Goal: Information Seeking & Learning: Learn about a topic

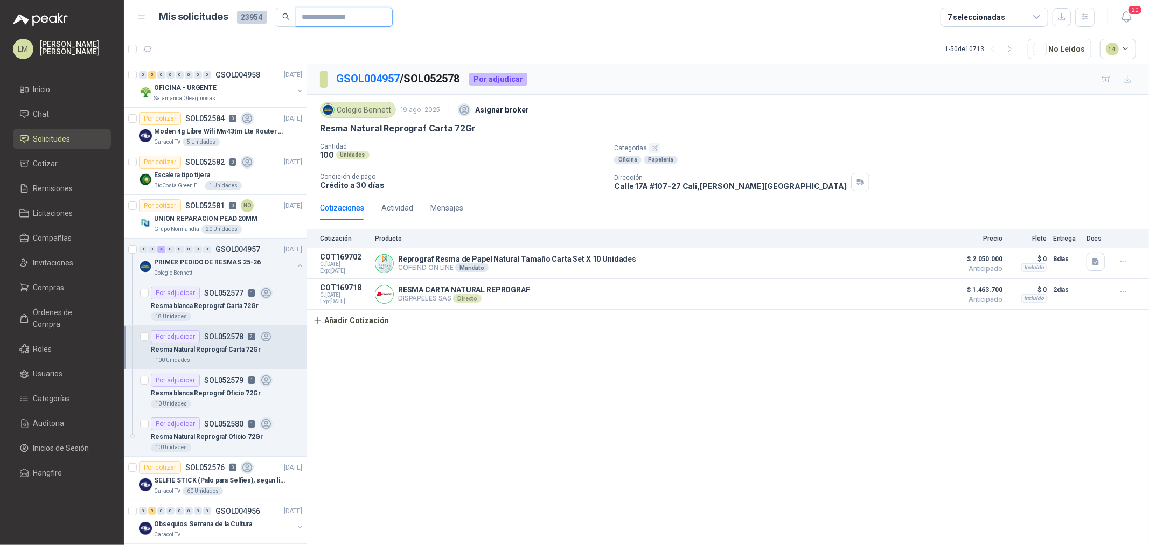
click at [316, 18] on input "text" at bounding box center [339, 17] width 75 height 18
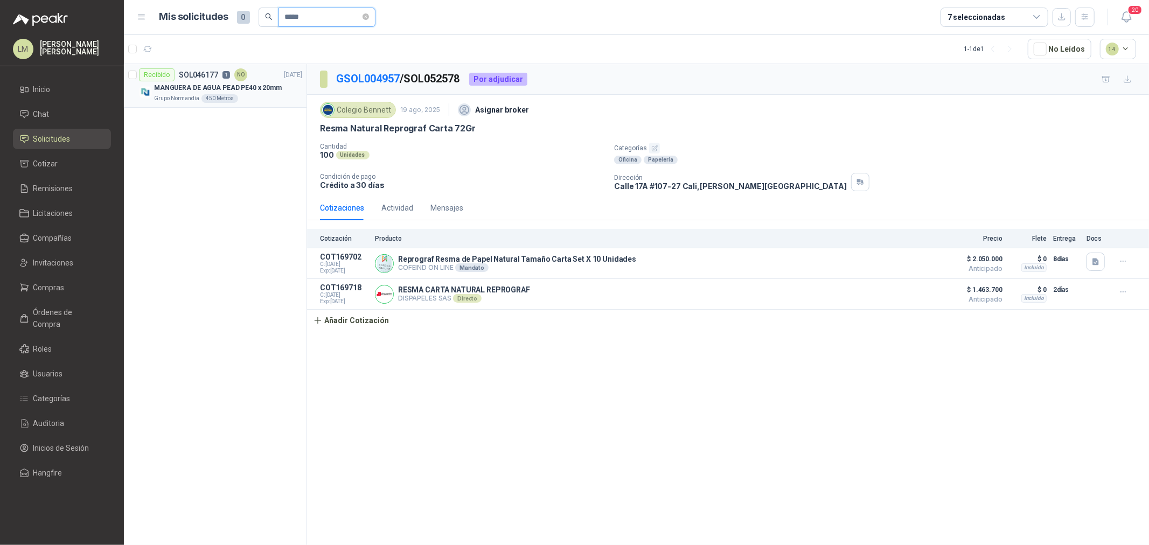
type input "*****"
click at [230, 88] on p "MANGUERA DE AGUA PEAD PE40 x 20mm" at bounding box center [218, 88] width 128 height 10
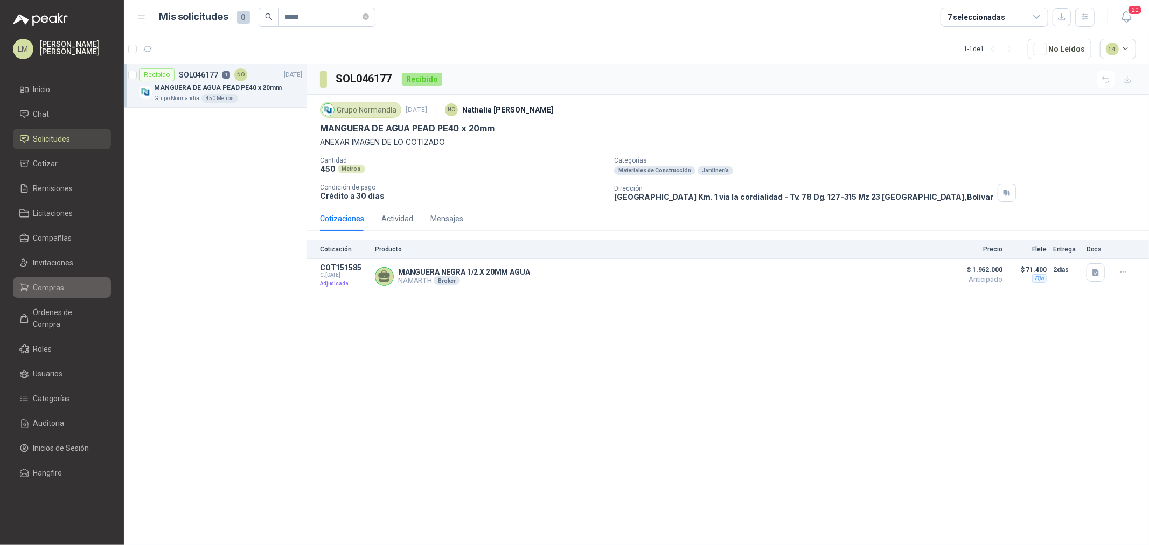
click at [47, 290] on span "Compras" at bounding box center [48, 288] width 31 height 12
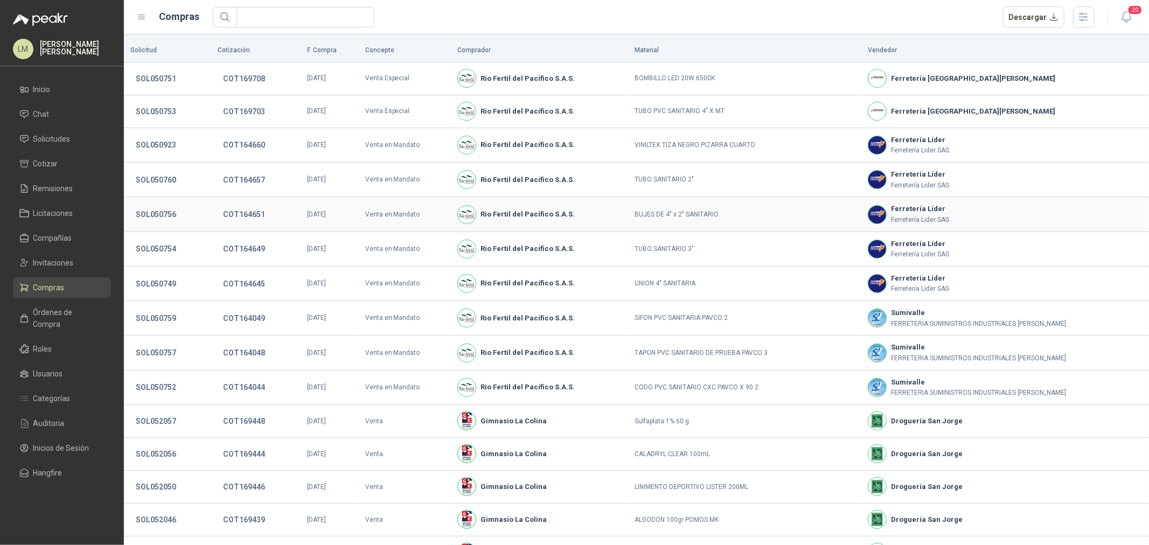
scroll to position [64, 0]
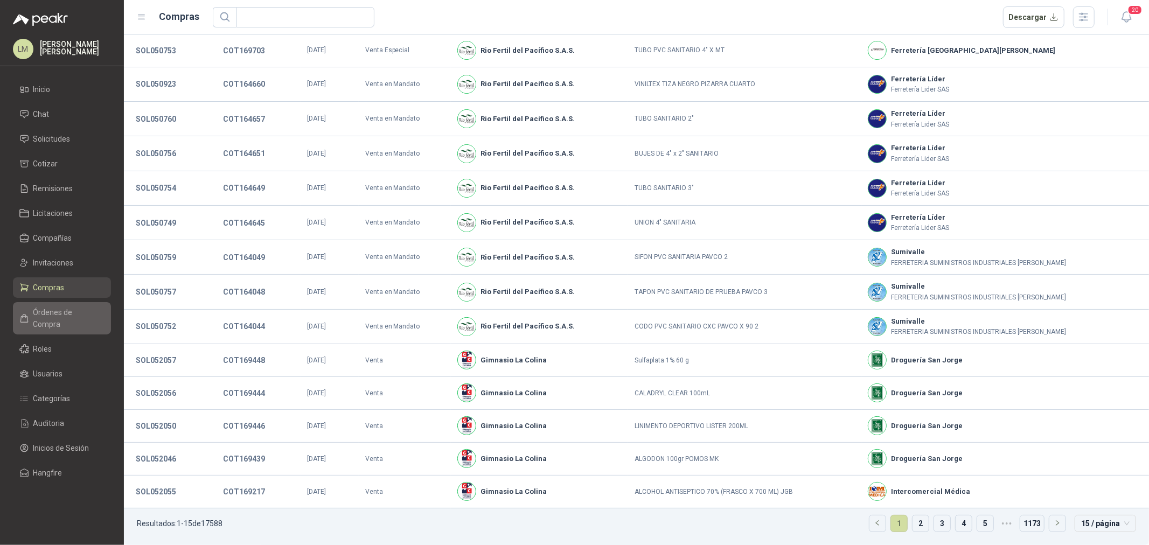
click at [52, 310] on span "Órdenes de Compra" at bounding box center [66, 319] width 67 height 24
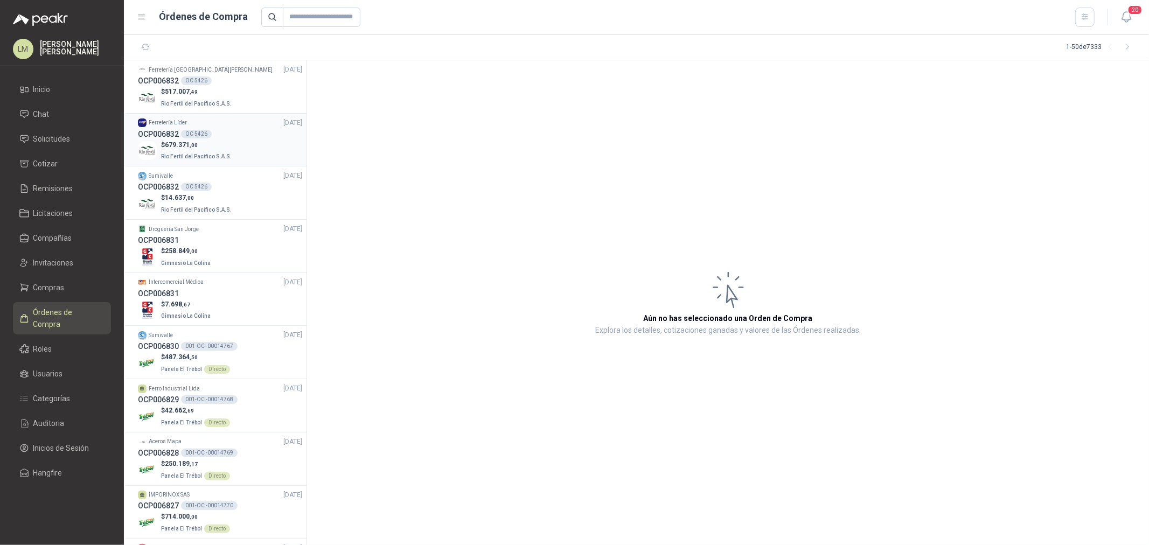
click at [190, 138] on div "OCP006832 OC 5426" at bounding box center [220, 134] width 164 height 12
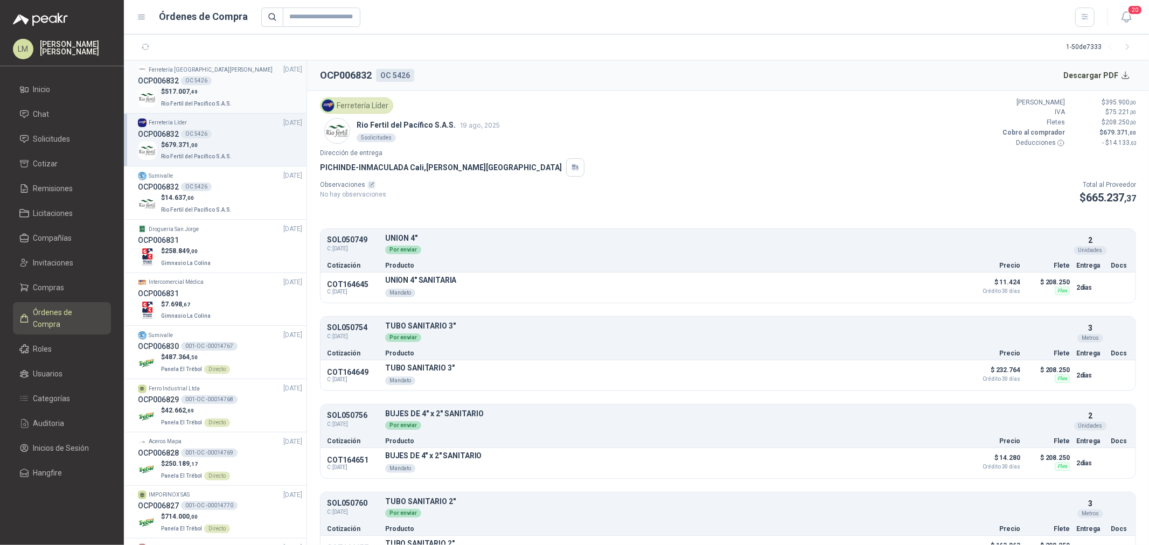
click at [197, 89] on p "$ 517.007 ,49" at bounding box center [197, 92] width 73 height 10
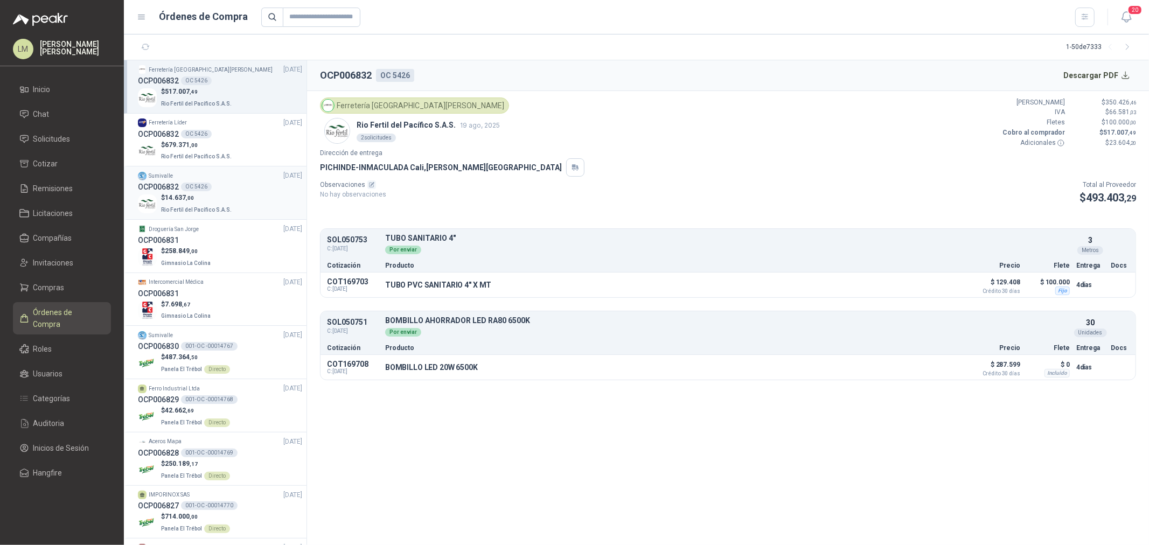
click at [194, 194] on p "$ 14.637 ,00" at bounding box center [197, 198] width 73 height 10
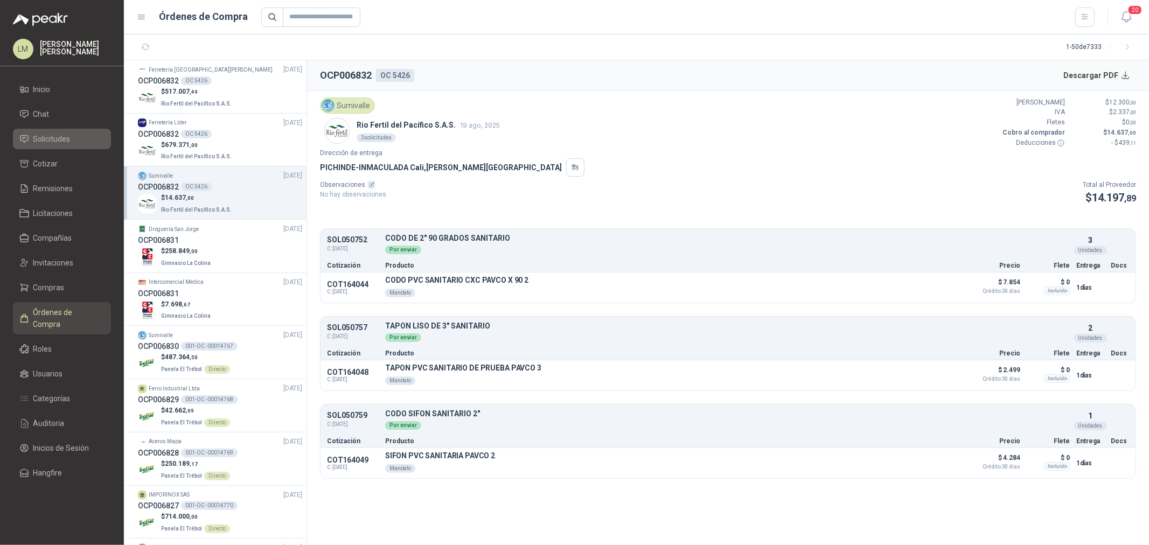
click at [49, 135] on span "Solicitudes" at bounding box center [51, 139] width 37 height 12
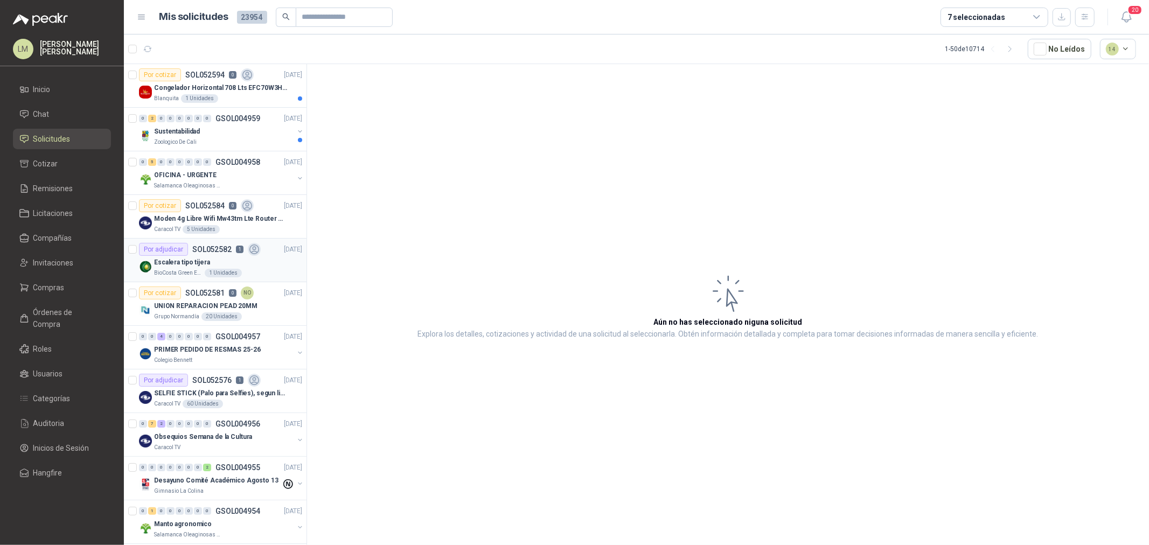
click at [197, 253] on p "SOL052582" at bounding box center [211, 250] width 39 height 8
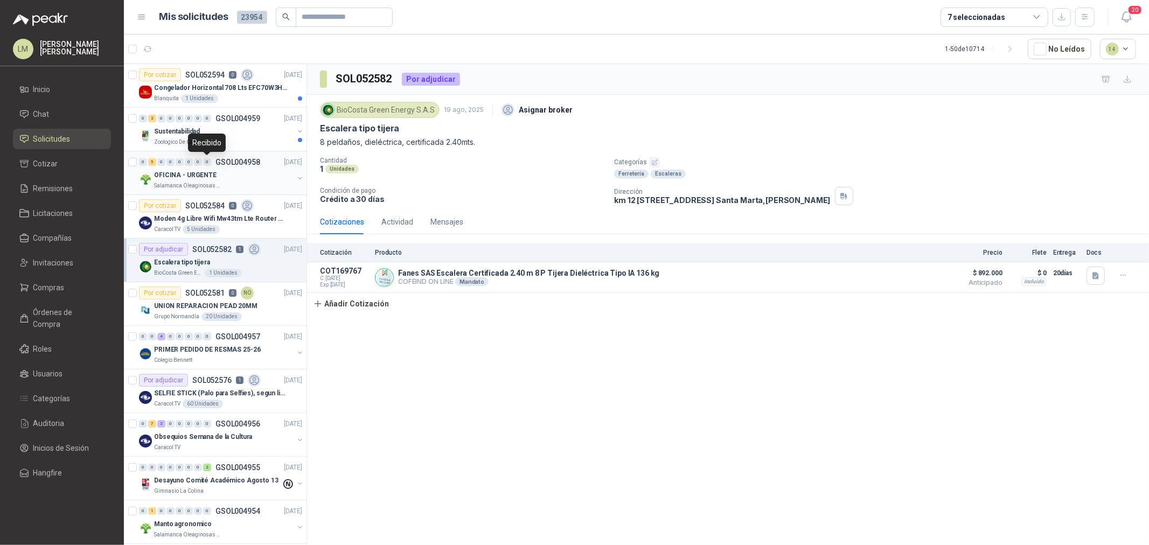
click at [205, 165] on div "0" at bounding box center [207, 162] width 8 height 8
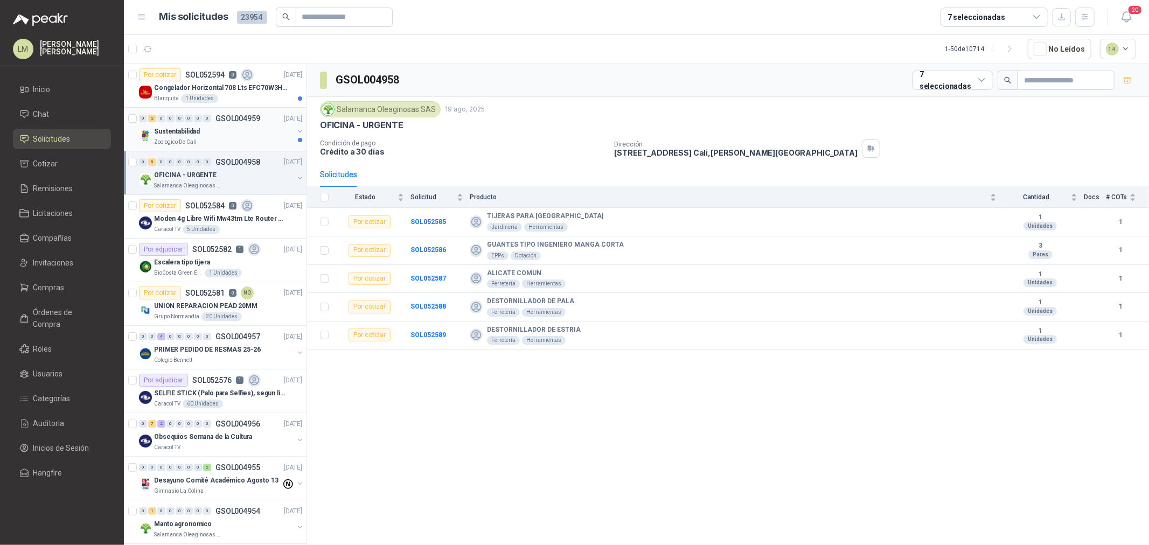
click at [204, 128] on div "Sustentabilidad" at bounding box center [224, 131] width 140 height 13
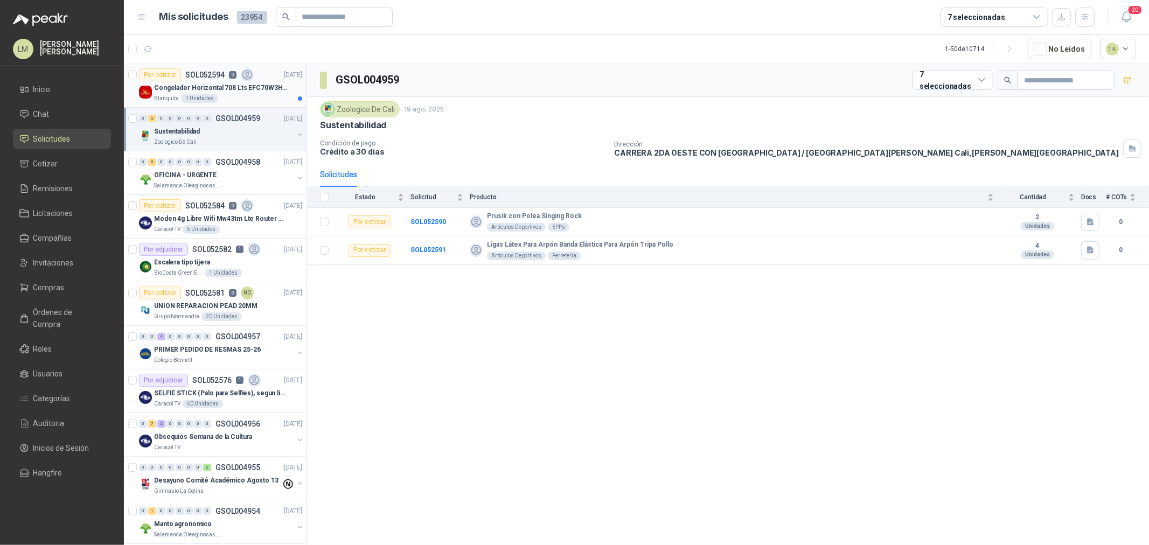
click at [236, 89] on p "Congelador Horizontal 708 Lts EFC70W3HTW Blanco Modelo EFC70W3HTW Código 501967" at bounding box center [221, 88] width 134 height 10
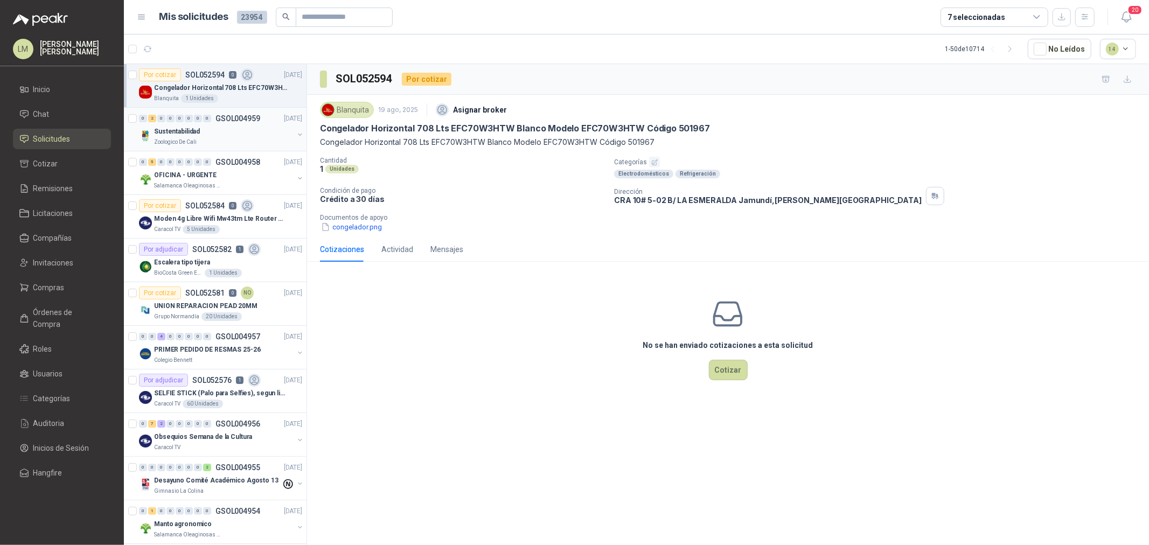
click at [296, 133] on button "button" at bounding box center [300, 134] width 9 height 9
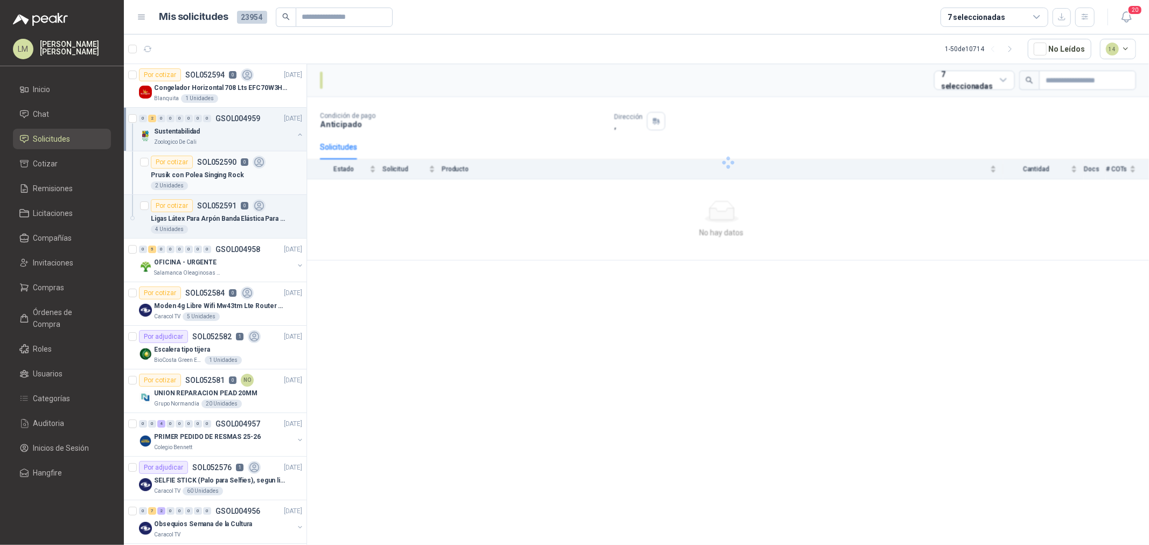
click at [190, 182] on div "2 Unidades" at bounding box center [226, 186] width 151 height 9
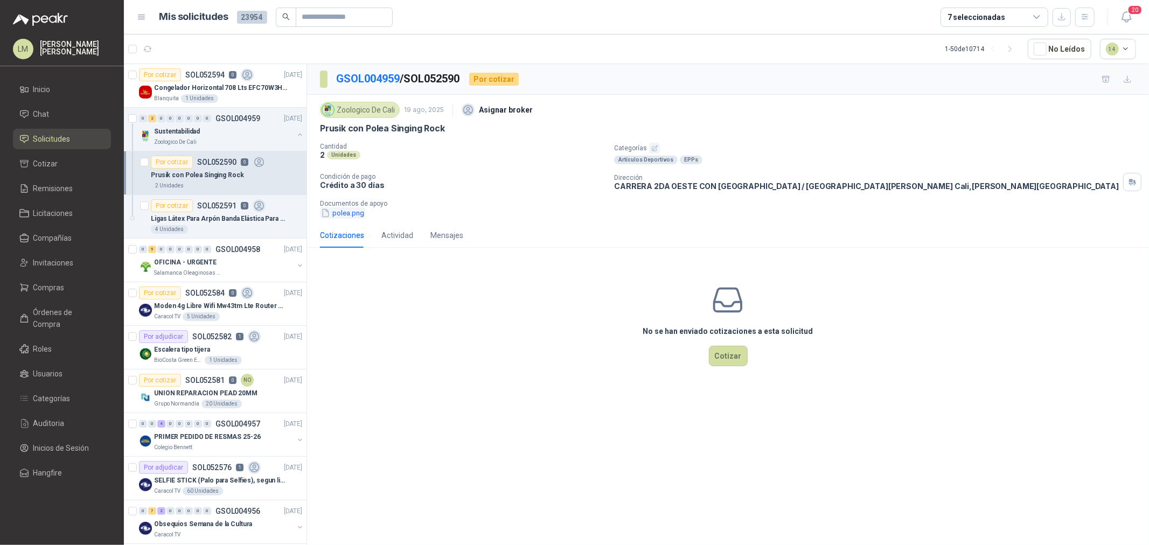
click at [356, 213] on button "polea.png" at bounding box center [342, 212] width 45 height 11
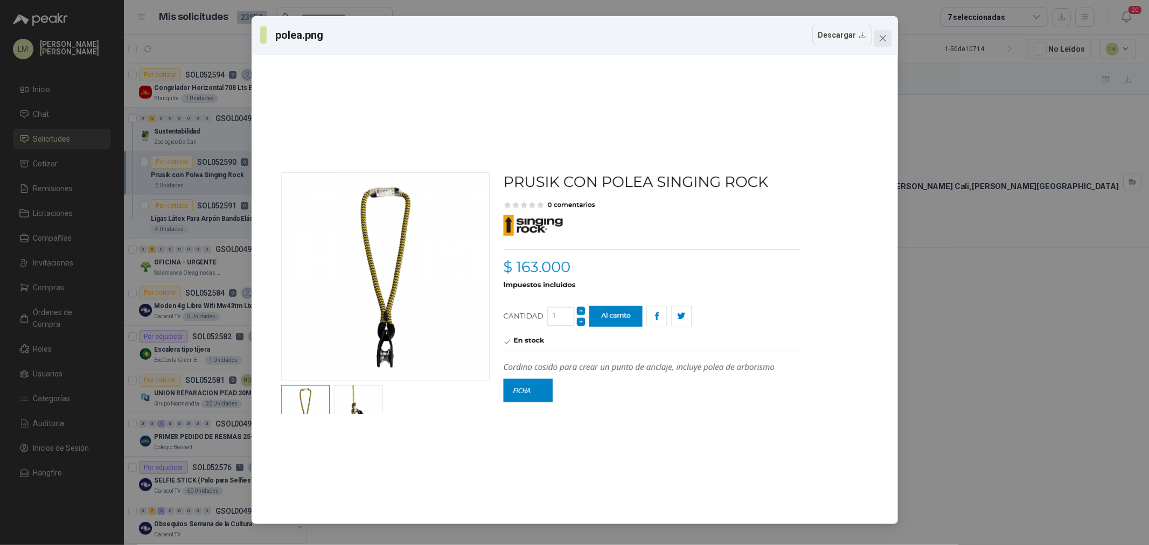
click at [885, 35] on icon "close" at bounding box center [883, 38] width 9 height 9
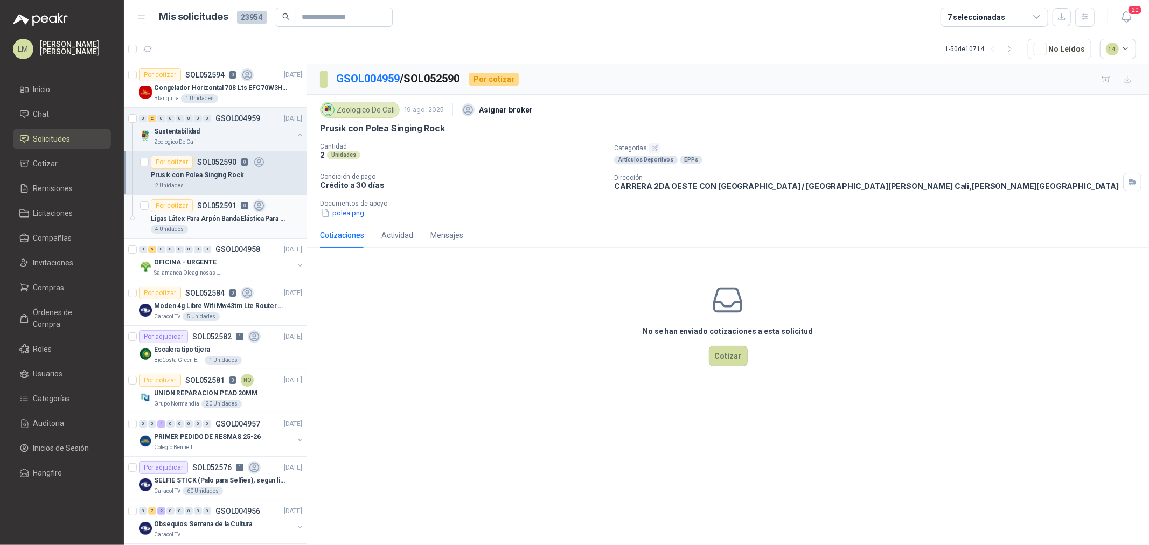
click at [204, 228] on div "4 Unidades" at bounding box center [226, 229] width 151 height 9
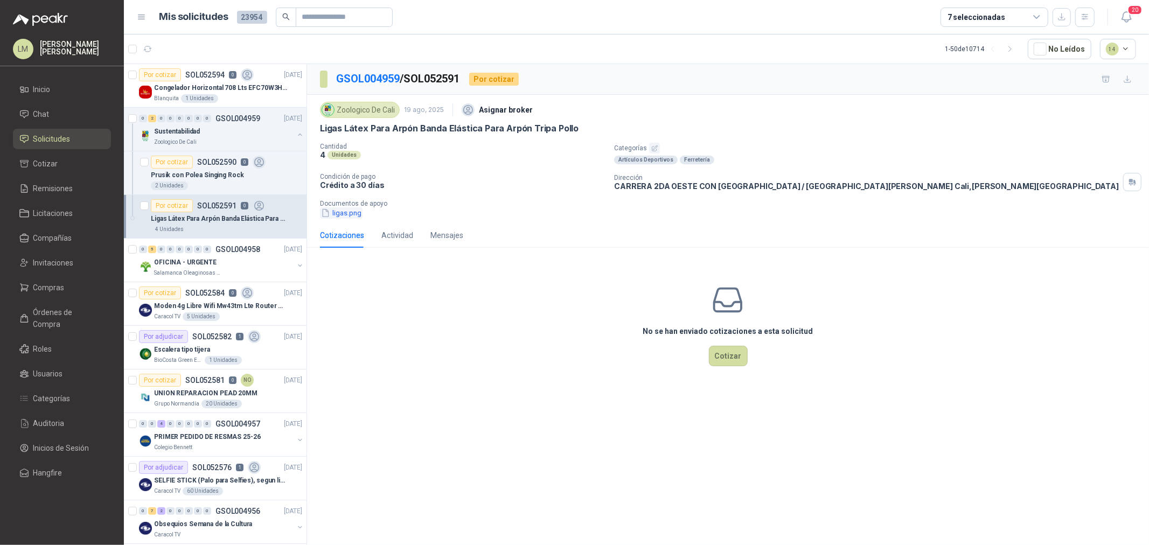
click at [352, 208] on button "ligas.png" at bounding box center [341, 212] width 43 height 11
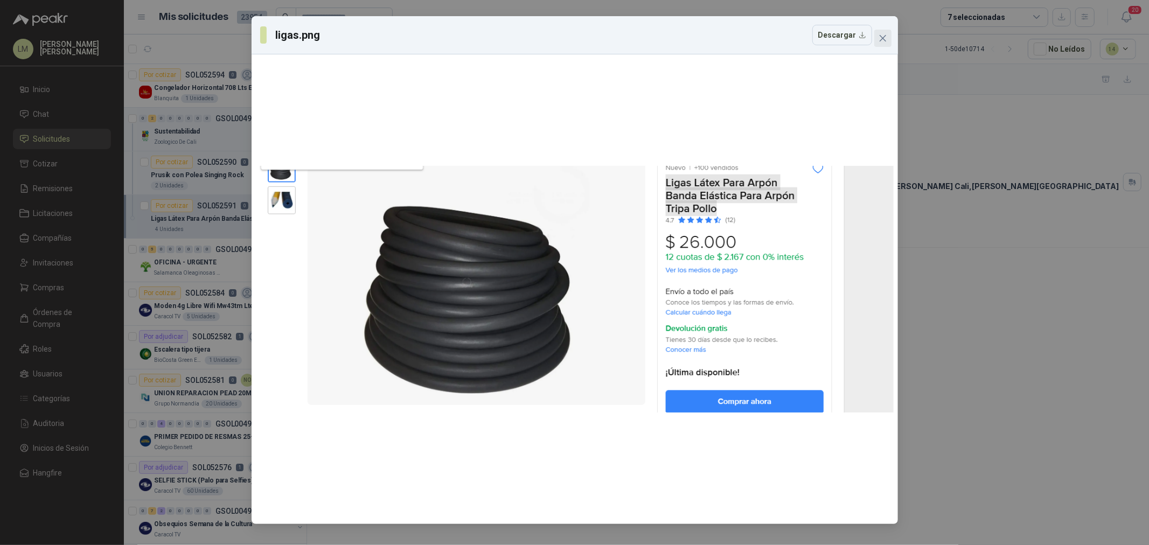
click at [885, 37] on icon "close" at bounding box center [883, 38] width 9 height 9
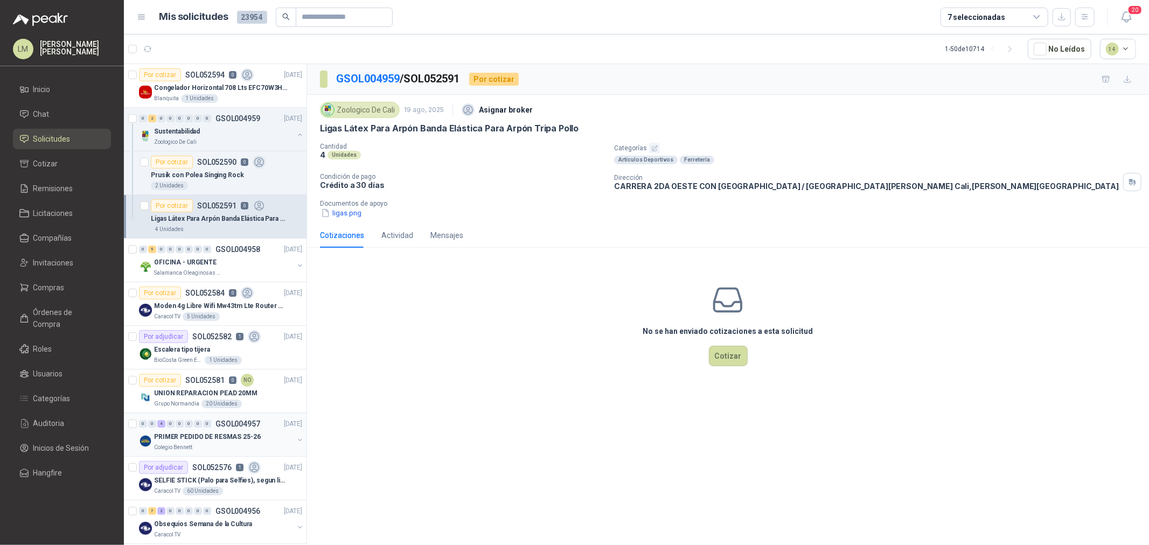
click at [217, 423] on p "GSOL004957" at bounding box center [237, 424] width 45 height 8
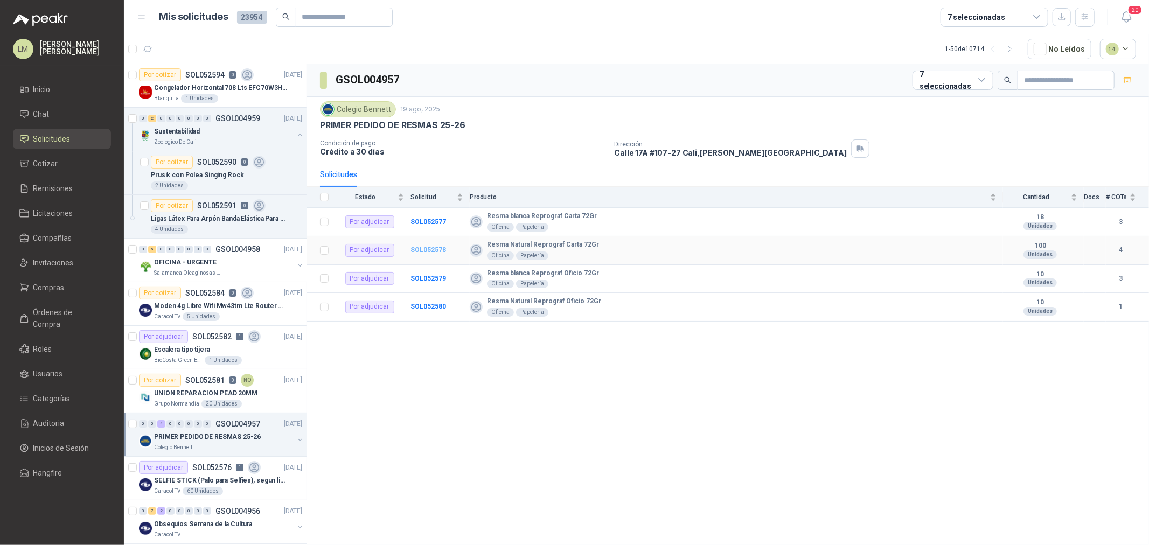
click at [428, 251] on b "SOL052578" at bounding box center [429, 250] width 36 height 8
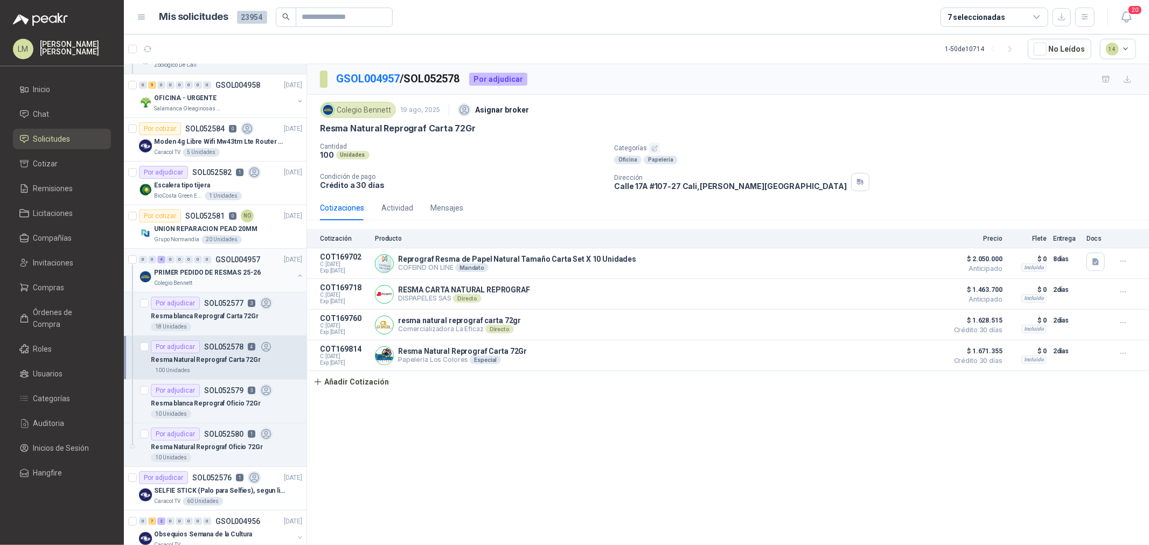
scroll to position [179, 0]
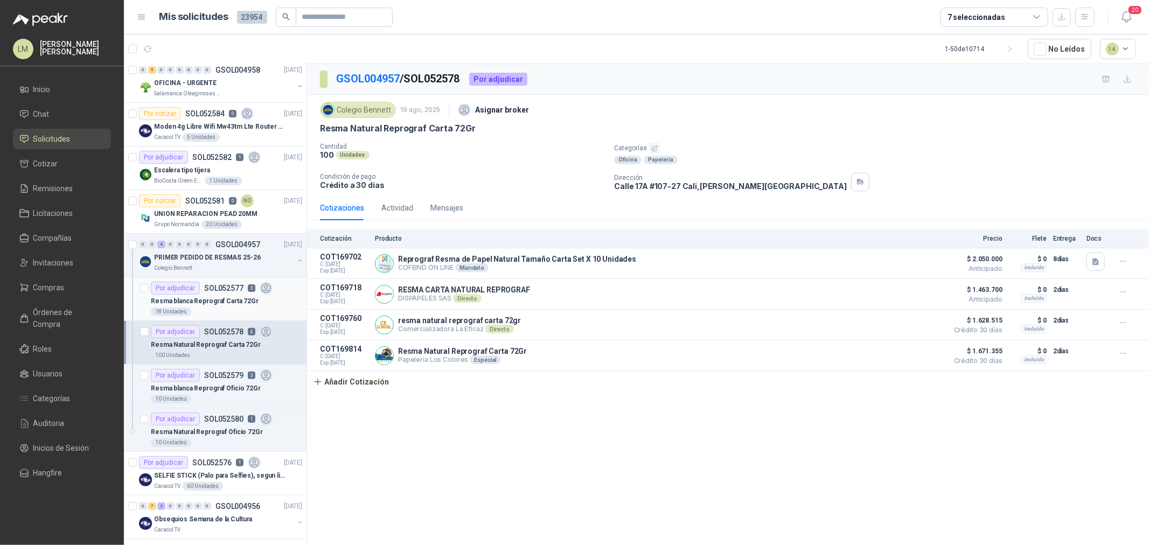
click at [192, 292] on div "Por adjudicar" at bounding box center [175, 288] width 49 height 13
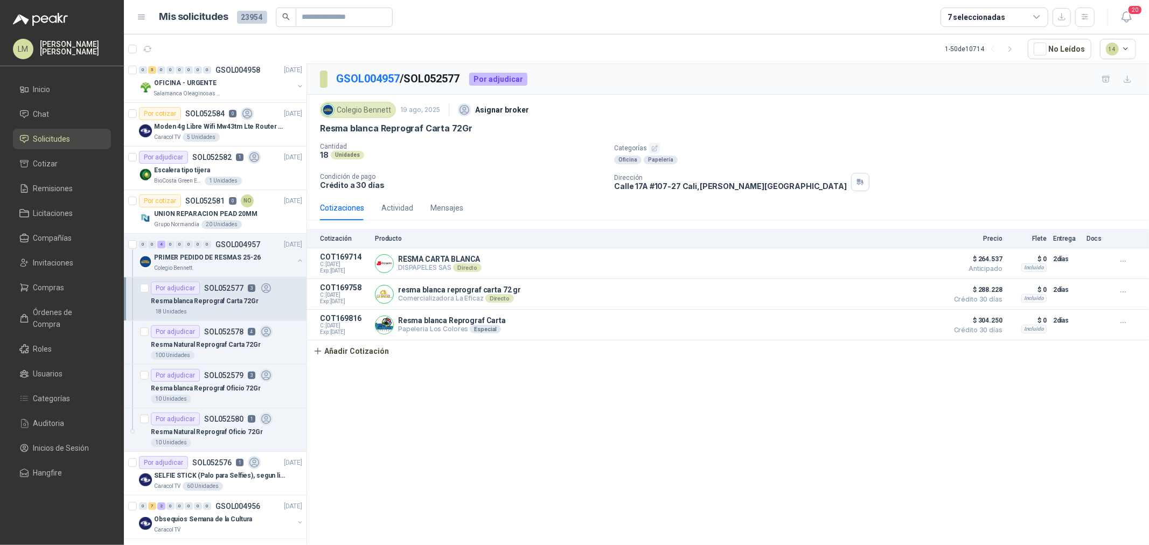
click at [973, 16] on div "7 seleccionadas" at bounding box center [977, 17] width 58 height 12
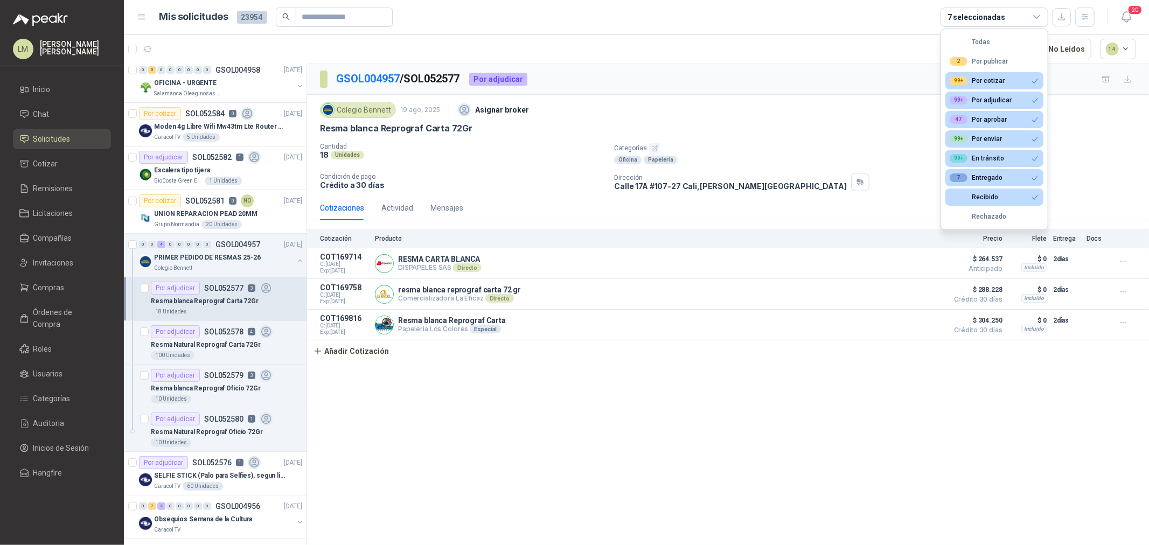
click at [750, 80] on div "GSOL004957 / SOL052577 Por adjudicar" at bounding box center [728, 79] width 842 height 31
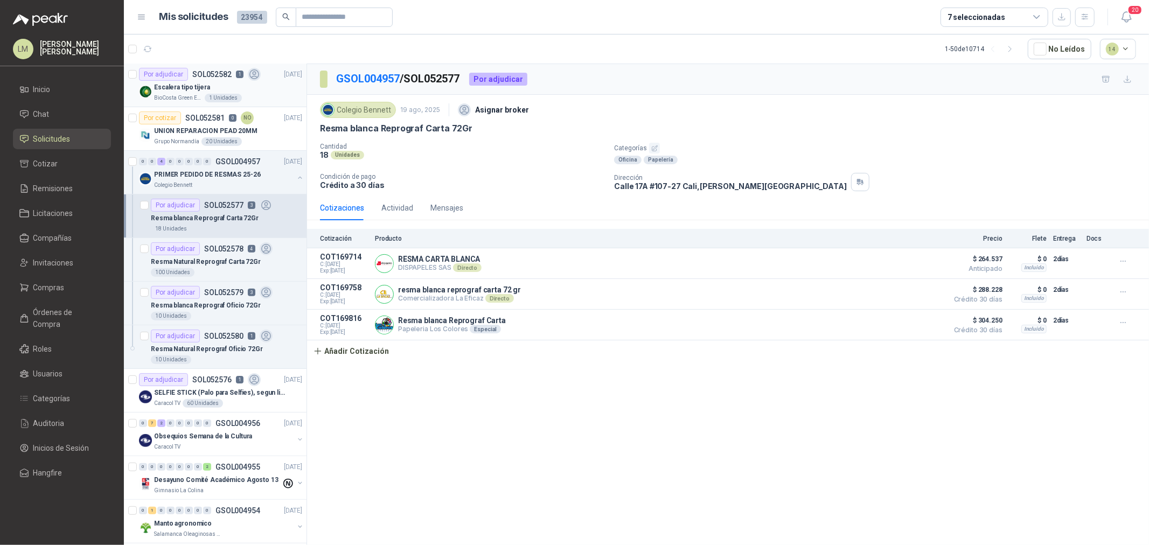
scroll to position [478, 0]
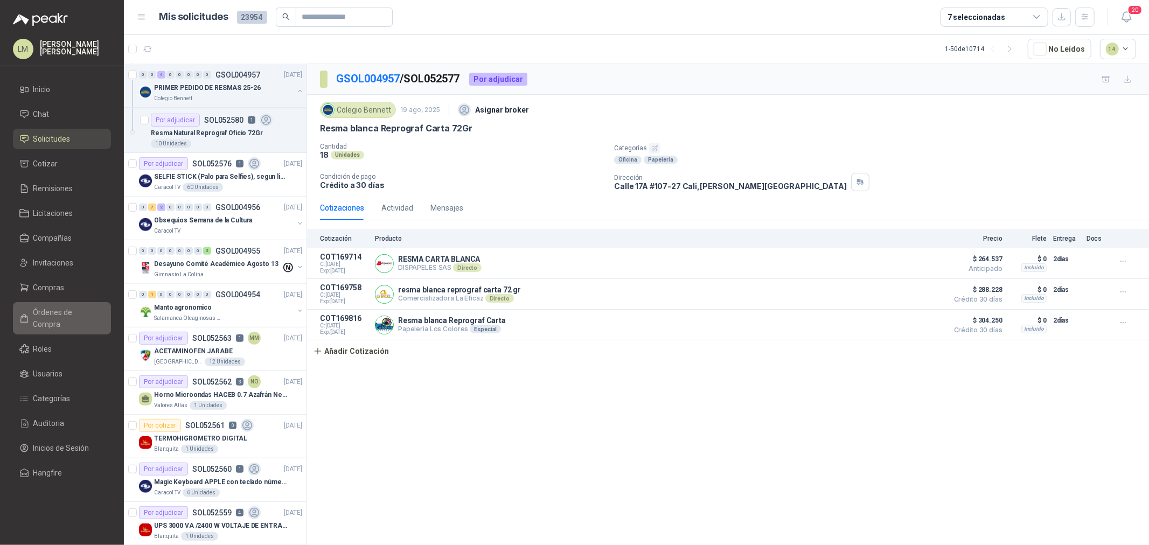
click at [55, 315] on span "Órdenes de Compra" at bounding box center [66, 319] width 67 height 24
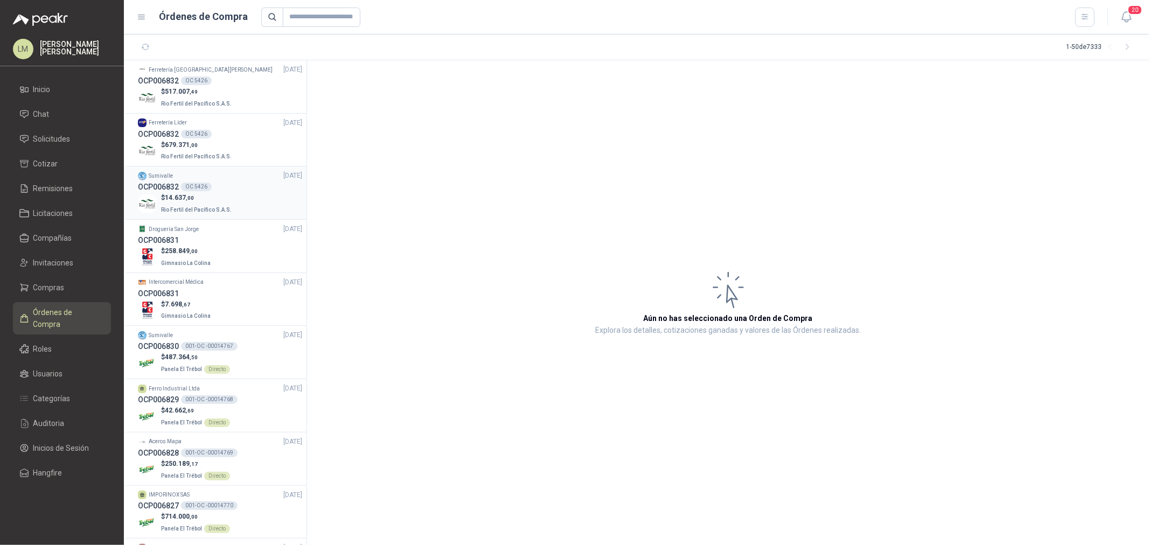
click at [190, 183] on div "OC 5426" at bounding box center [196, 187] width 31 height 9
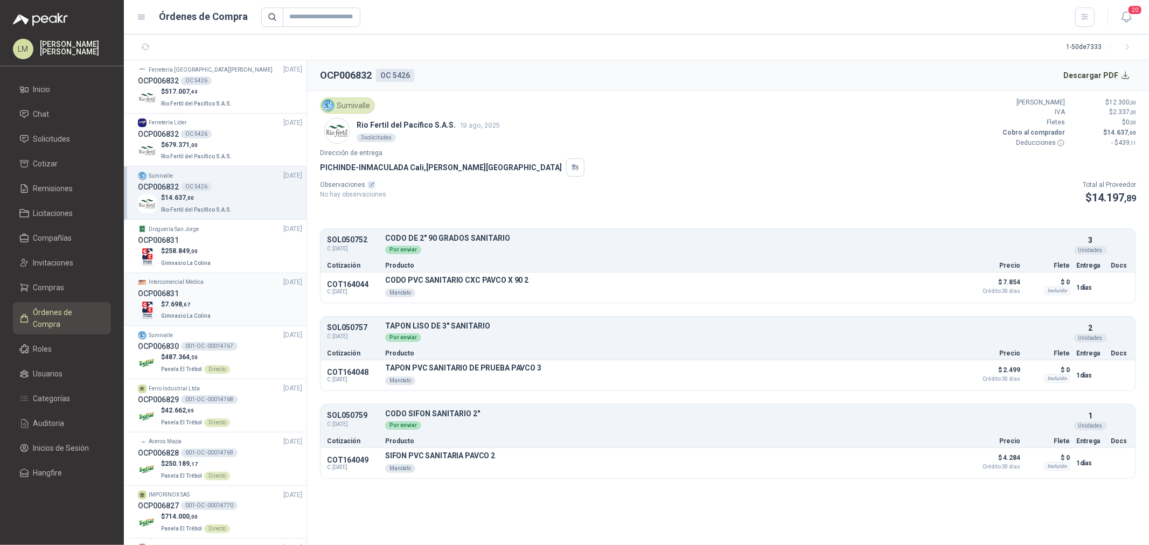
click at [182, 303] on span ",67" at bounding box center [186, 305] width 8 height 6
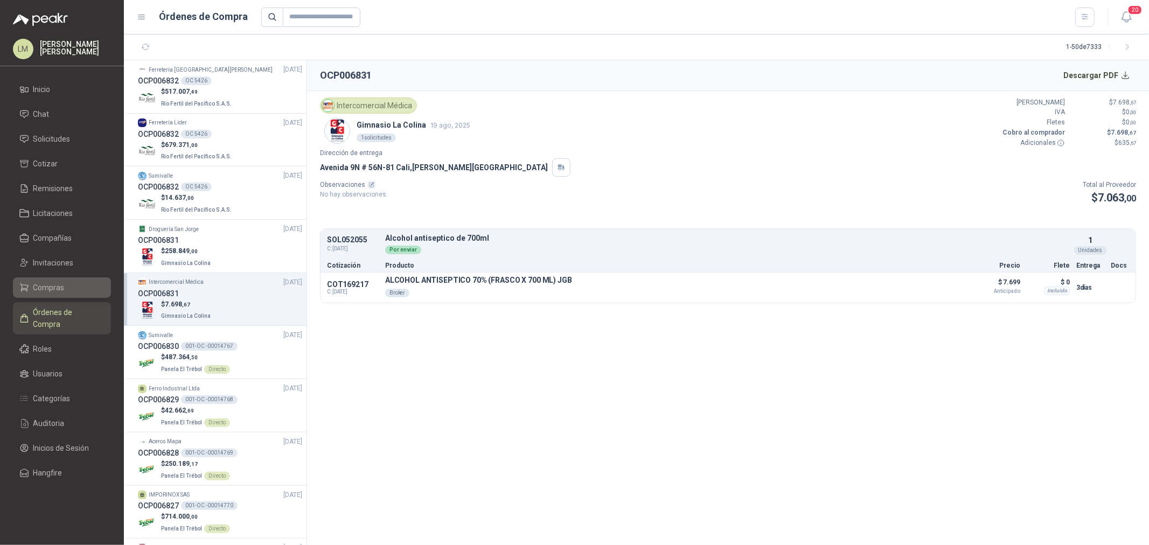
click at [38, 287] on span "Compras" at bounding box center [48, 288] width 31 height 12
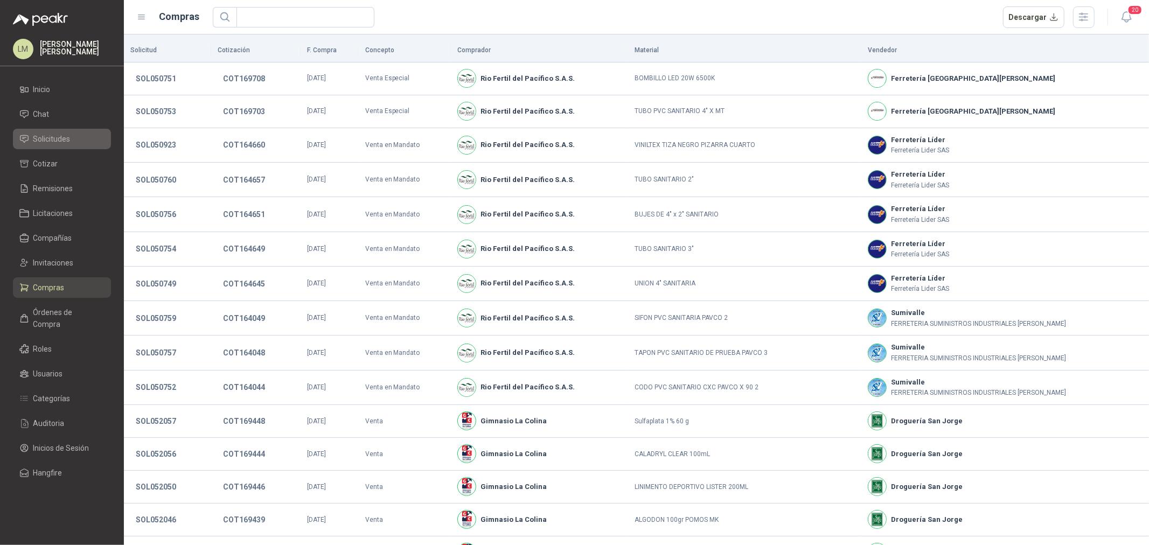
click at [52, 134] on span "Solicitudes" at bounding box center [51, 139] width 37 height 12
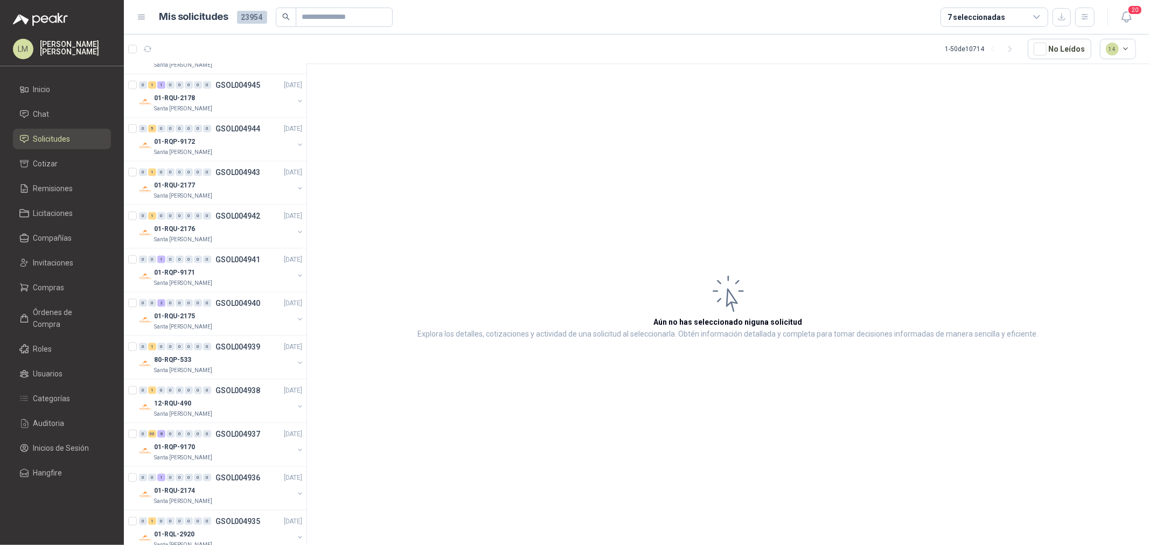
scroll to position [1137, 0]
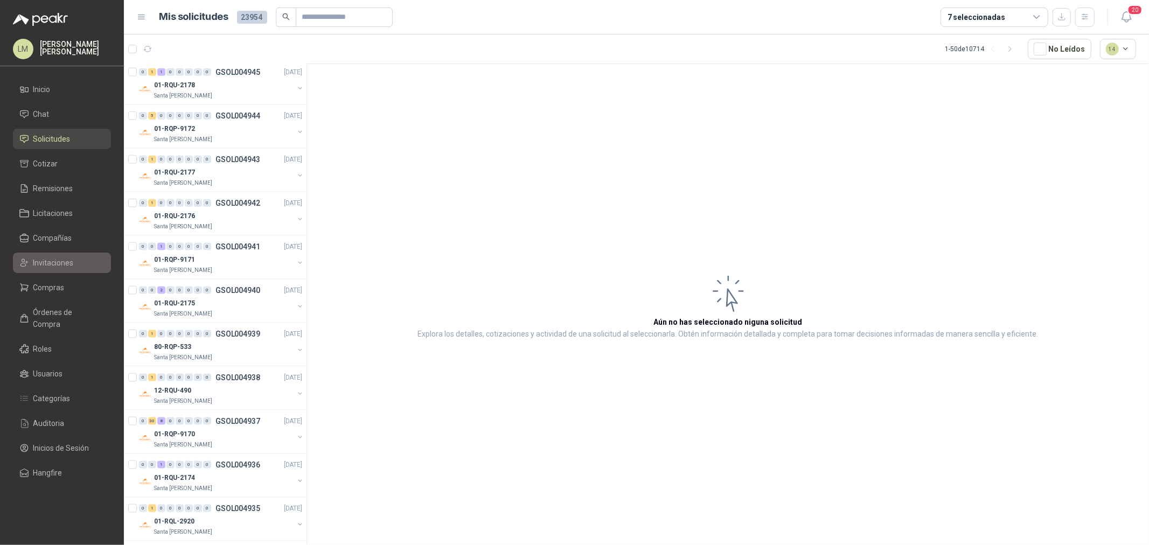
click at [57, 258] on span "Invitaciones" at bounding box center [53, 263] width 40 height 12
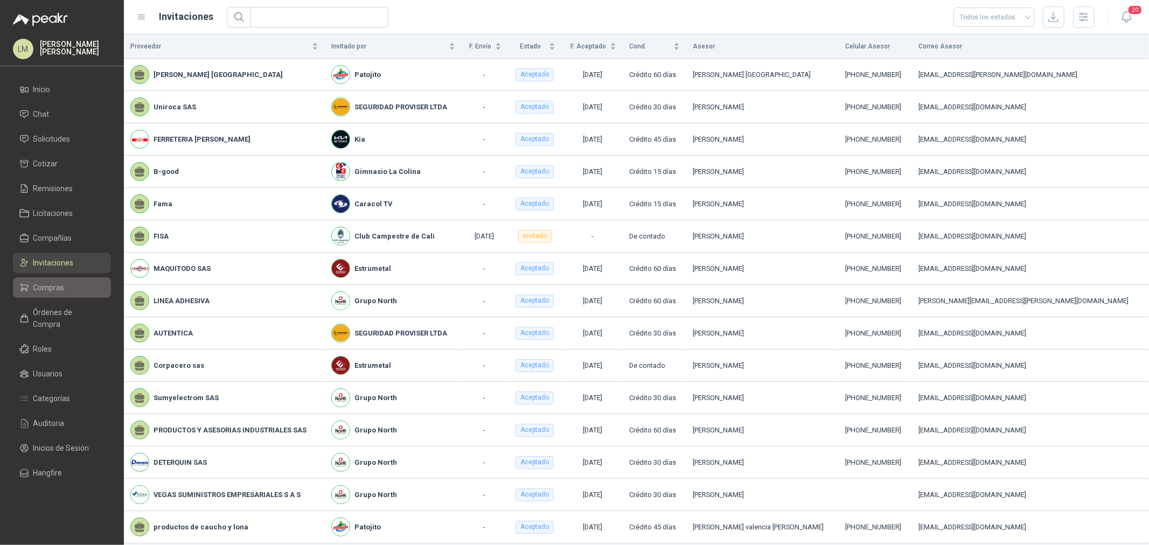
click at [52, 281] on link "Compras" at bounding box center [62, 287] width 98 height 20
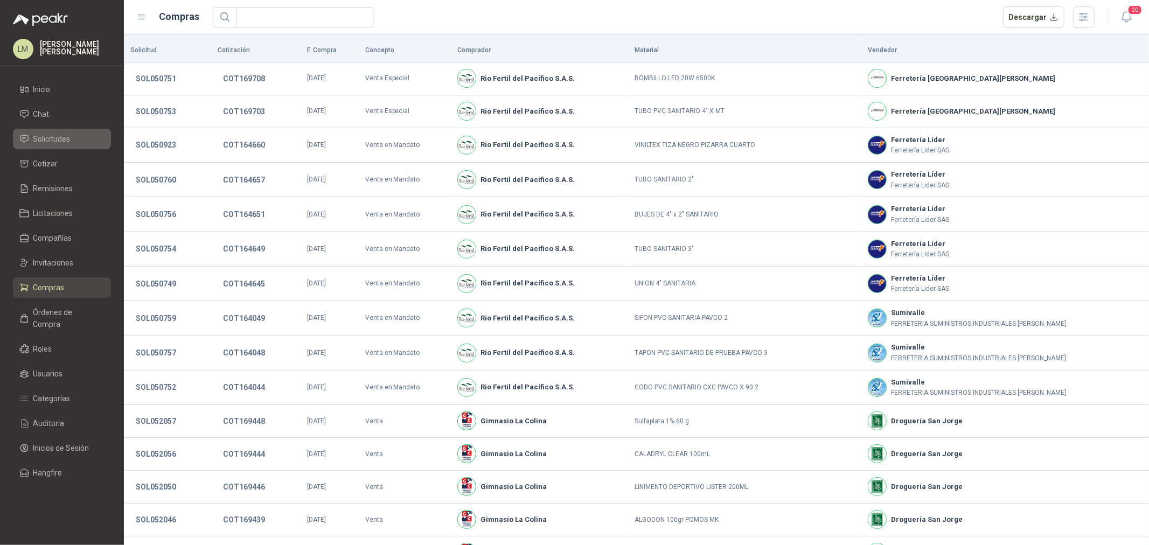
click at [49, 138] on span "Solicitudes" at bounding box center [51, 139] width 37 height 12
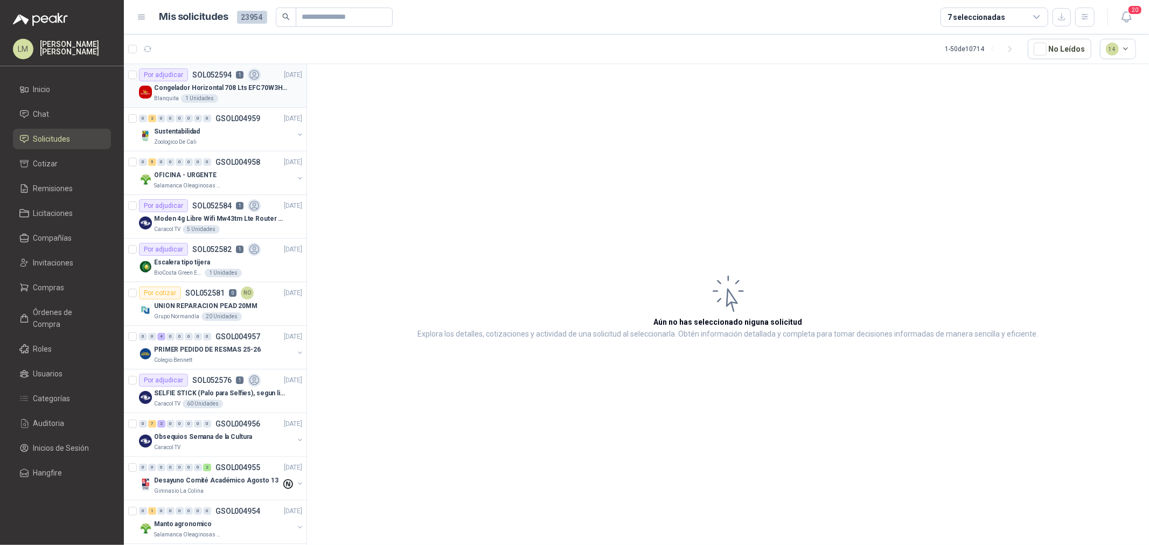
click at [222, 81] on div "Congelador Horizontal 708 Lts EFC70W3HTW Blanco Modelo EFC70W3HTW Código 501967" at bounding box center [228, 87] width 148 height 13
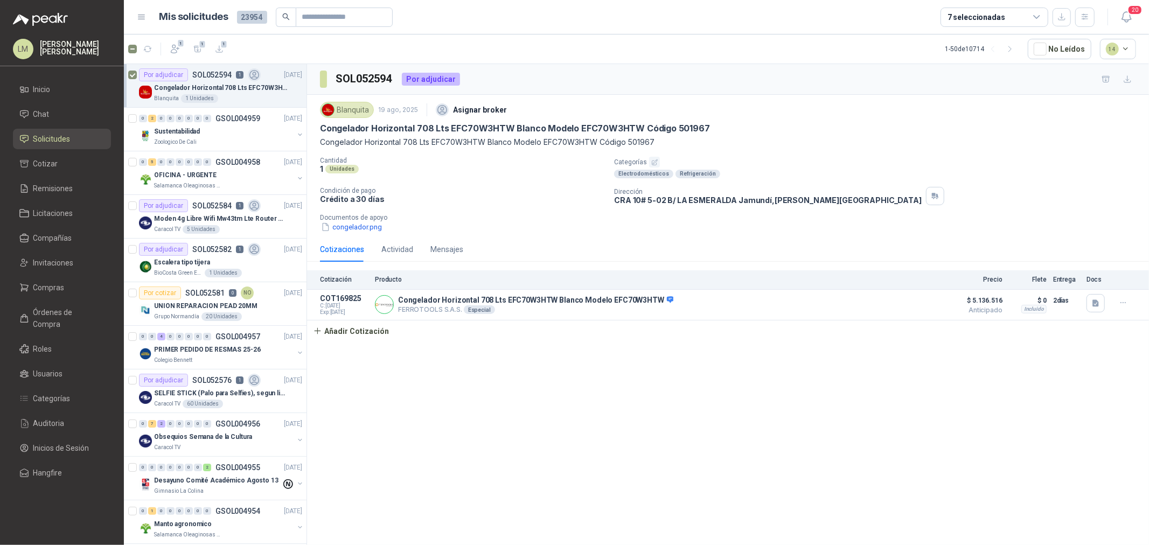
drag, startPoint x: 172, startPoint y: 48, endPoint x: 170, endPoint y: 65, distance: 16.8
click at [172, 48] on icon "button" at bounding box center [175, 49] width 11 height 11
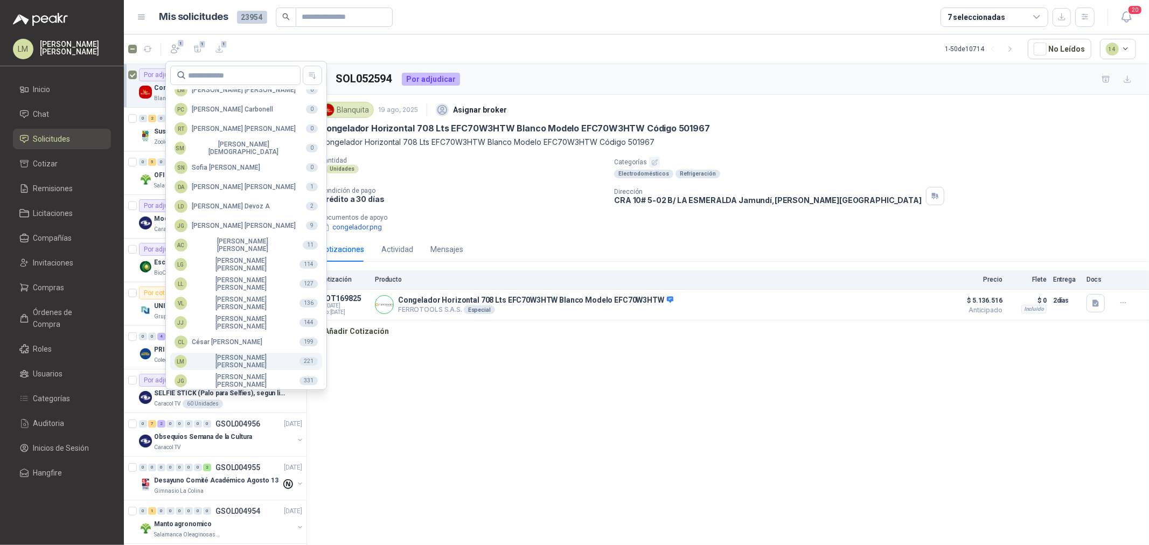
scroll to position [191, 0]
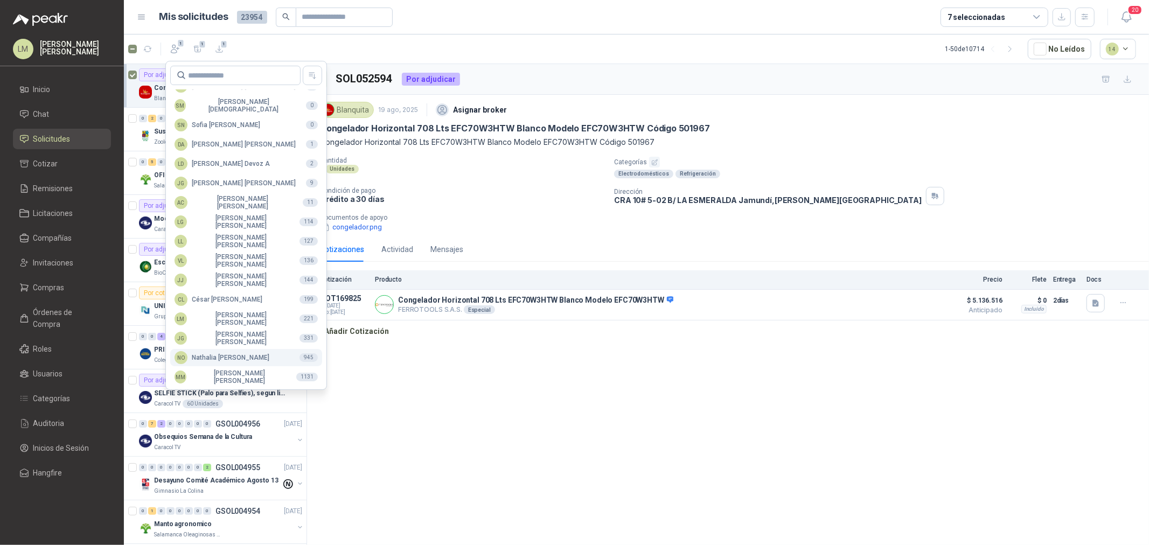
click at [231, 361] on div "NO [PERSON_NAME]" at bounding box center [222, 357] width 95 height 13
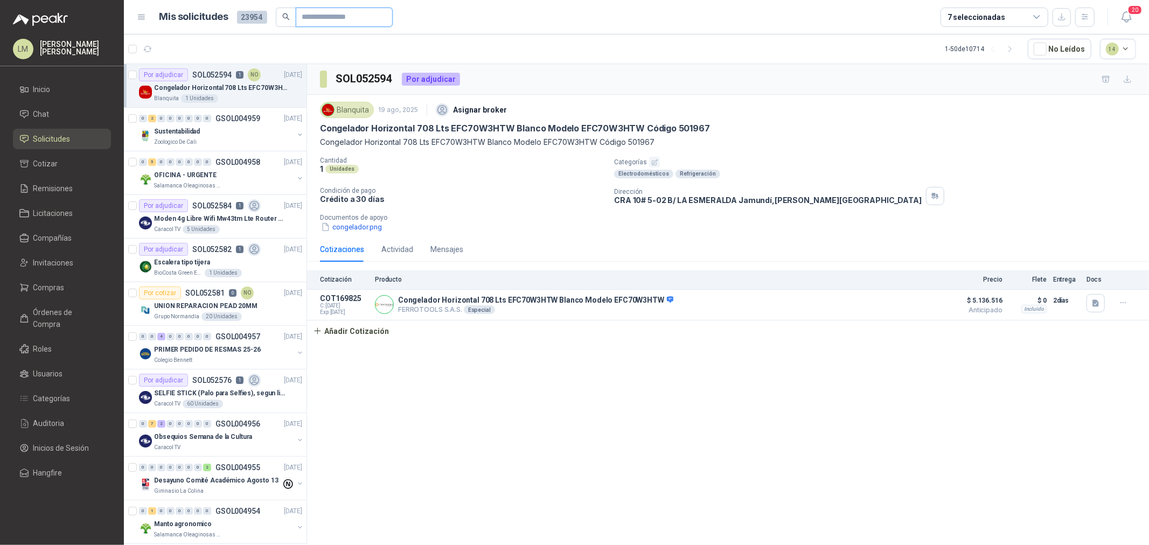
click at [338, 15] on input "text" at bounding box center [339, 17] width 75 height 18
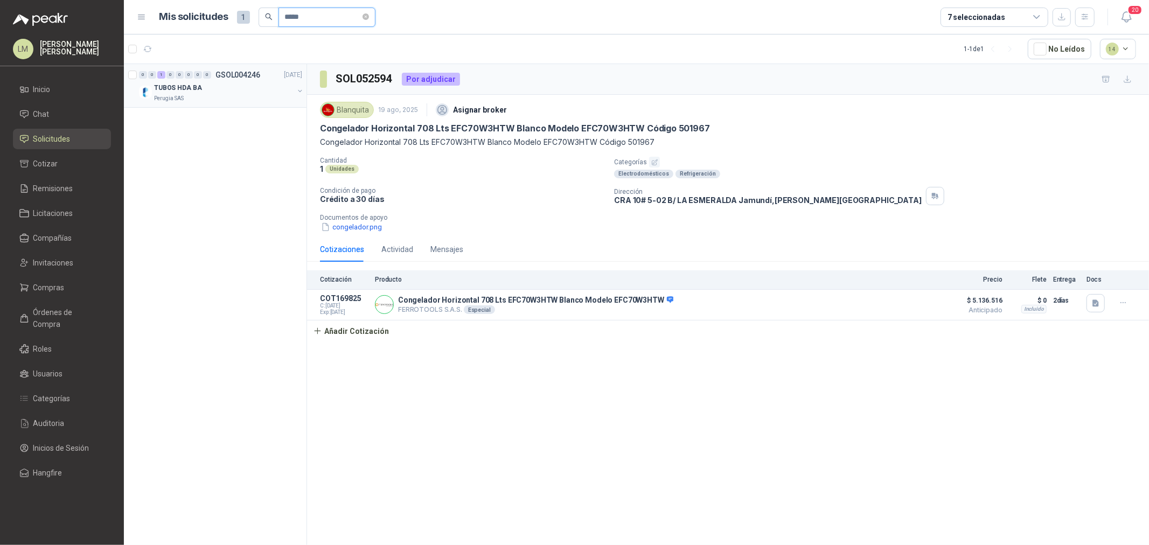
type input "*****"
click at [300, 88] on button "button" at bounding box center [300, 91] width 9 height 9
click at [249, 107] on div "0 0 1 0 0 0 0 0 GSOL004246 [DATE] TUBOS HDA BA Perugia SAS" at bounding box center [215, 86] width 183 height 44
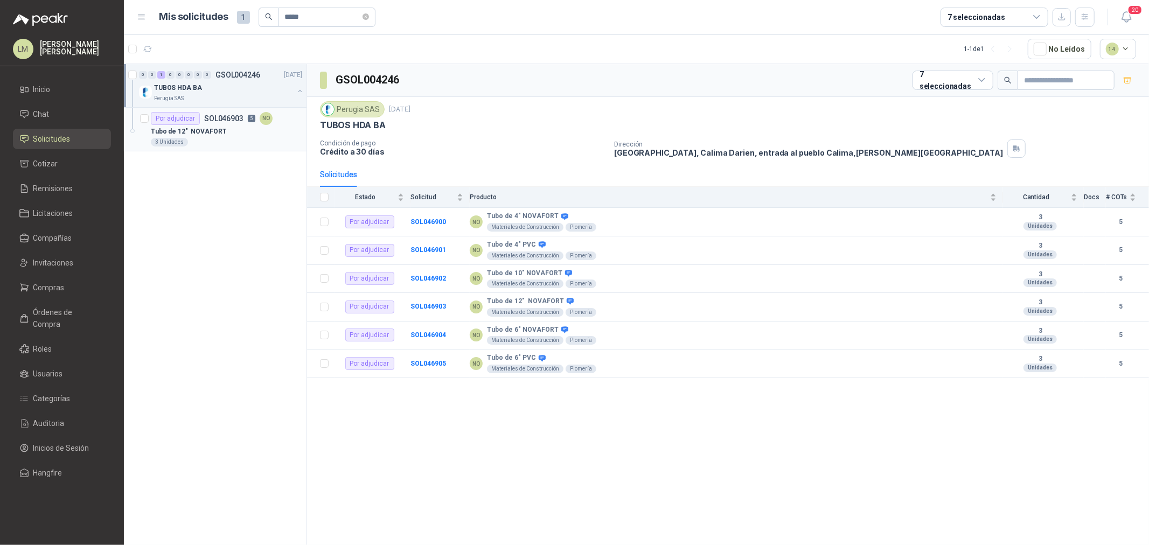
click at [256, 127] on div "Tubo de 12" NOVAFORT" at bounding box center [226, 131] width 151 height 13
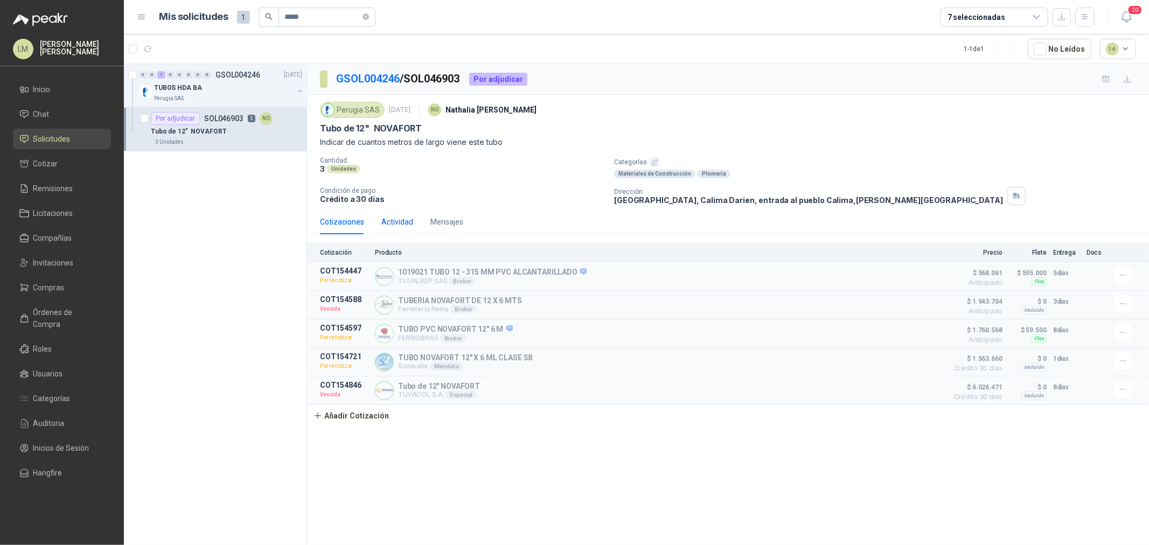
click at [391, 221] on div "Actividad" at bounding box center [397, 222] width 32 height 12
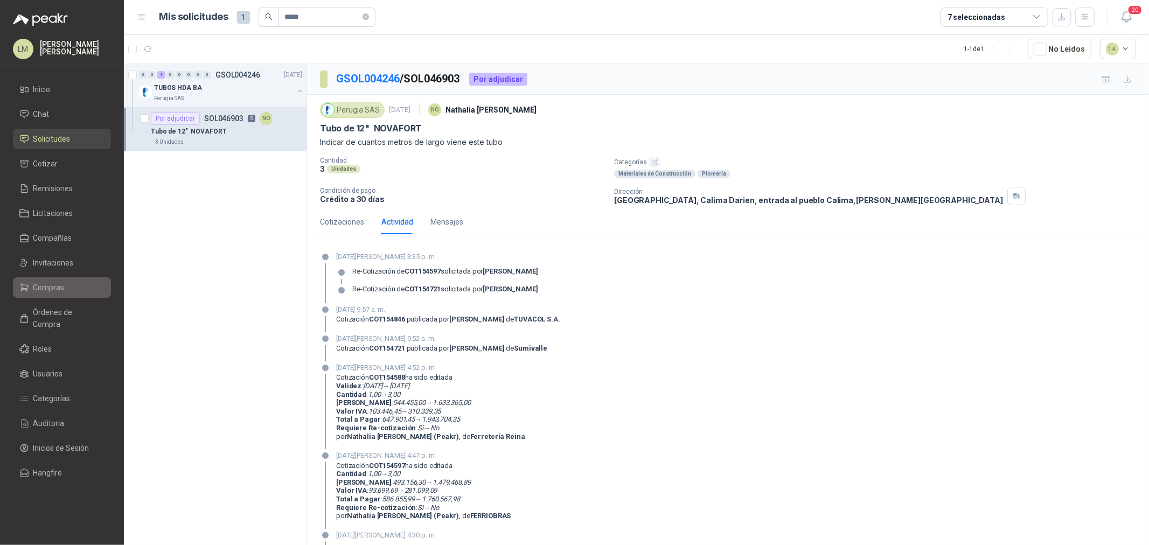
click at [50, 287] on span "Compras" at bounding box center [48, 288] width 31 height 12
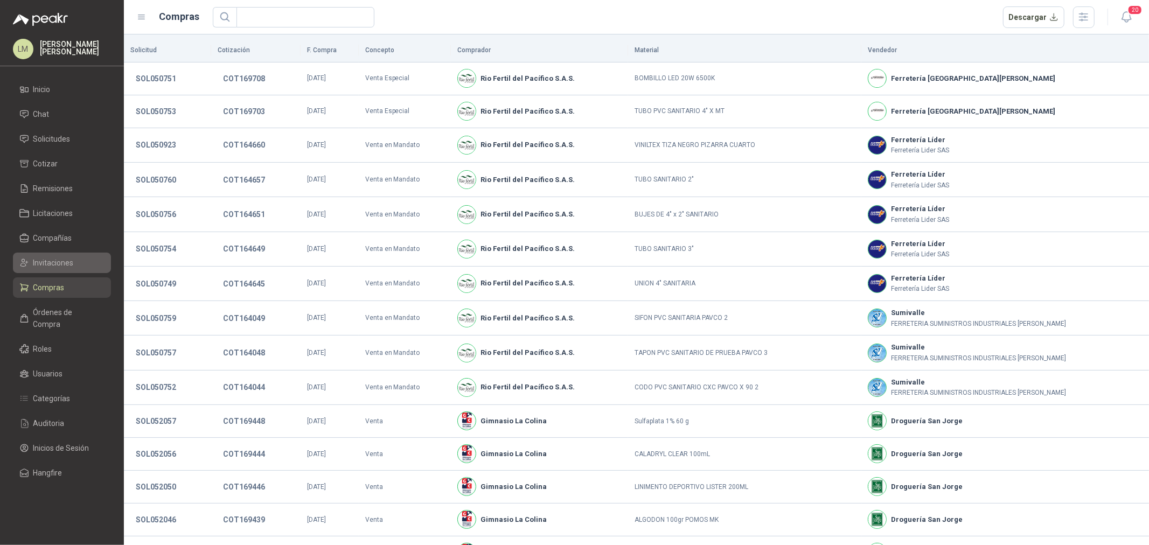
click at [53, 261] on span "Invitaciones" at bounding box center [53, 263] width 40 height 12
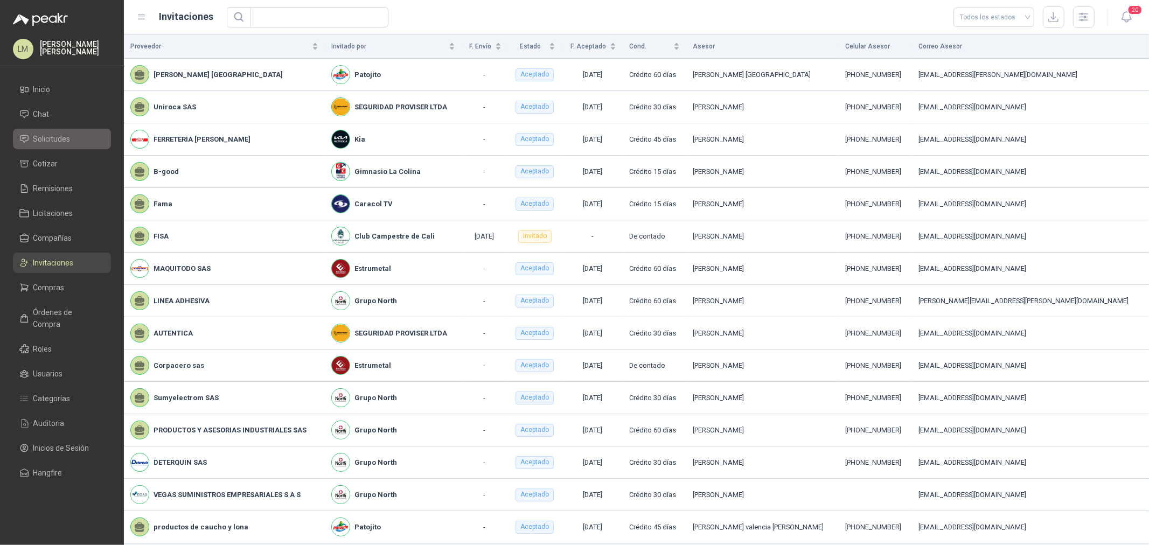
click at [53, 135] on span "Solicitudes" at bounding box center [51, 139] width 37 height 12
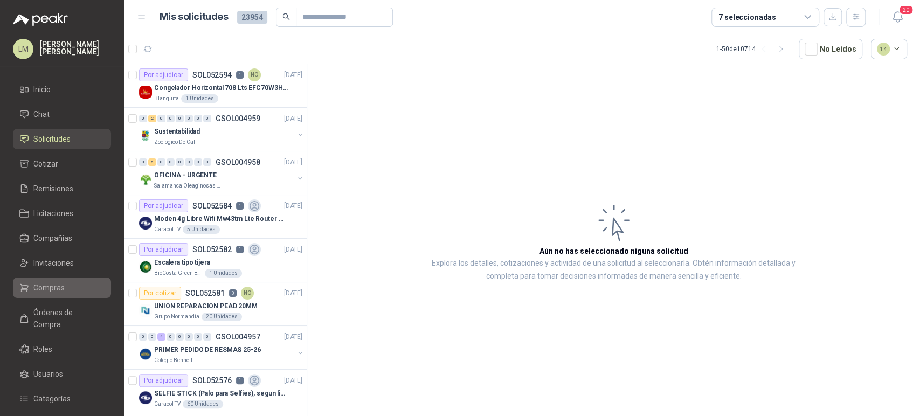
click at [50, 283] on span "Compras" at bounding box center [48, 288] width 31 height 12
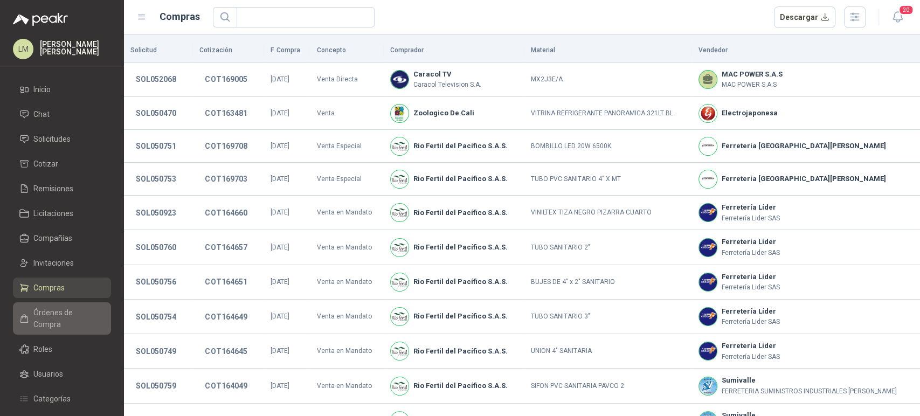
click at [46, 309] on span "Órdenes de Compra" at bounding box center [66, 319] width 67 height 24
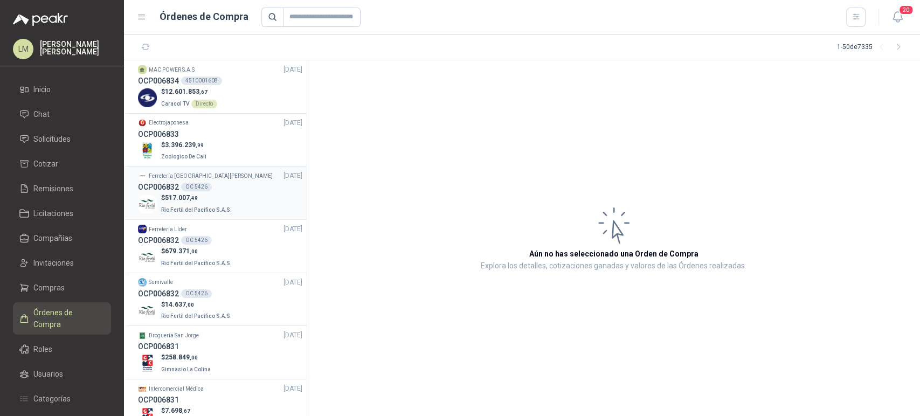
click at [203, 194] on p "$ 517.007 ,49" at bounding box center [197, 198] width 73 height 10
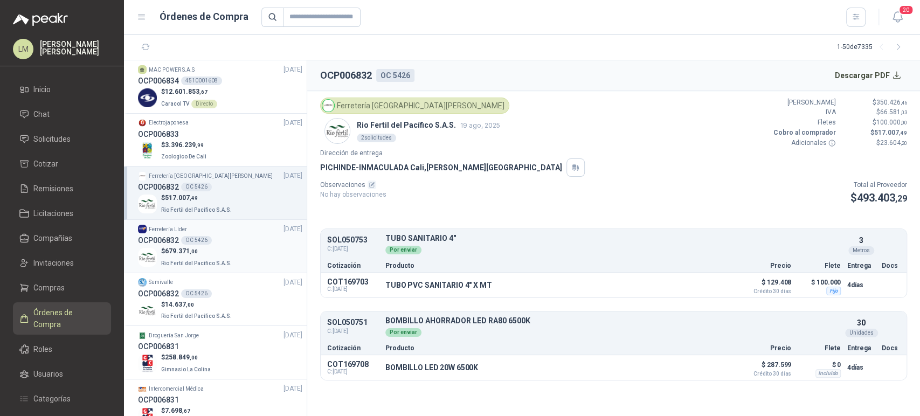
click at [191, 247] on span "679.371 ,00" at bounding box center [181, 251] width 33 height 8
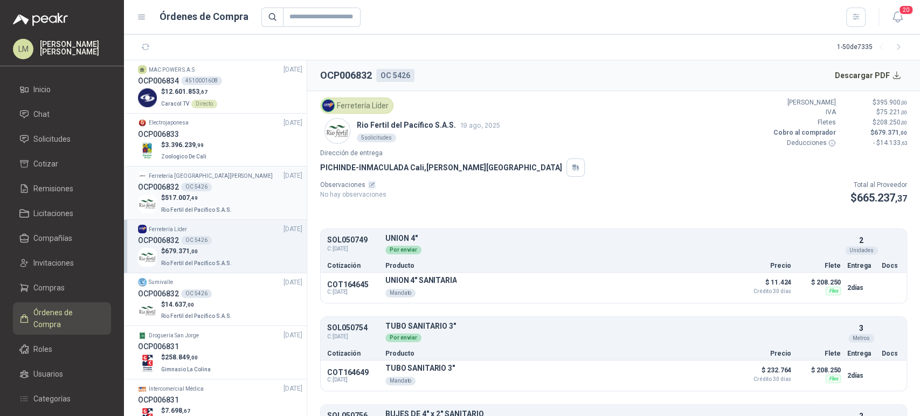
click at [198, 197] on p "$ 517.007 ,49" at bounding box center [197, 198] width 73 height 10
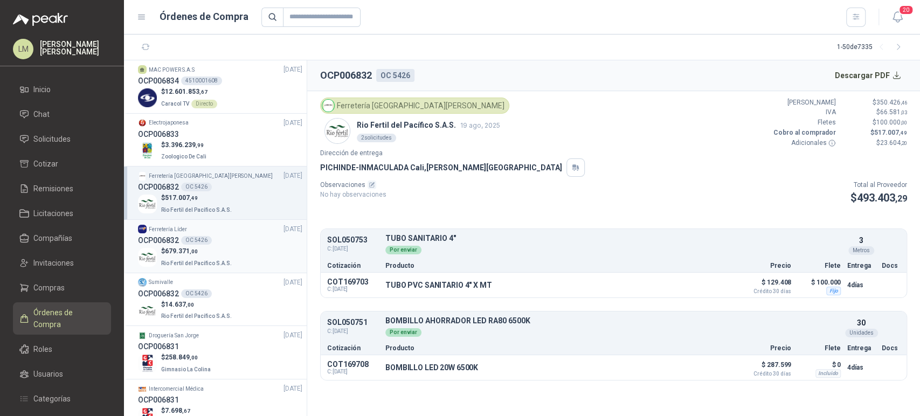
click at [193, 242] on div "OC 5426" at bounding box center [196, 240] width 31 height 9
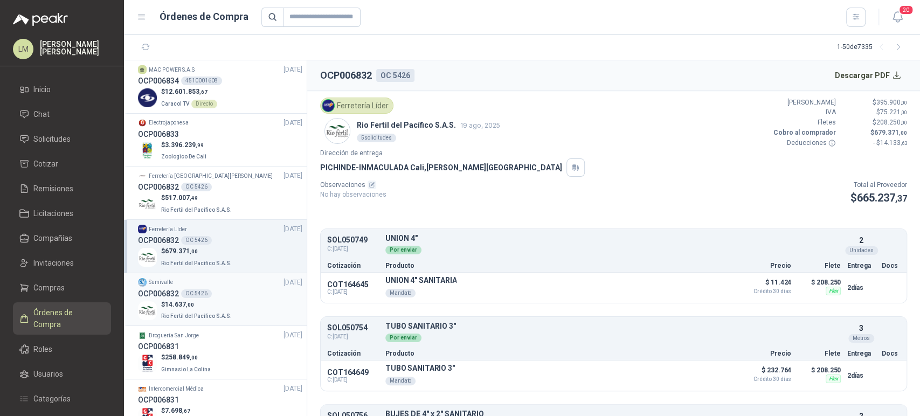
click at [184, 295] on div "OC 5426" at bounding box center [196, 293] width 31 height 9
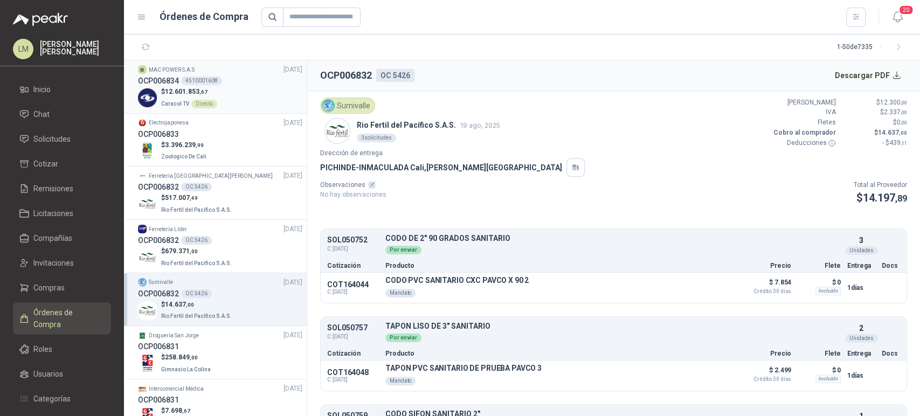
click at [208, 91] on p "$ 12.601.853 ,67" at bounding box center [189, 92] width 56 height 10
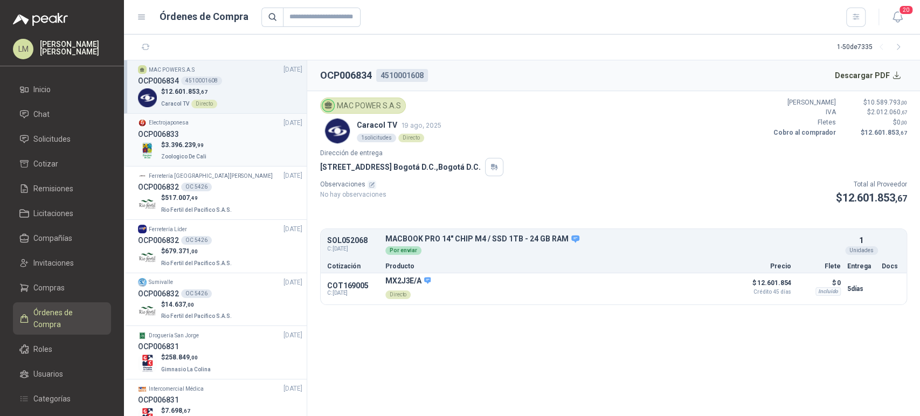
click at [200, 144] on span ",99" at bounding box center [200, 145] width 8 height 6
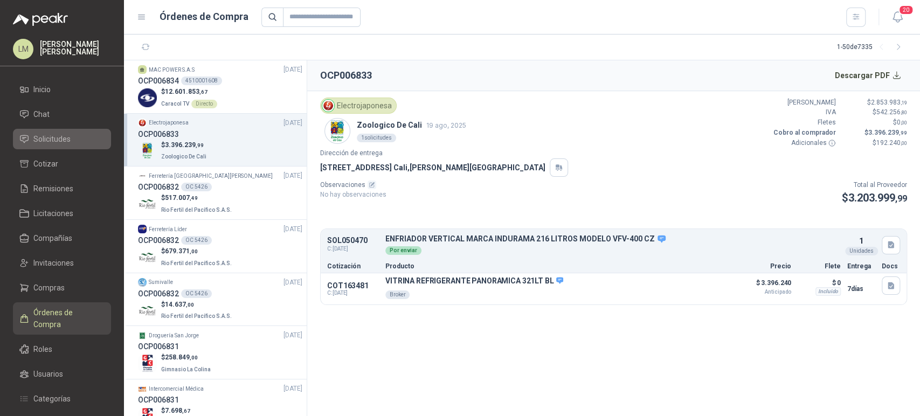
click at [60, 139] on span "Solicitudes" at bounding box center [51, 139] width 37 height 12
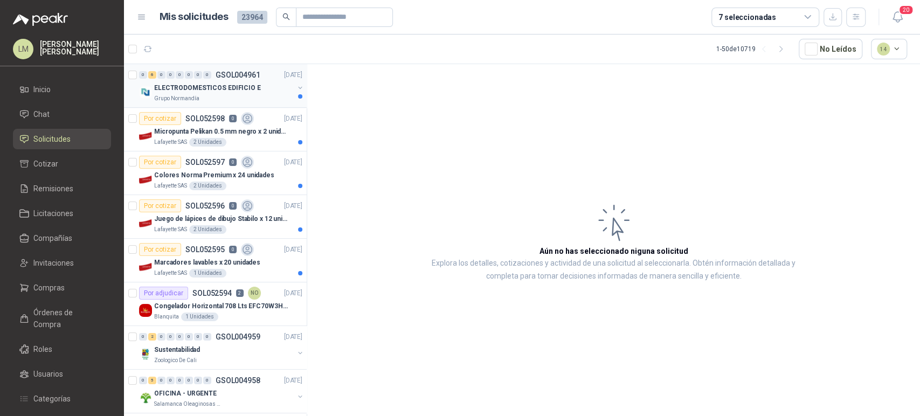
click at [221, 89] on p "ELECTRODOMESTICOS EDIFICIO E" at bounding box center [207, 88] width 107 height 10
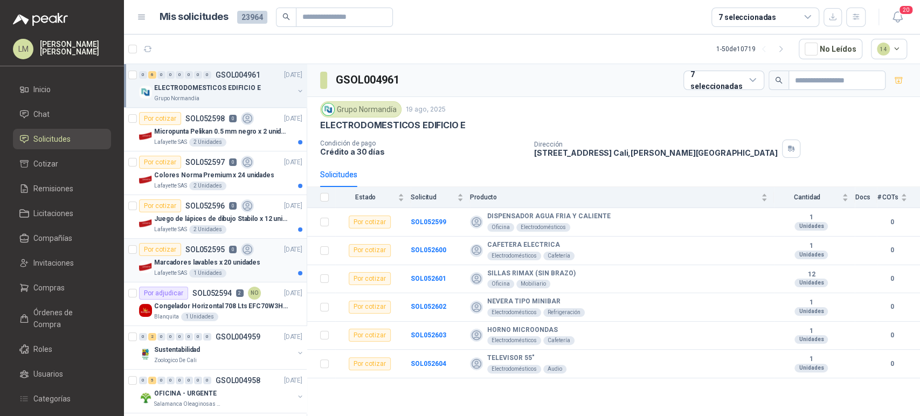
click at [224, 249] on div "Por cotizar SOL052595 0" at bounding box center [196, 249] width 115 height 13
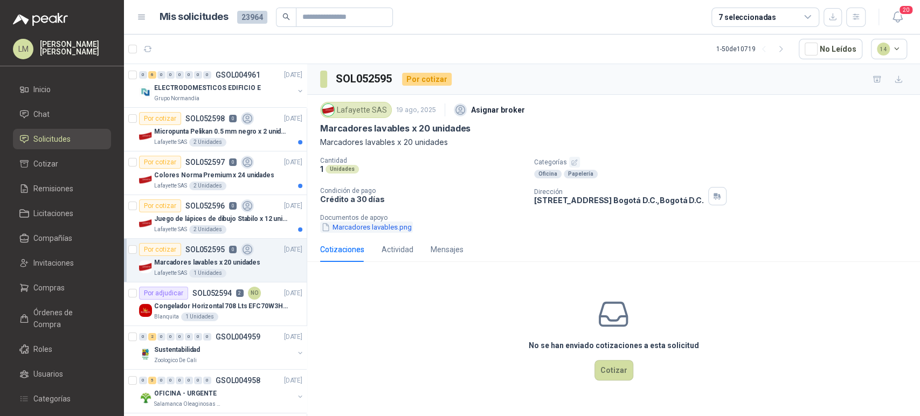
click at [394, 231] on button "Marcadores lavables.png" at bounding box center [366, 226] width 93 height 11
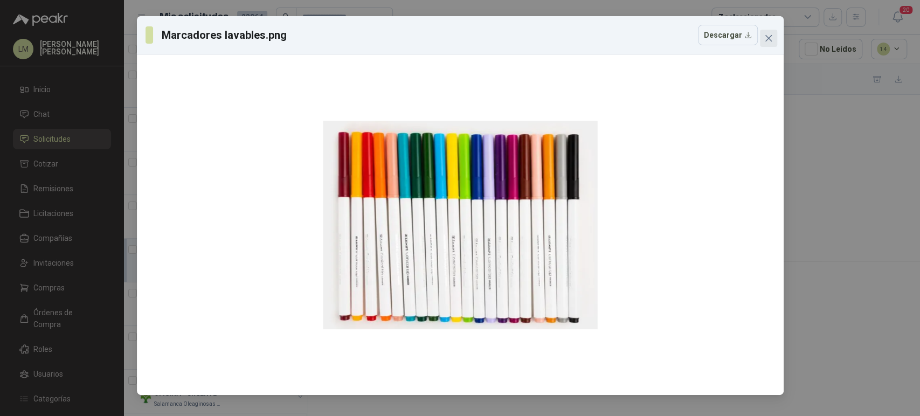
click at [767, 38] on icon "close" at bounding box center [767, 38] width 6 height 6
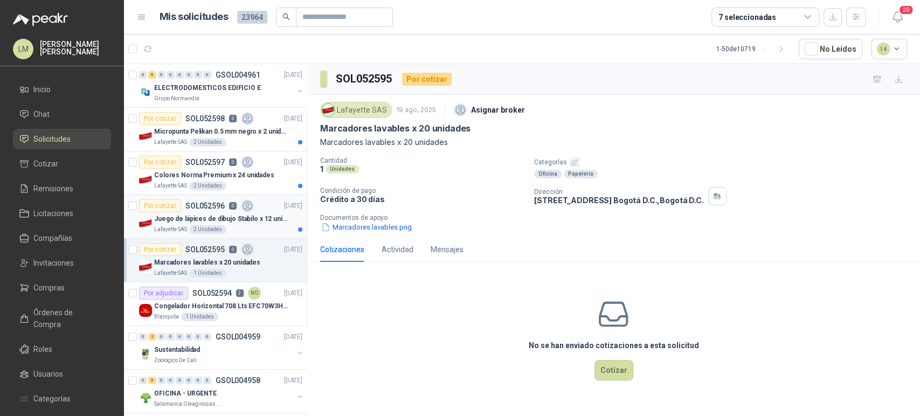
click at [194, 210] on div "Por cotizar SOL052596 0" at bounding box center [196, 205] width 115 height 13
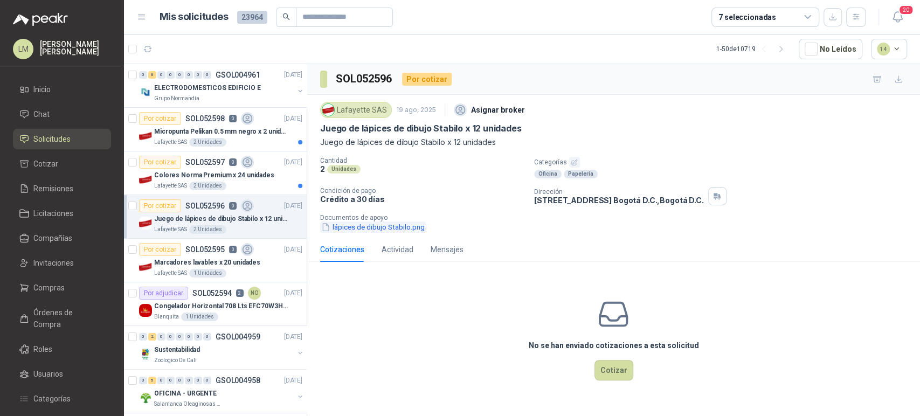
click at [355, 222] on button "lápices de dibujo Stabilo.png" at bounding box center [373, 226] width 106 height 11
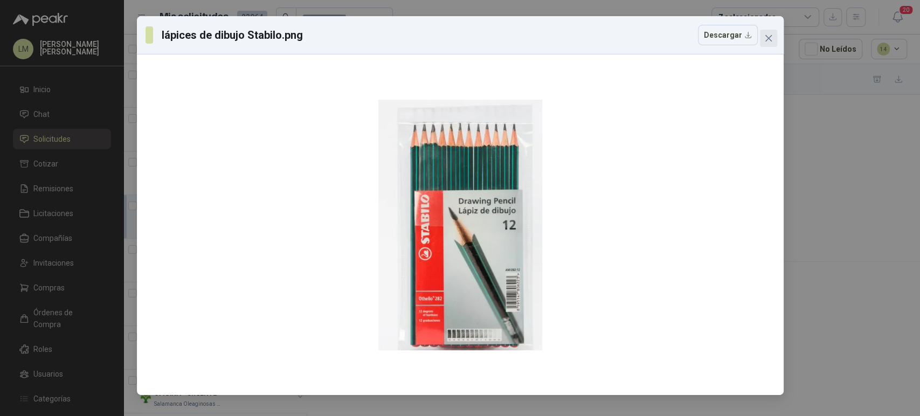
click at [769, 41] on icon "close" at bounding box center [768, 38] width 9 height 9
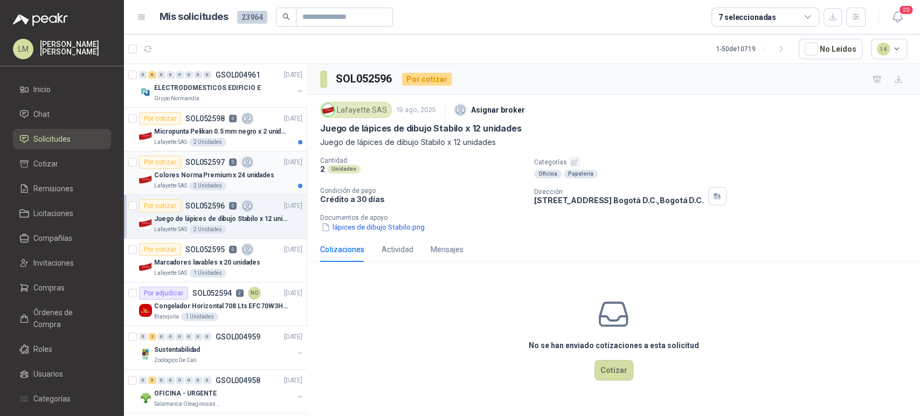
click at [207, 177] on p "Colores Norma Premium x 24 unidades" at bounding box center [214, 175] width 120 height 10
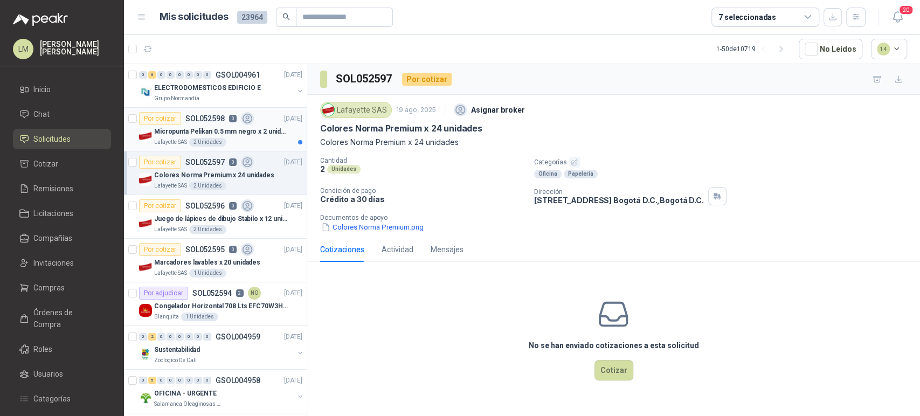
click at [215, 132] on p "Micropunta Pelikan 0.5 mm negro x 2 unidades" at bounding box center [221, 132] width 134 height 10
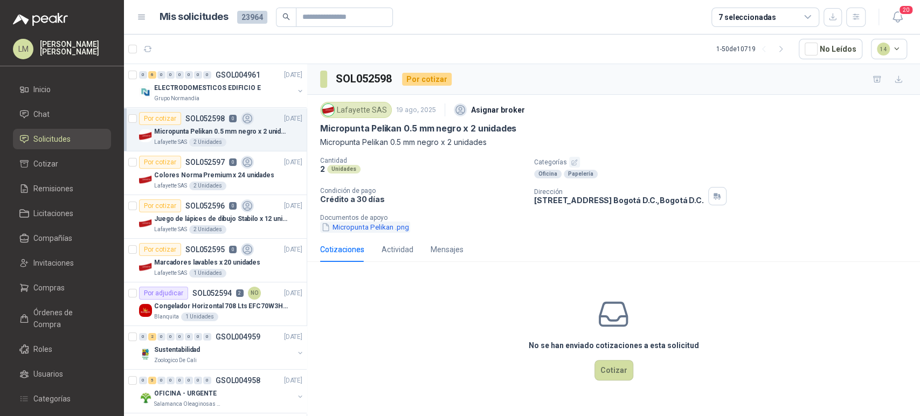
click at [369, 226] on button "Micropunta Pelikan .png" at bounding box center [365, 226] width 90 height 11
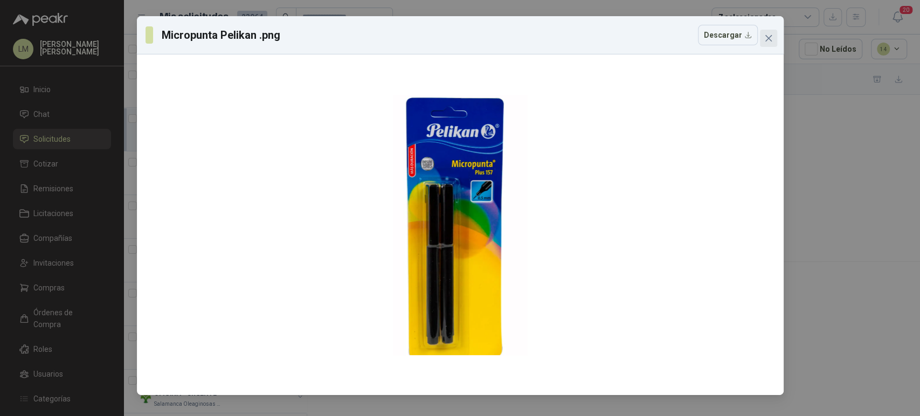
click at [771, 33] on button "Close" at bounding box center [768, 38] width 17 height 17
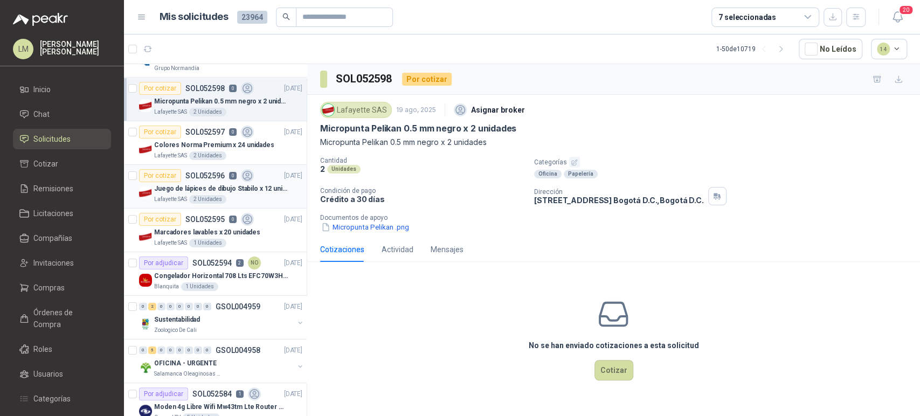
scroll to position [31, 0]
click at [205, 272] on p "Congelador Horizontal 708 Lts EFC70W3HTW Blanco Modelo EFC70W3HTW Código 501967" at bounding box center [221, 275] width 134 height 10
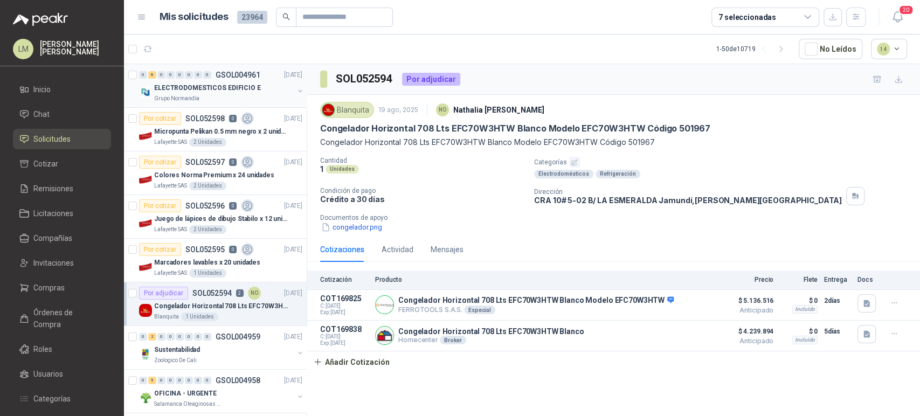
click at [211, 93] on div "ELECTRODOMESTICOS EDIFICIO E" at bounding box center [224, 87] width 140 height 13
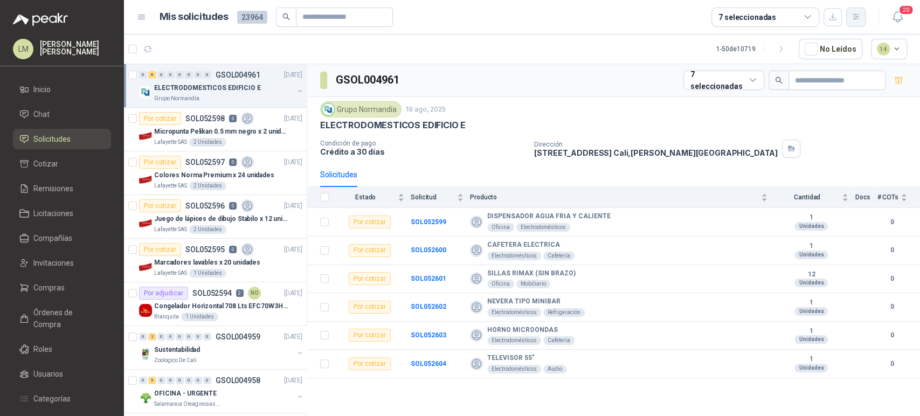
click at [856, 15] on icon "button" at bounding box center [855, 16] width 9 height 9
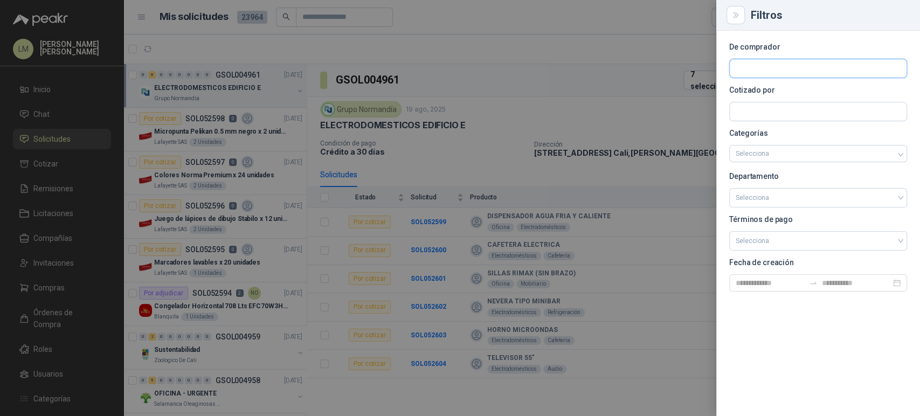
click at [755, 66] on input "text" at bounding box center [817, 68] width 177 height 18
type input "*******"
click at [761, 89] on p "Grupo Normandía" at bounding box center [779, 91] width 51 height 6
click at [536, 93] on div at bounding box center [460, 208] width 920 height 416
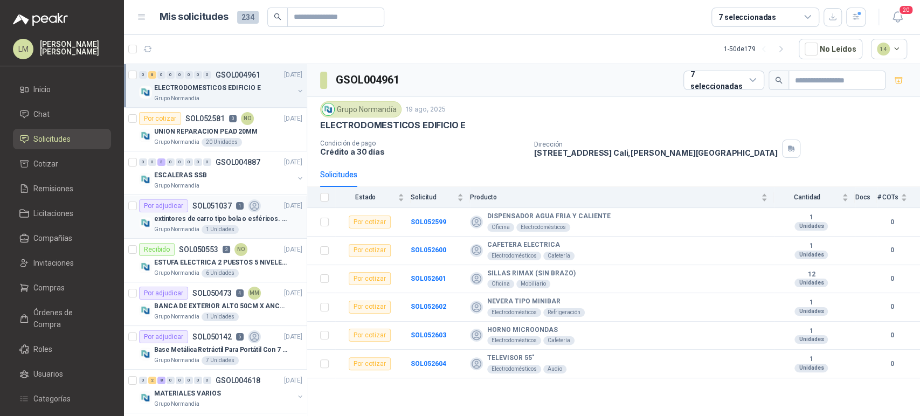
click at [204, 205] on p "SOL051037" at bounding box center [211, 206] width 39 height 8
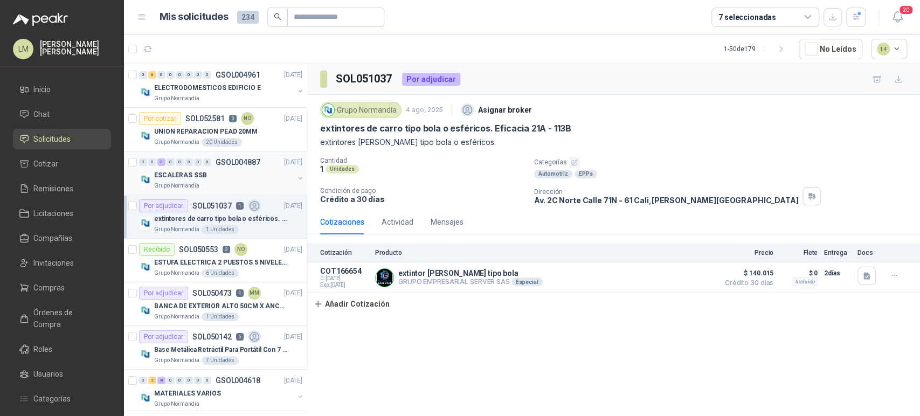
click at [221, 170] on div "ESCALERAS SSB" at bounding box center [224, 175] width 140 height 13
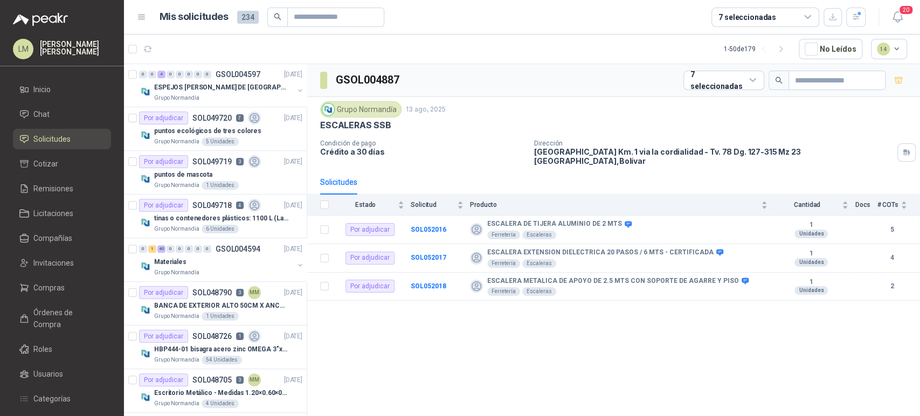
scroll to position [323, 0]
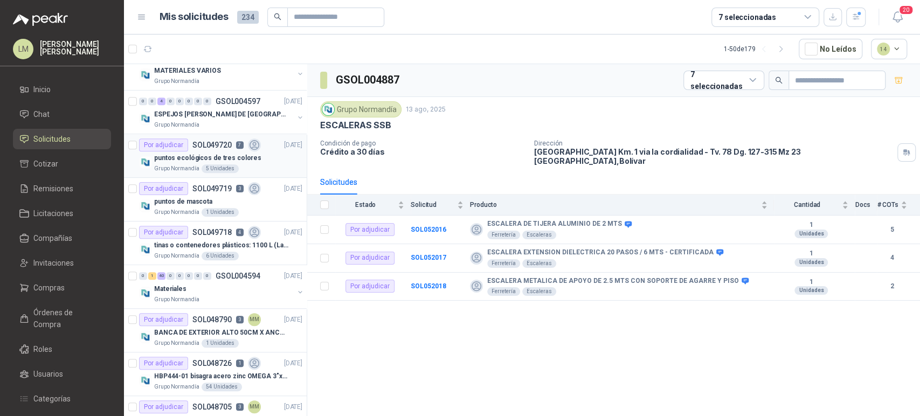
click at [212, 164] on div "5 Unidades" at bounding box center [219, 168] width 37 height 9
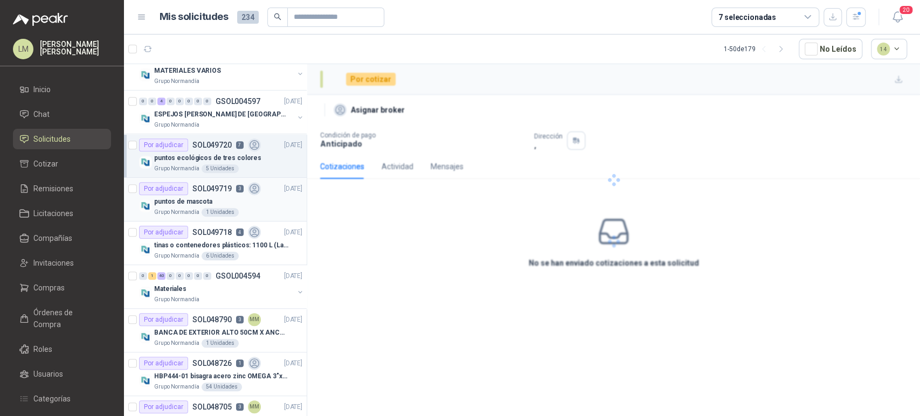
click at [204, 203] on p "puntos de mascota" at bounding box center [183, 202] width 58 height 10
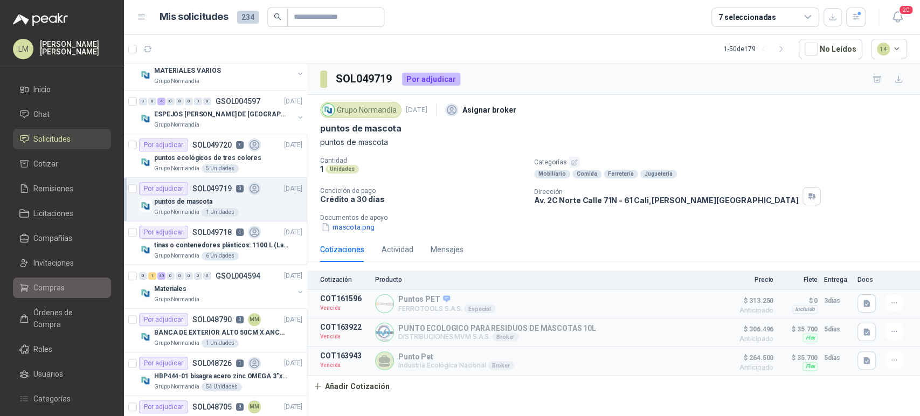
click at [44, 286] on span "Compras" at bounding box center [48, 288] width 31 height 12
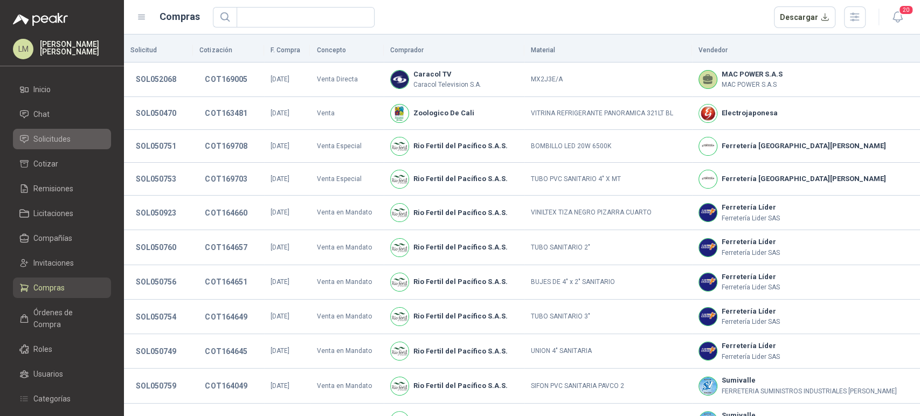
click at [50, 144] on span "Solicitudes" at bounding box center [51, 139] width 37 height 12
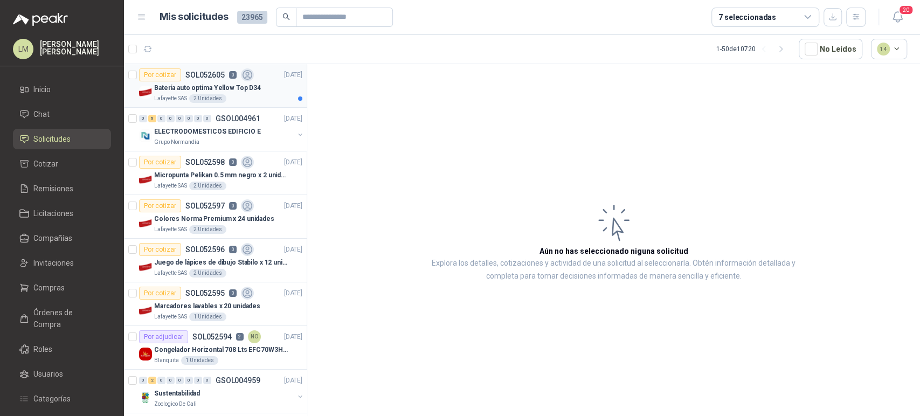
click at [184, 93] on div "Batería auto optima Yellow Top D34" at bounding box center [228, 87] width 148 height 13
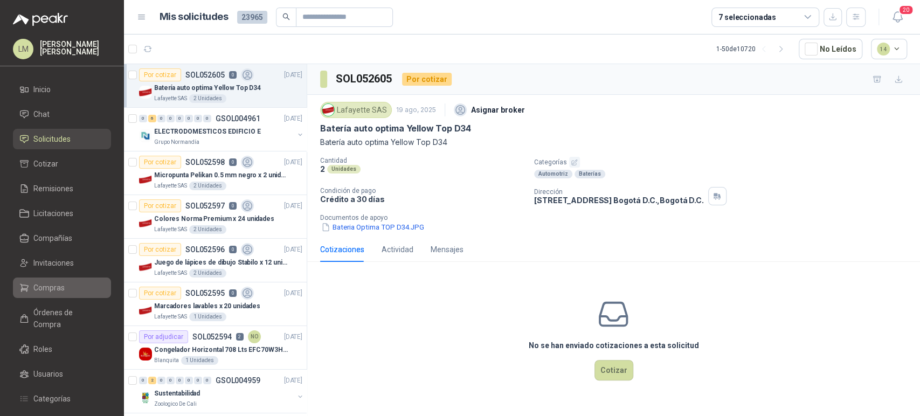
click at [46, 286] on span "Compras" at bounding box center [48, 288] width 31 height 12
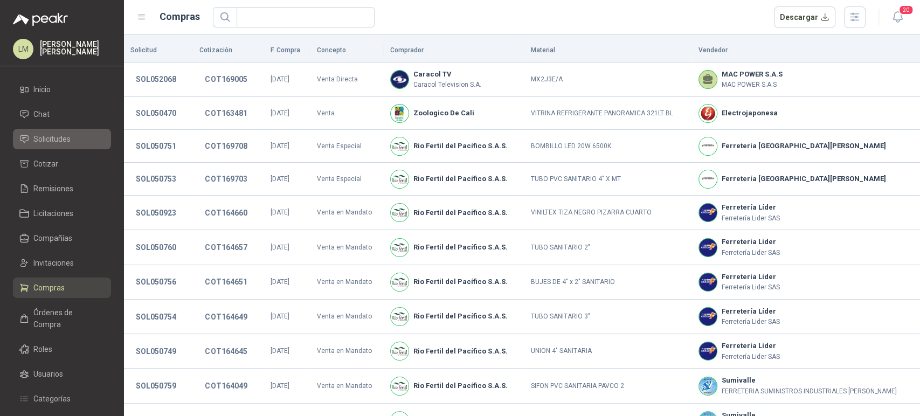
click at [51, 140] on span "Solicitudes" at bounding box center [51, 139] width 37 height 12
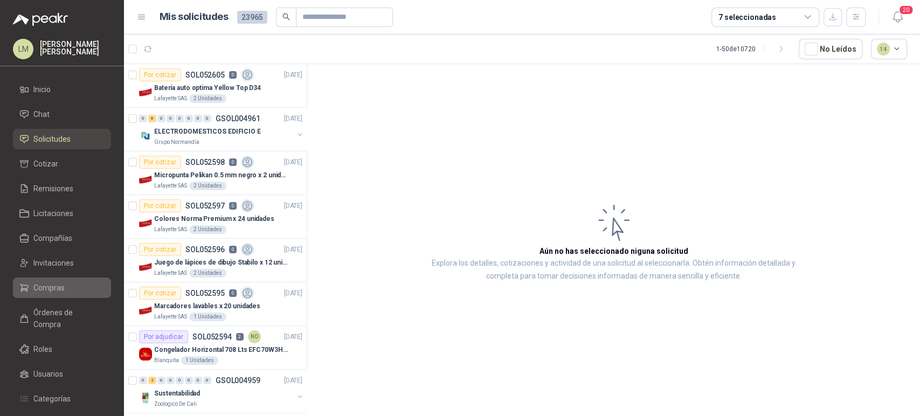
click at [44, 291] on span "Compras" at bounding box center [48, 288] width 31 height 12
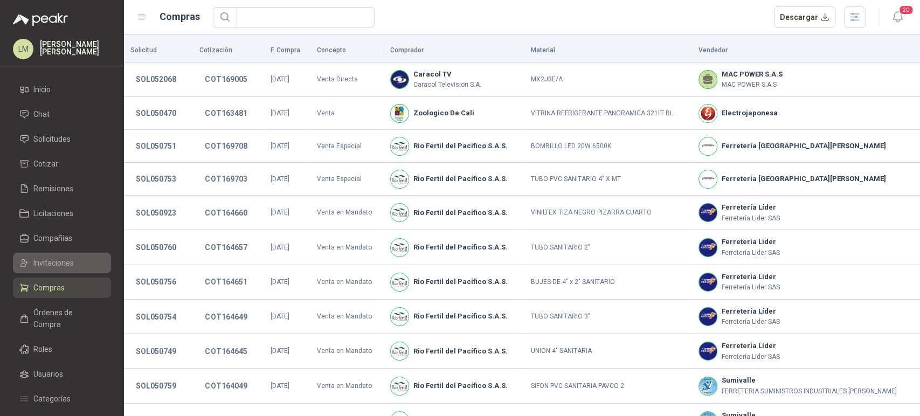
click at [52, 267] on span "Invitaciones" at bounding box center [53, 263] width 40 height 12
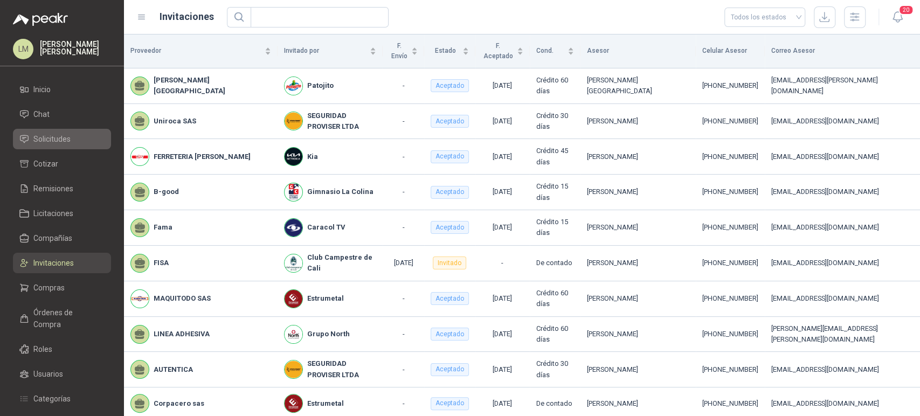
click at [65, 142] on span "Solicitudes" at bounding box center [51, 139] width 37 height 12
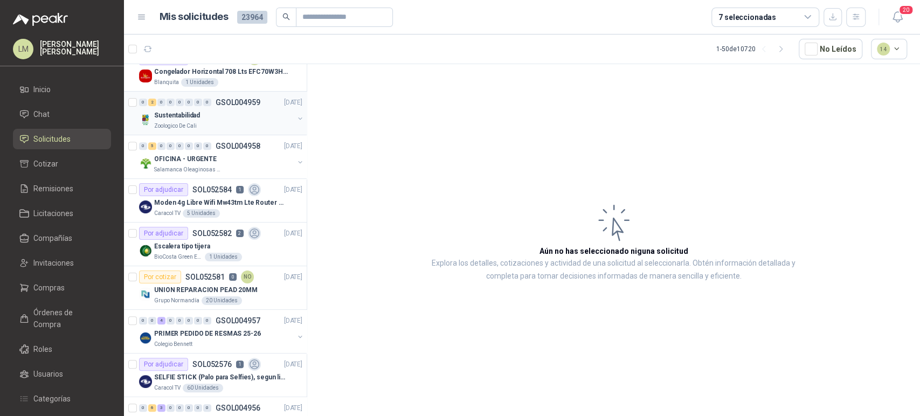
scroll to position [351, 0]
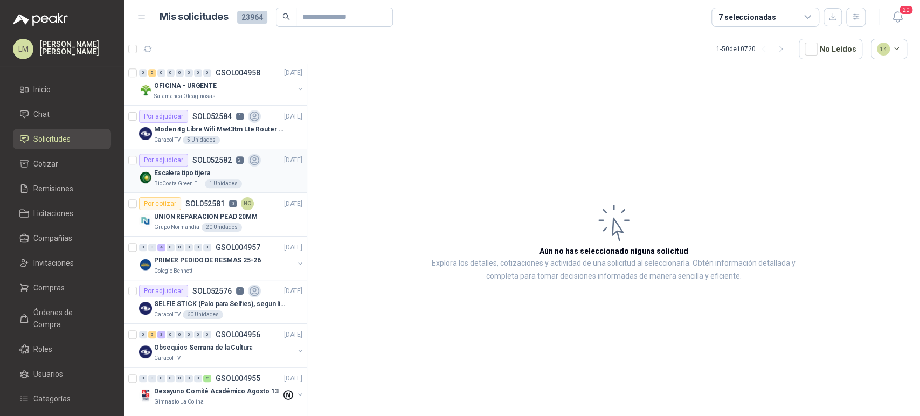
click at [198, 169] on p "Escalera tipo tijera" at bounding box center [182, 173] width 56 height 10
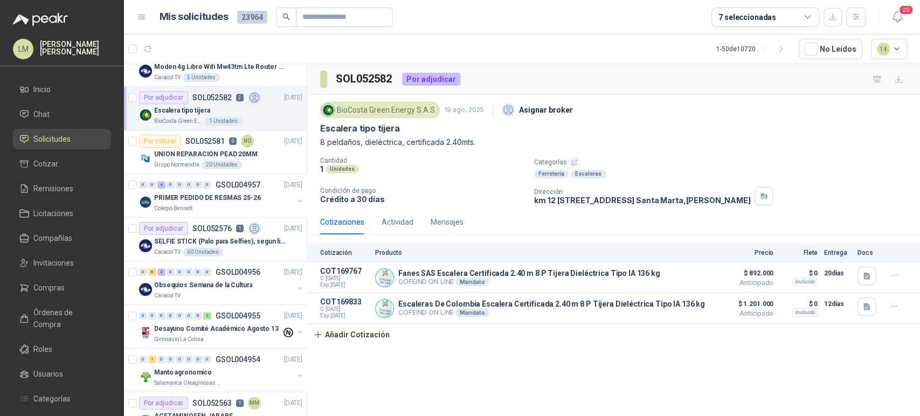
scroll to position [428, 0]
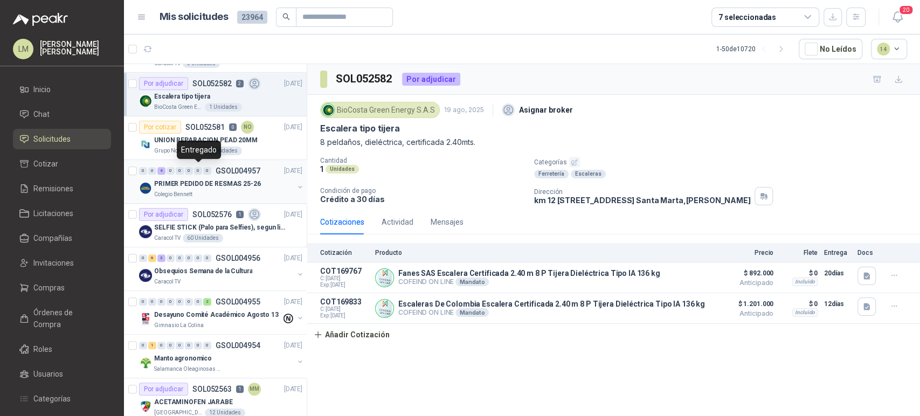
click at [198, 179] on p "PRIMER PEDIDO DE RESMAS 25-26" at bounding box center [207, 184] width 107 height 10
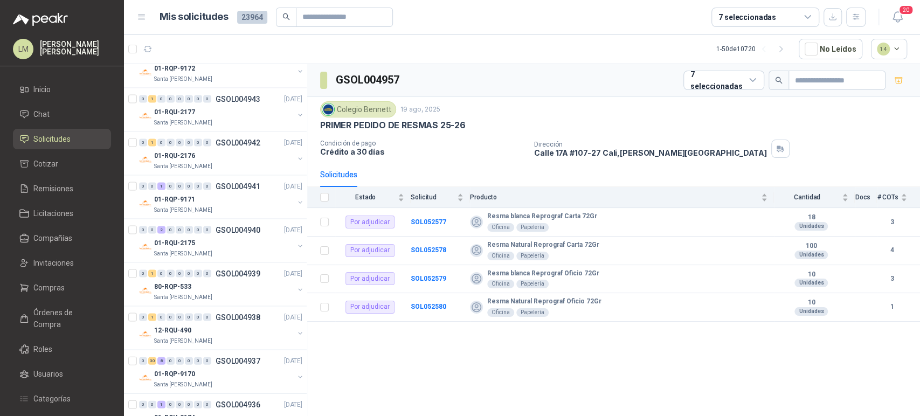
scroll to position [1488, 0]
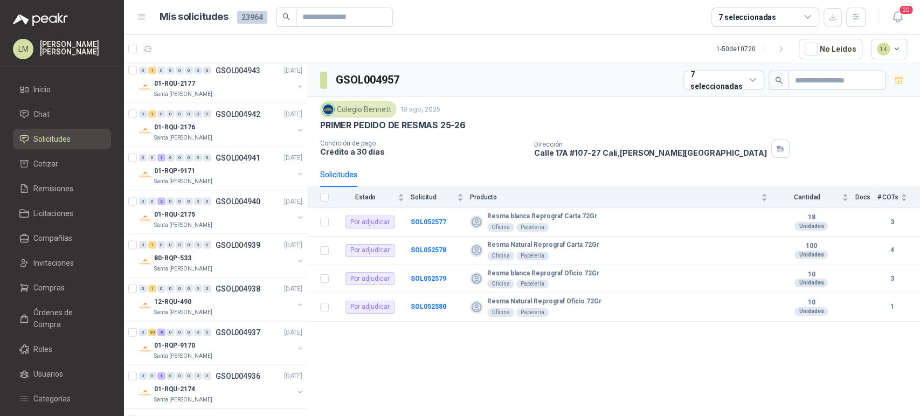
click at [791, 23] on div "7 seleccionadas" at bounding box center [765, 17] width 108 height 19
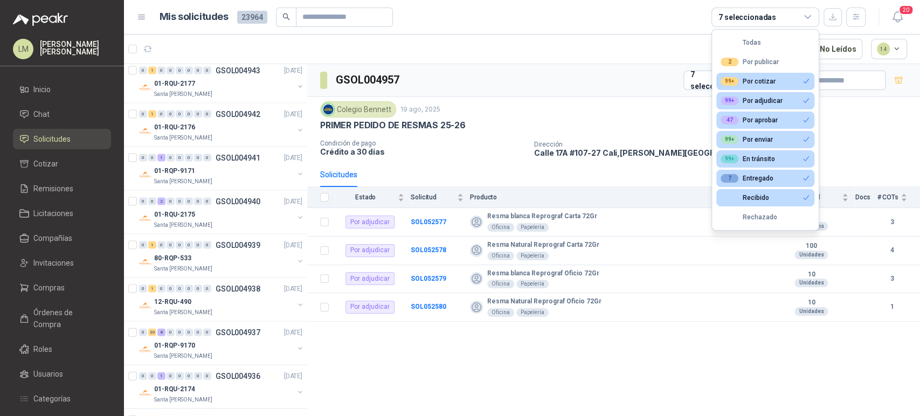
click at [540, 57] on article "1 - 50 de 10720 No Leídos 14" at bounding box center [522, 48] width 796 height 29
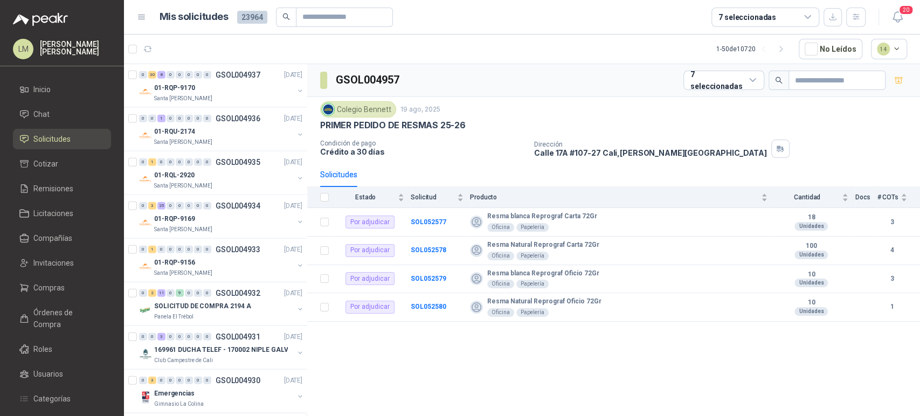
scroll to position [1838, 0]
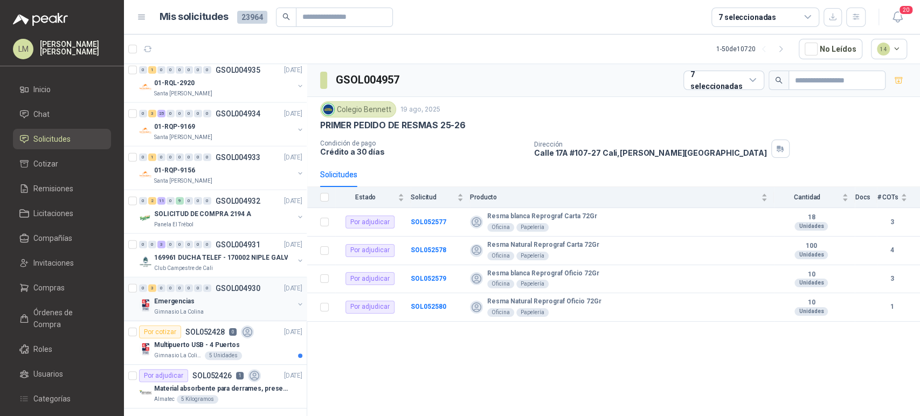
click at [203, 298] on div "Emergencias" at bounding box center [224, 301] width 140 height 13
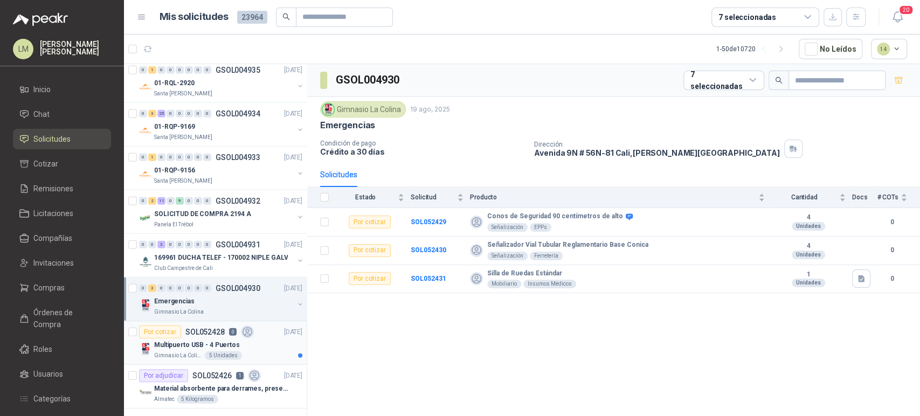
click at [203, 328] on p "SOL052428" at bounding box center [204, 332] width 39 height 8
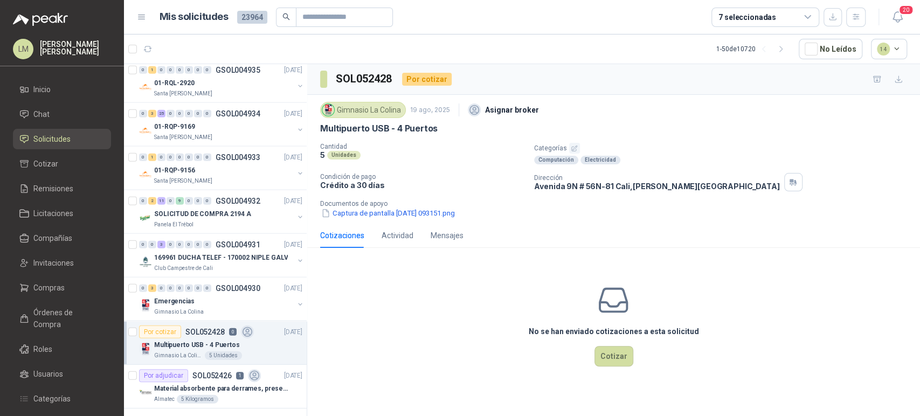
click at [572, 146] on icon "button" at bounding box center [574, 147] width 5 height 5
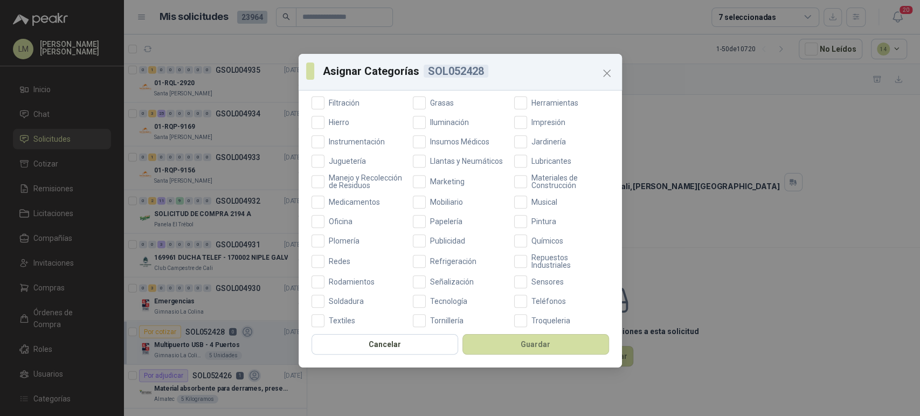
scroll to position [384, 0]
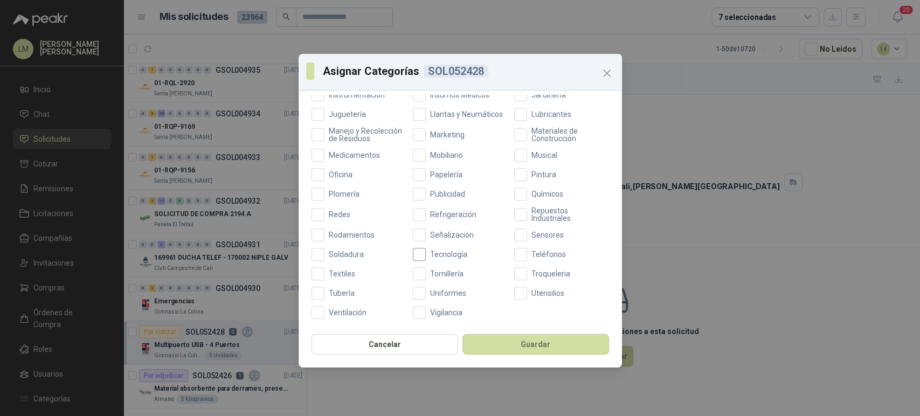
click at [436, 255] on span "Tecnología" at bounding box center [449, 255] width 46 height 8
click at [527, 347] on button "Guardar" at bounding box center [535, 344] width 147 height 20
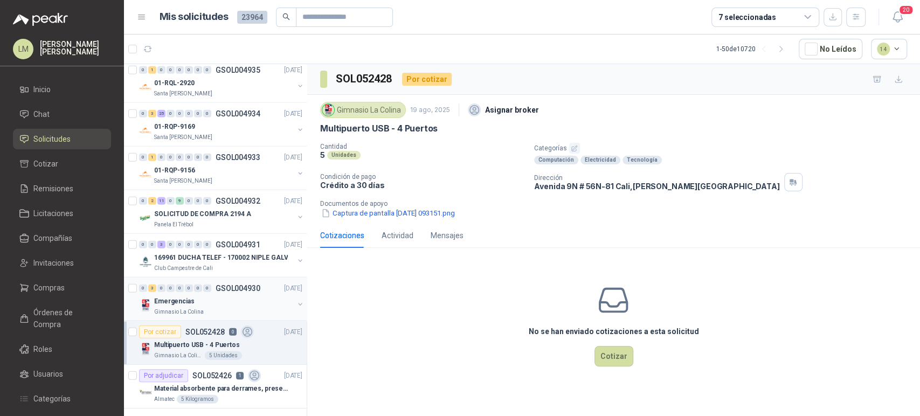
click at [218, 301] on div "Emergencias" at bounding box center [224, 301] width 140 height 13
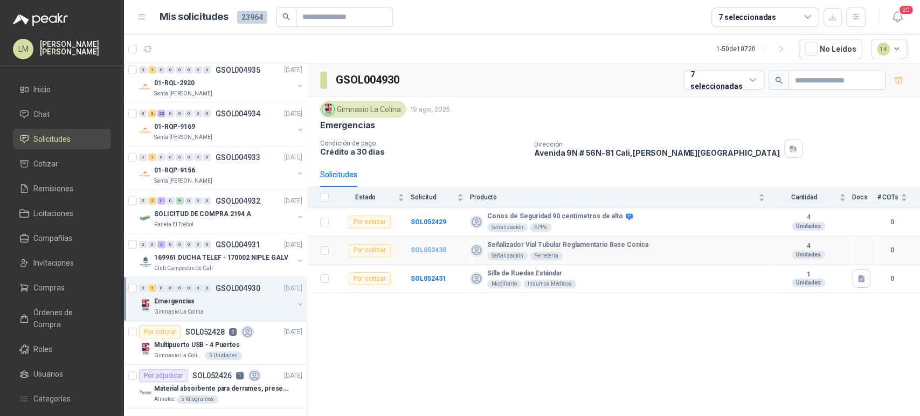
click at [432, 249] on b "SOL052430" at bounding box center [429, 250] width 36 height 8
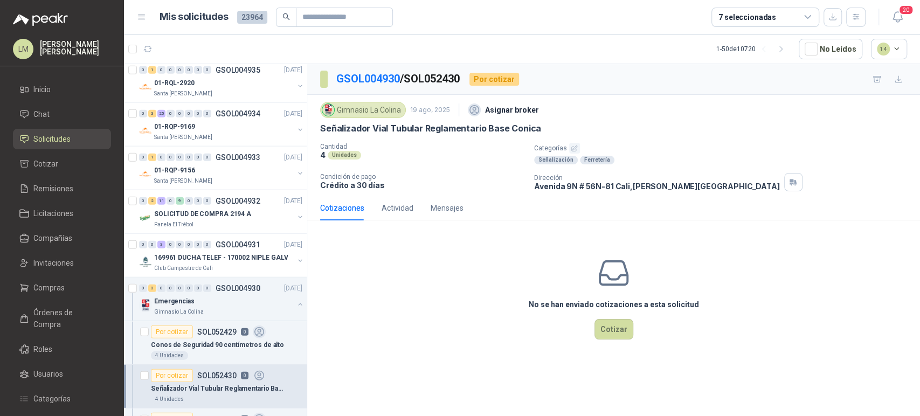
click at [573, 146] on icon "button" at bounding box center [574, 148] width 7 height 7
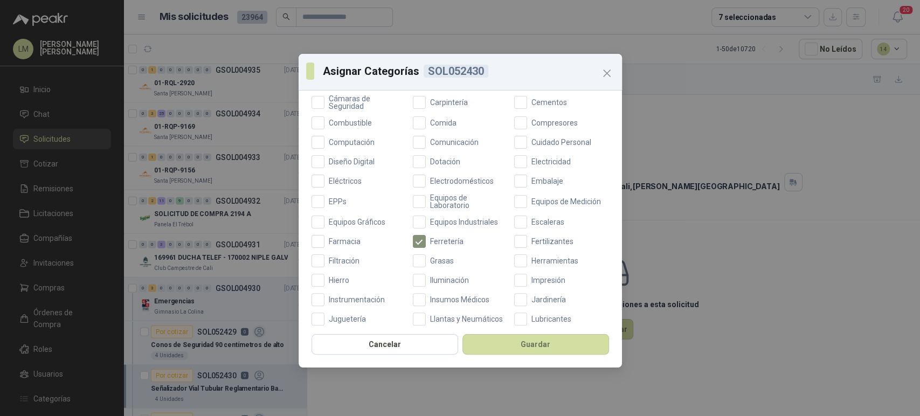
scroll to position [112, 0]
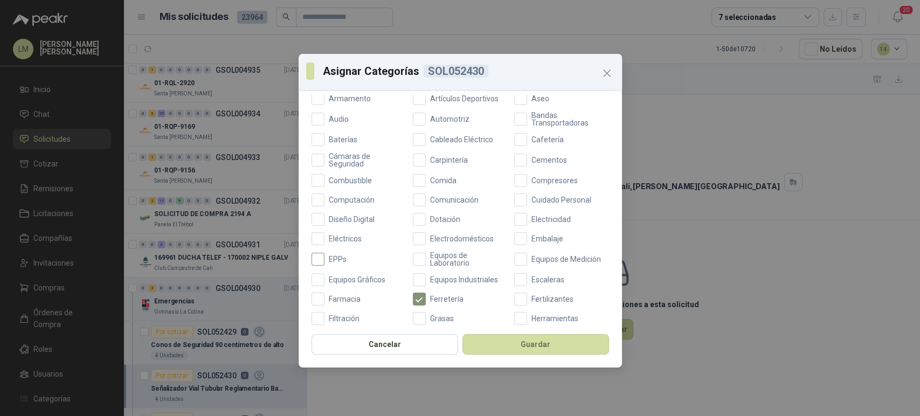
click at [335, 255] on span "EPPs" at bounding box center [337, 259] width 26 height 8
click at [506, 340] on button "Guardar" at bounding box center [535, 344] width 147 height 20
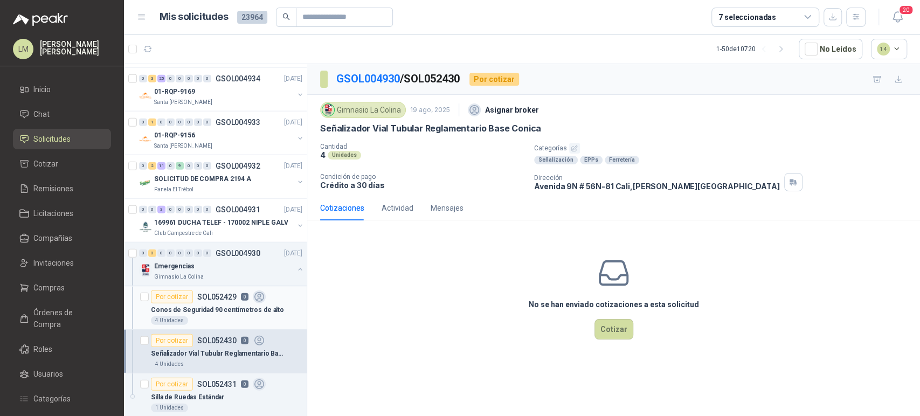
scroll to position [1876, 0]
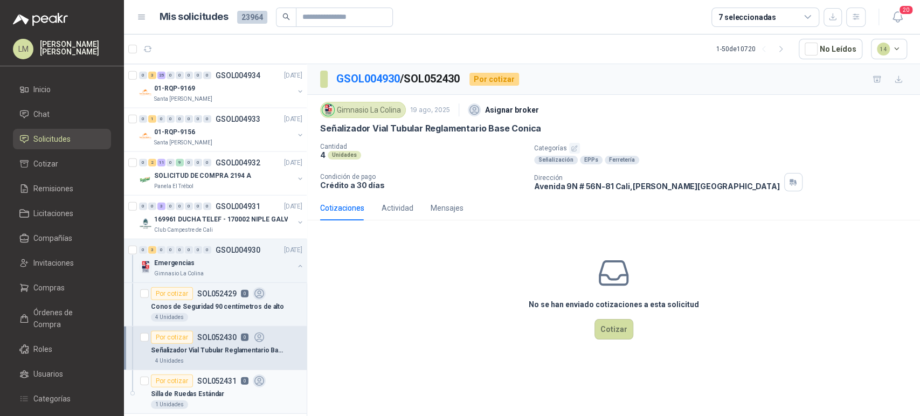
click at [194, 378] on div "Por cotizar SOL052431 0" at bounding box center [208, 380] width 115 height 13
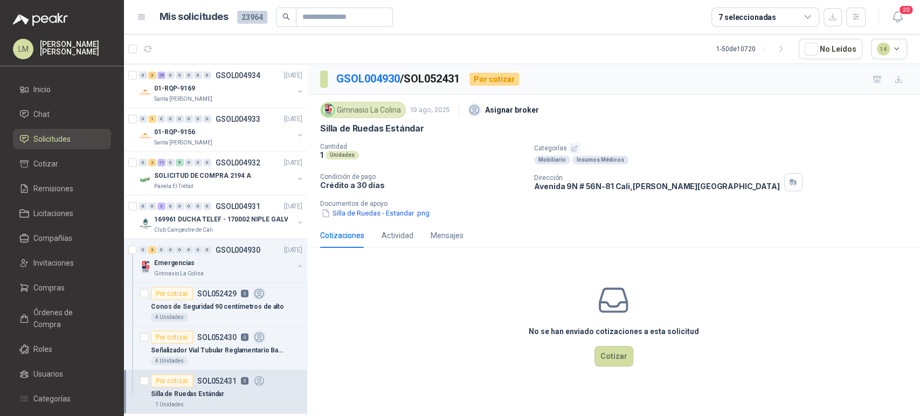
click at [572, 143] on button "button" at bounding box center [574, 148] width 11 height 11
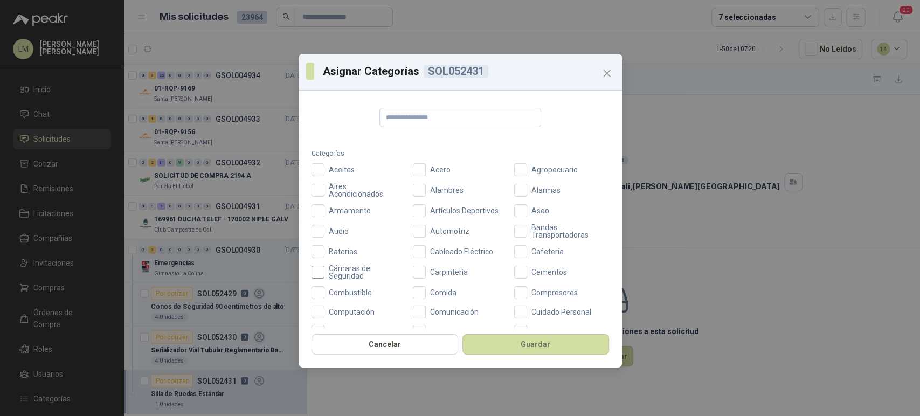
scroll to position [182, 0]
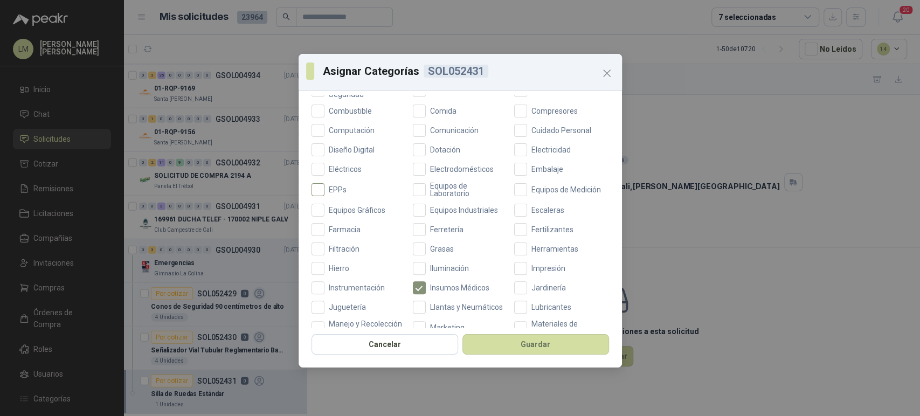
click at [339, 186] on span "EPPs" at bounding box center [337, 190] width 26 height 8
click at [517, 346] on button "Guardar" at bounding box center [535, 344] width 147 height 20
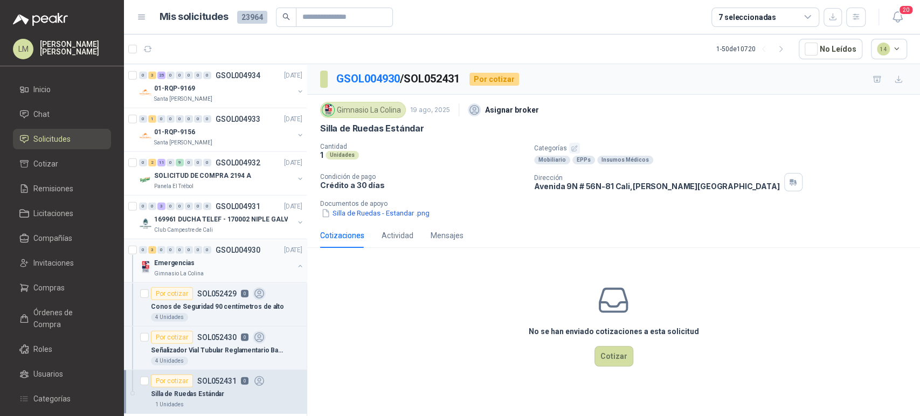
scroll to position [1969, 0]
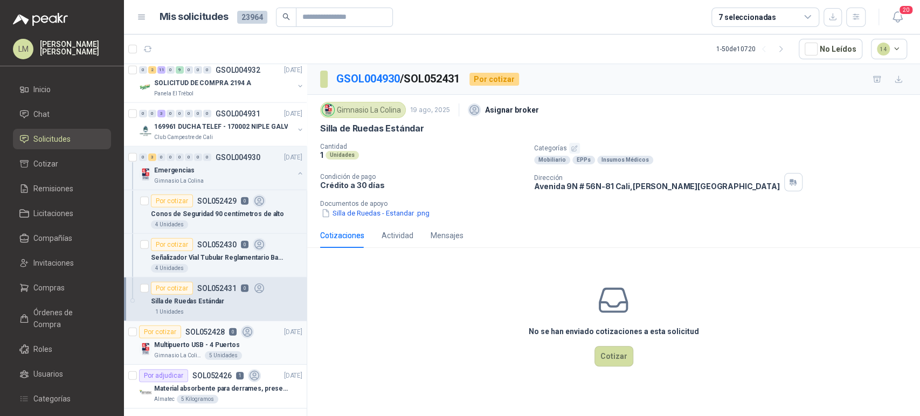
click at [192, 321] on article "Por cotizar SOL052428 0 [DATE] Multipuerto USB - 4 Puertos Gimnasio La Colina 5…" at bounding box center [215, 343] width 183 height 44
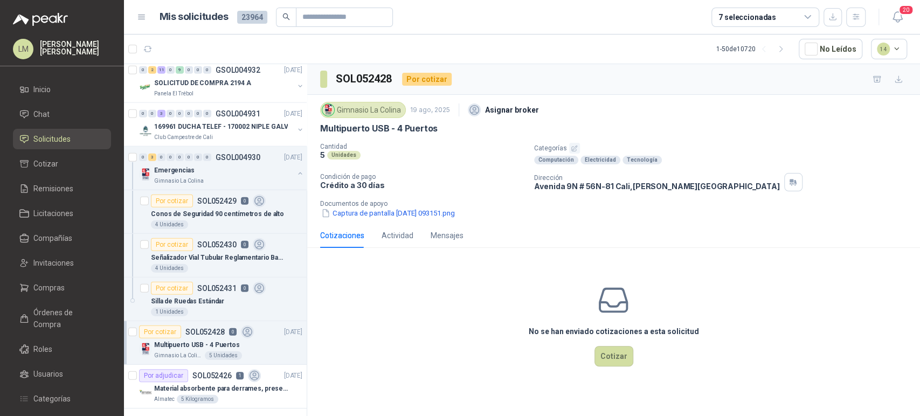
click at [423, 206] on p "Documentos de apoyo" at bounding box center [617, 204] width 595 height 8
click at [423, 213] on button "Captura de pantalla [DATE] 093151.png" at bounding box center [388, 212] width 136 height 11
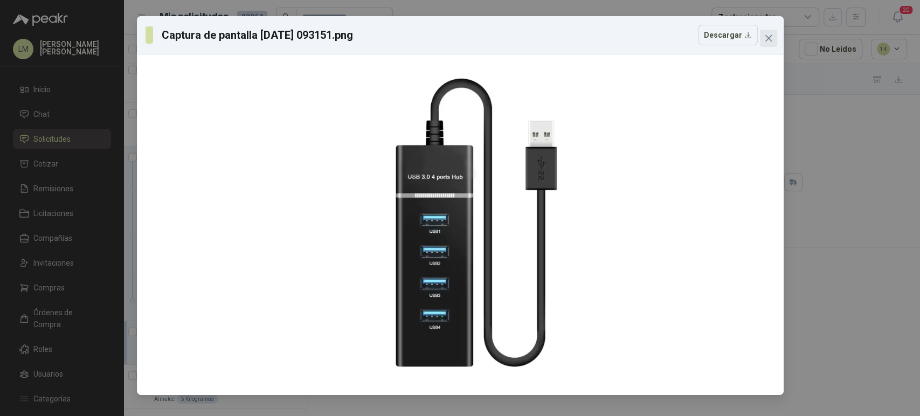
click at [773, 42] on span "Close" at bounding box center [768, 38] width 17 height 9
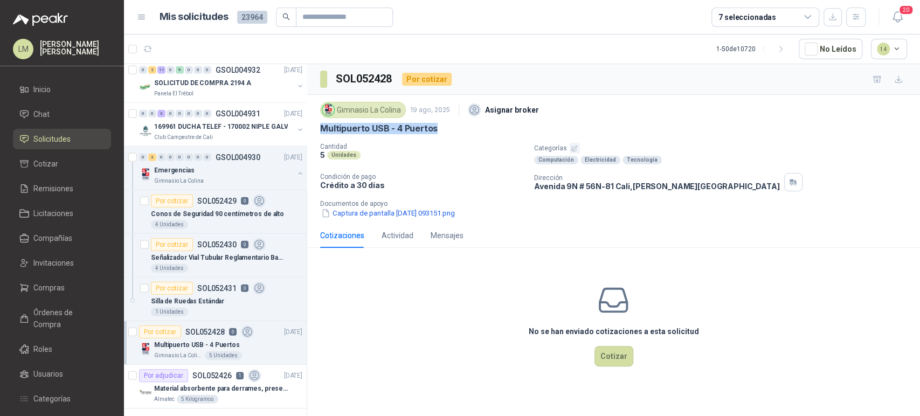
drag, startPoint x: 318, startPoint y: 131, endPoint x: 446, endPoint y: 128, distance: 127.7
click at [446, 128] on div "Gimnasio La Colina [DATE] Asignar broker Multipuerto USB - 4 Puertos Cantidad 5…" at bounding box center [613, 159] width 613 height 128
copy p "Multipuerto USB - 4 Puertos"
click at [403, 203] on p "Documentos de apoyo" at bounding box center [617, 204] width 595 height 8
click at [407, 210] on button "Captura de pantalla [DATE] 093151.png" at bounding box center [388, 212] width 136 height 11
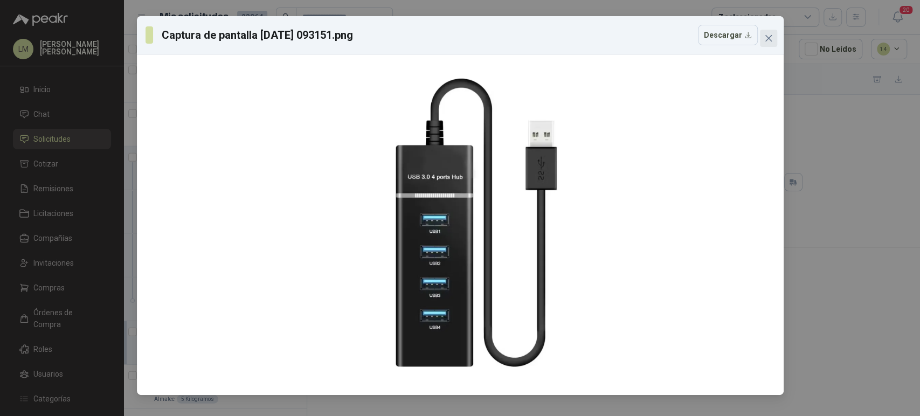
click at [768, 40] on icon "close" at bounding box center [768, 38] width 9 height 9
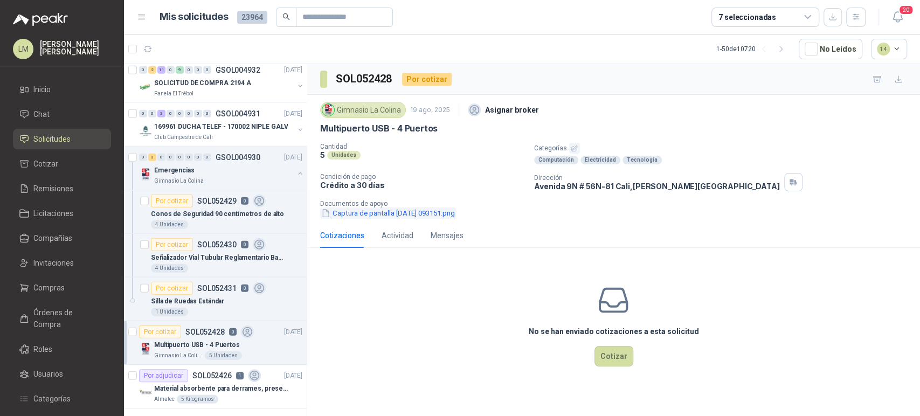
click at [399, 213] on button "Captura de pantalla [DATE] 093151.png" at bounding box center [388, 212] width 136 height 11
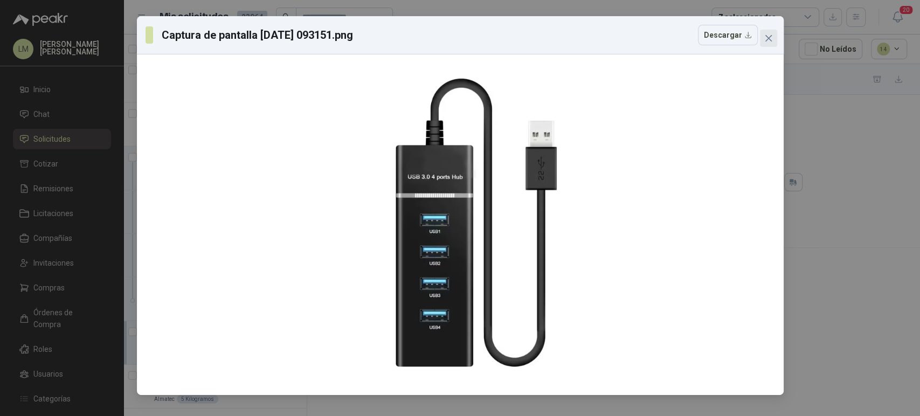
click at [769, 41] on icon "close" at bounding box center [768, 38] width 9 height 9
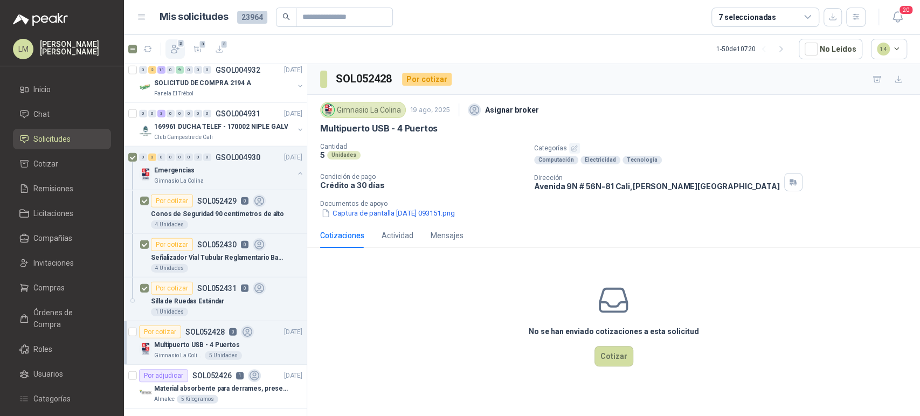
click at [176, 46] on icon "button" at bounding box center [175, 49] width 11 height 11
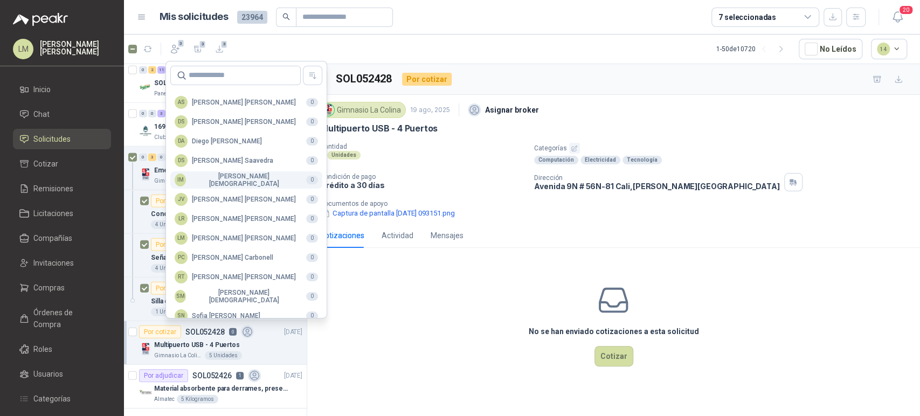
scroll to position [262, 0]
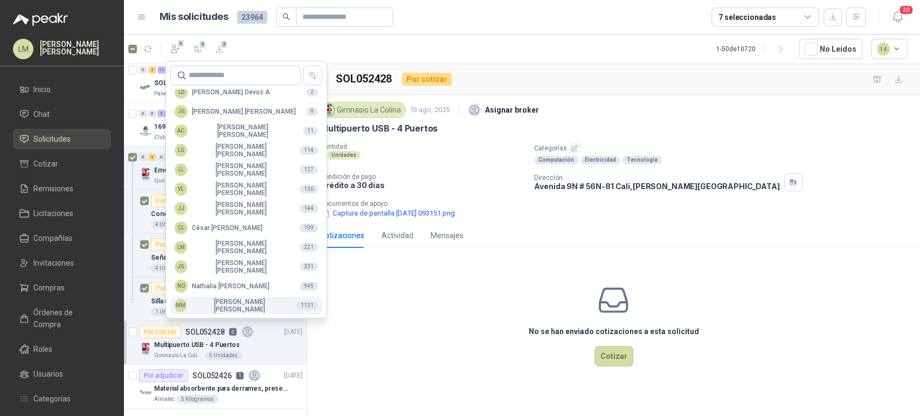
click at [201, 303] on div "MM [PERSON_NAME]" at bounding box center [231, 305] width 113 height 15
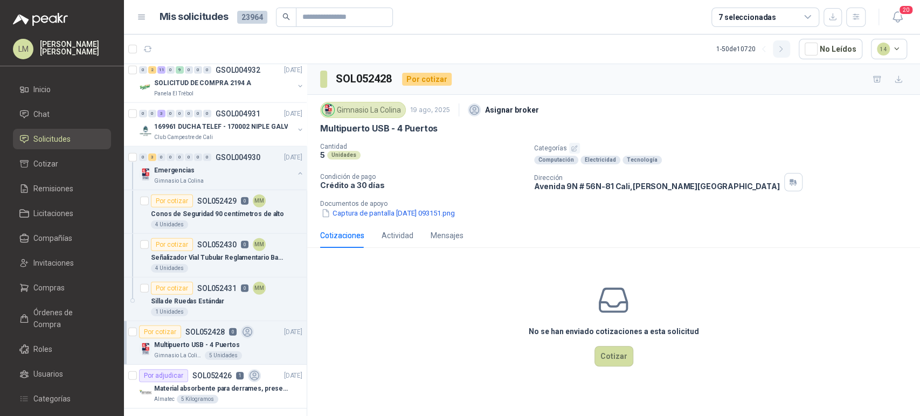
click at [784, 51] on icon "button" at bounding box center [780, 49] width 9 height 9
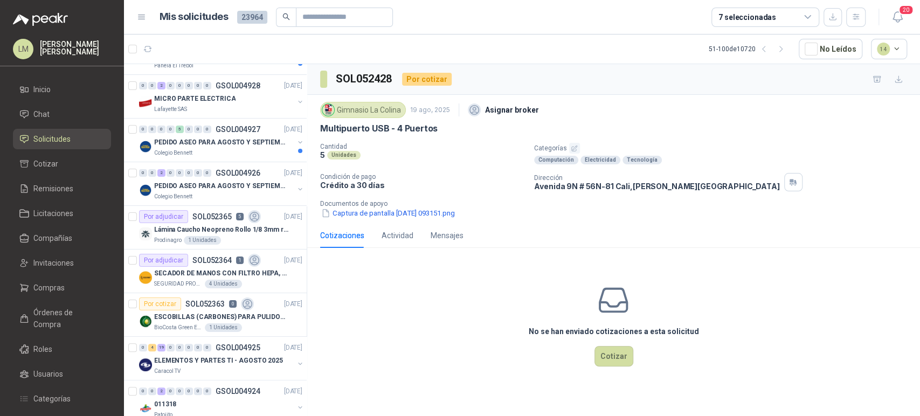
scroll to position [0, 0]
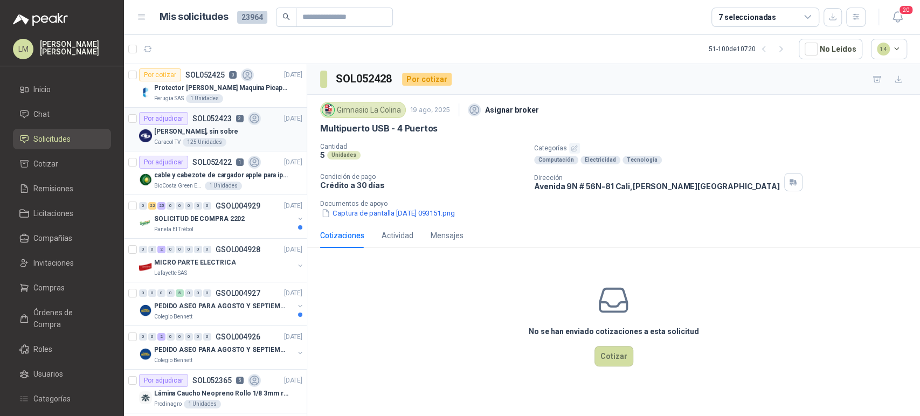
click at [204, 136] on p "[PERSON_NAME], sin sobre" at bounding box center [196, 132] width 84 height 10
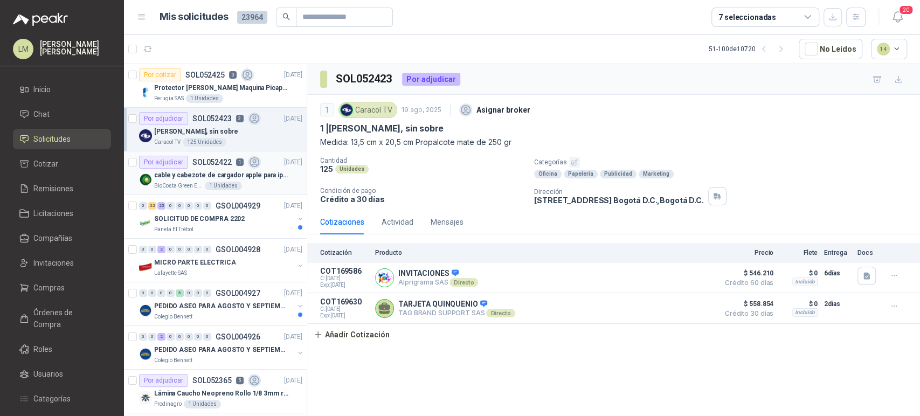
click at [211, 173] on p "cable y cabezote de cargador apple para iphone" at bounding box center [221, 175] width 134 height 10
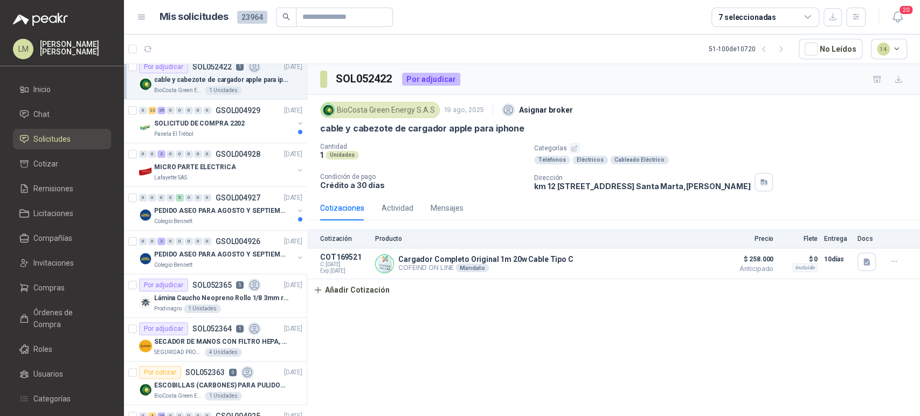
scroll to position [101, 0]
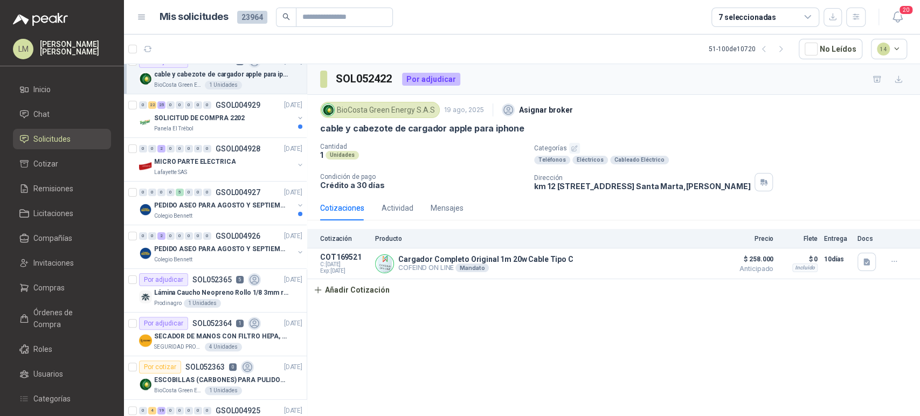
click at [211, 173] on div "Lafayette SAS" at bounding box center [224, 172] width 140 height 9
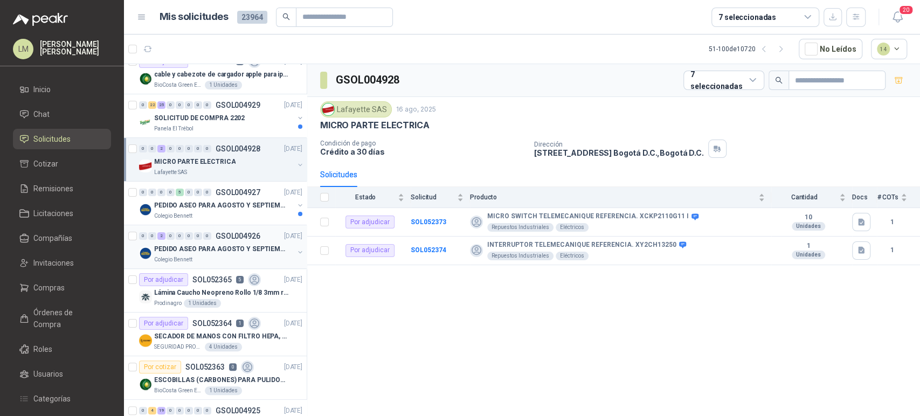
scroll to position [185, 0]
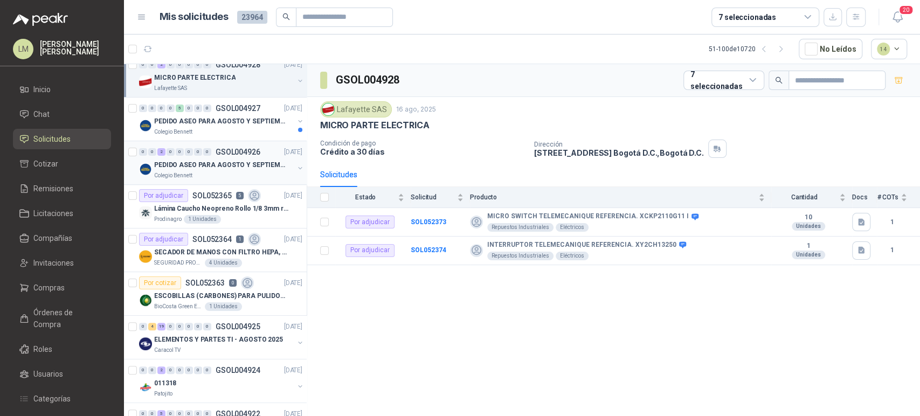
click at [219, 158] on div "PEDIDO ASEO PARA AGOSTO Y SEPTIEMBRE" at bounding box center [224, 164] width 140 height 13
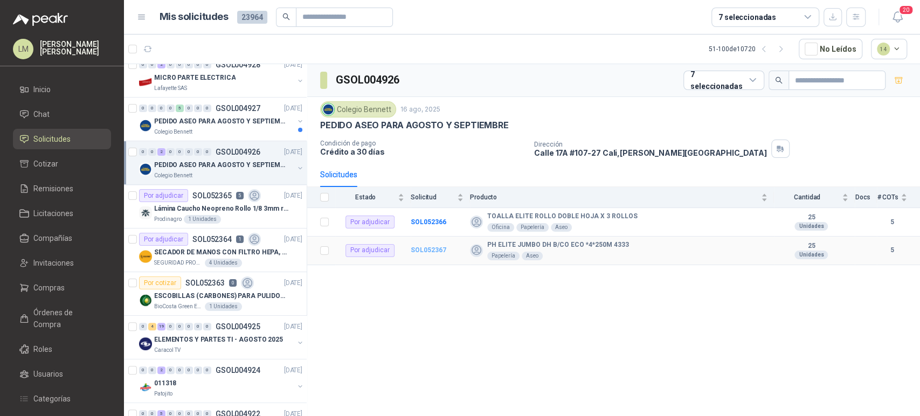
click at [425, 253] on b "SOL052367" at bounding box center [429, 250] width 36 height 8
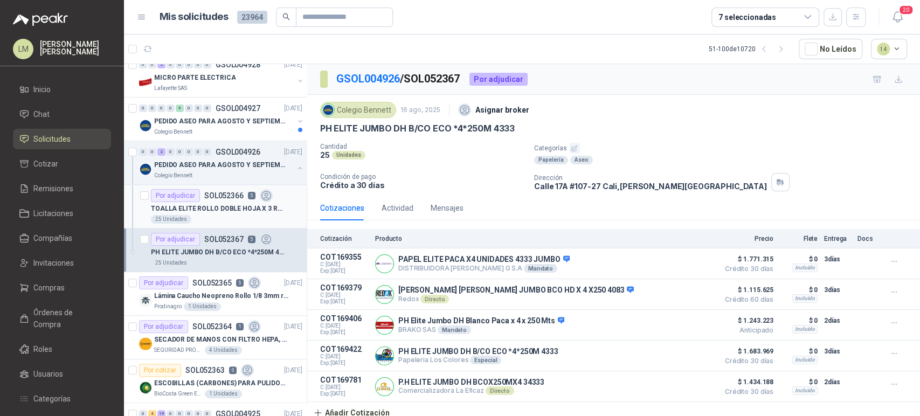
click at [170, 202] on div "TOALLA ELITE ROLLO DOBLE HOJA X 3 ROLLOS" at bounding box center [226, 208] width 151 height 13
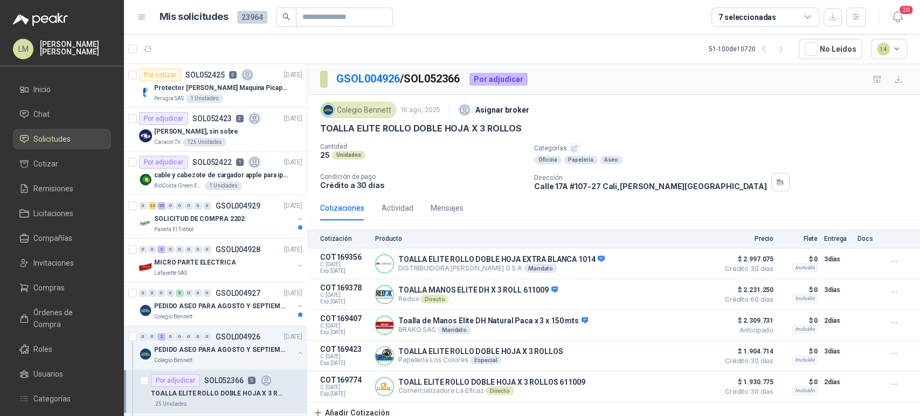
scroll to position [404, 0]
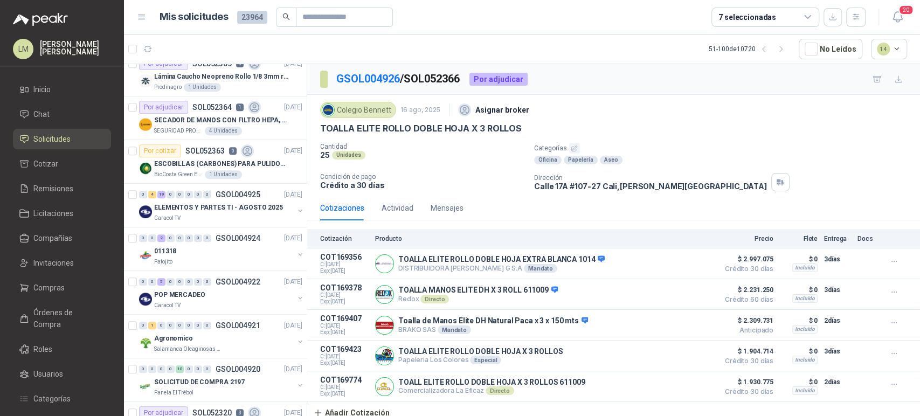
click at [170, 203] on p "ELEMENTOS Y PARTES TI - AGOSTO 2025" at bounding box center [218, 208] width 129 height 10
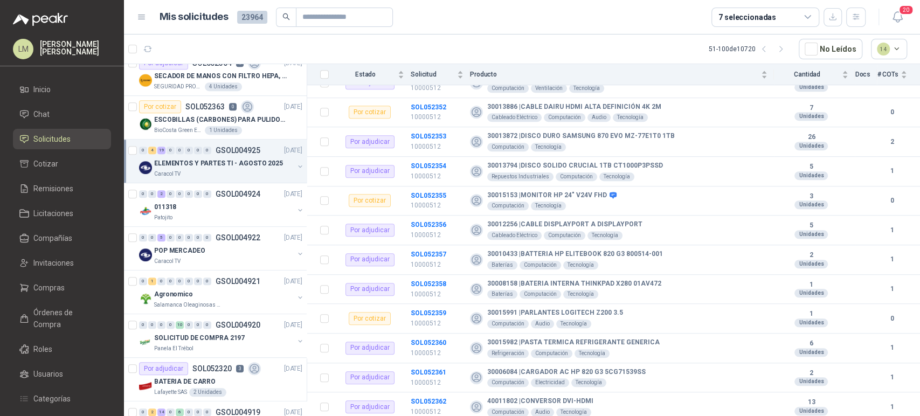
scroll to position [455, 0]
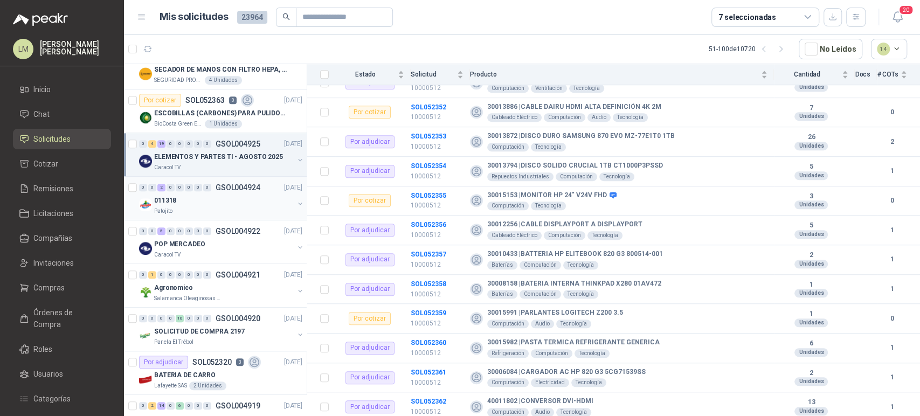
click at [207, 197] on div "011318" at bounding box center [224, 200] width 140 height 13
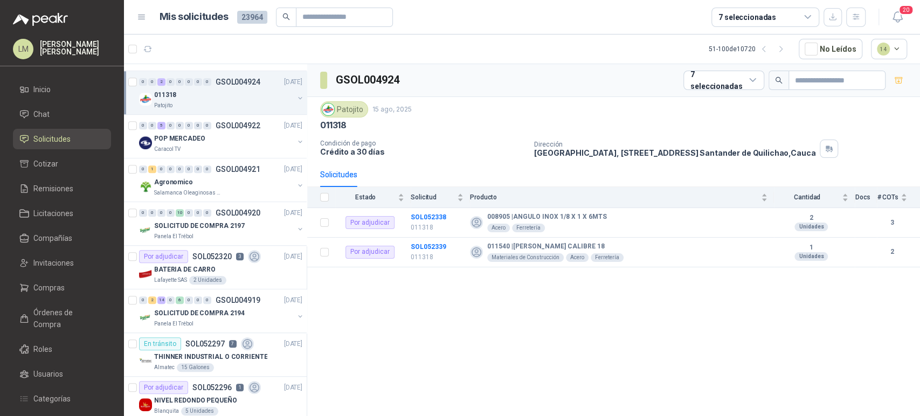
scroll to position [562, 0]
click at [198, 263] on p "BATERIA DE CARRO" at bounding box center [184, 268] width 61 height 10
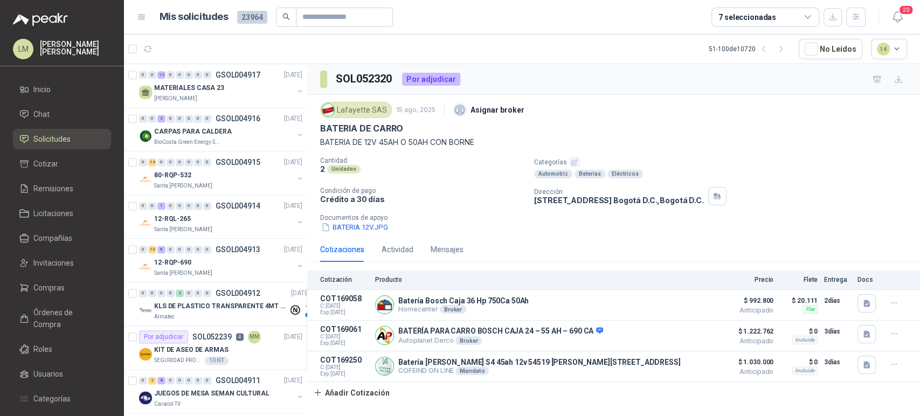
scroll to position [1049, 0]
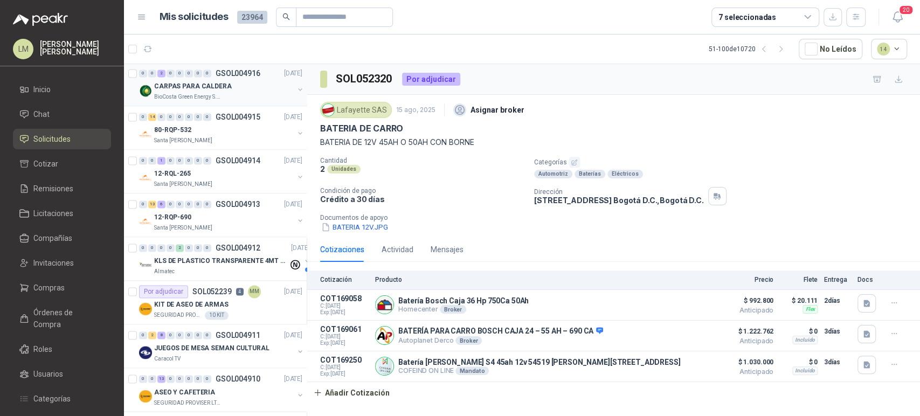
click at [211, 98] on p "BioCosta Green Energy S.A.S" at bounding box center [188, 97] width 68 height 9
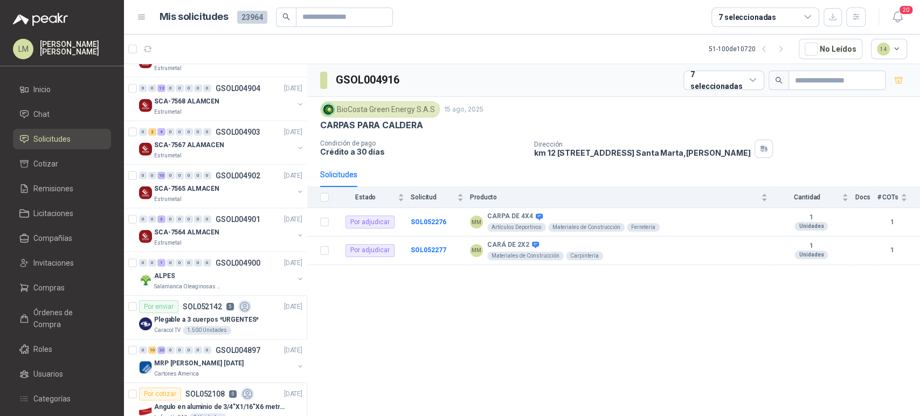
scroll to position [1840, 0]
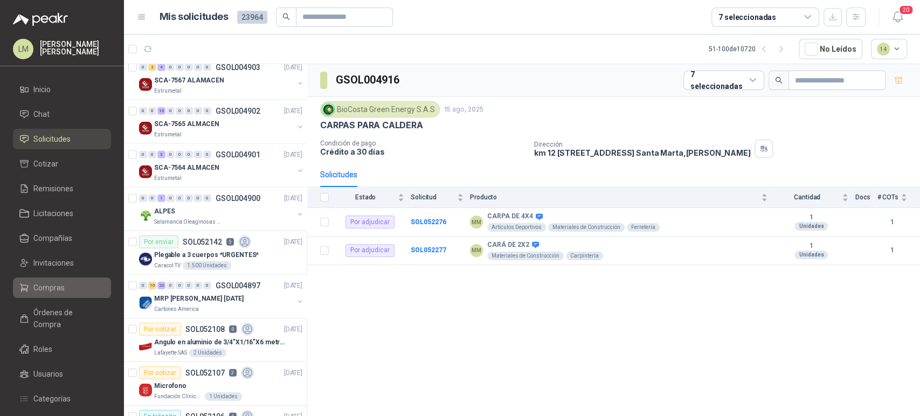
click at [40, 287] on span "Compras" at bounding box center [48, 288] width 31 height 12
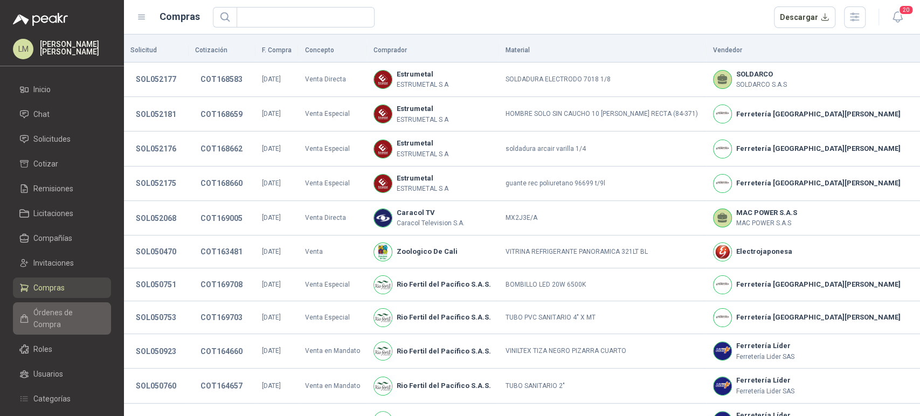
click at [61, 309] on span "Órdenes de Compra" at bounding box center [66, 319] width 67 height 24
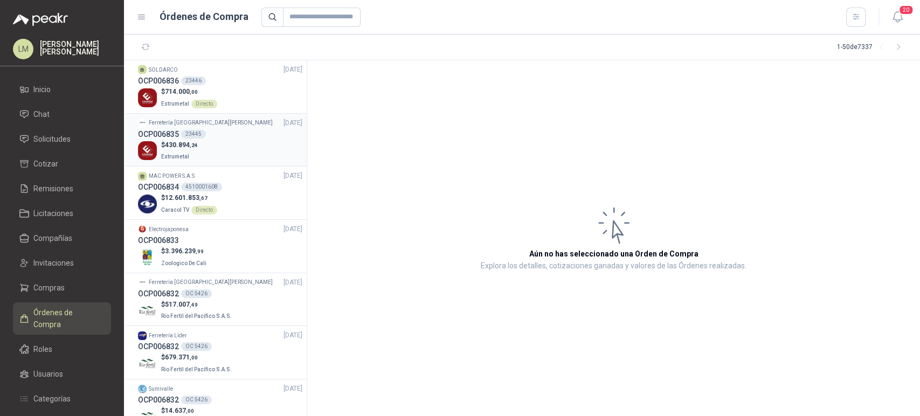
click at [201, 148] on div "$ 430.894 ,24 Estrumetal" at bounding box center [220, 151] width 164 height 22
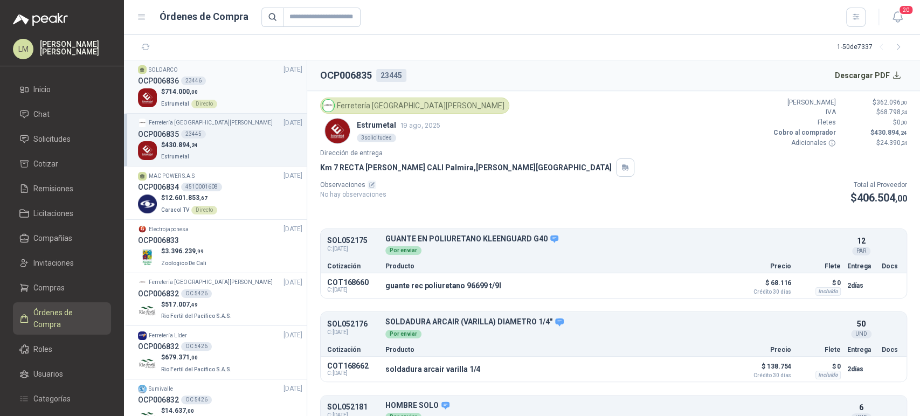
click at [189, 91] on span "714.000 ,00" at bounding box center [181, 92] width 33 height 8
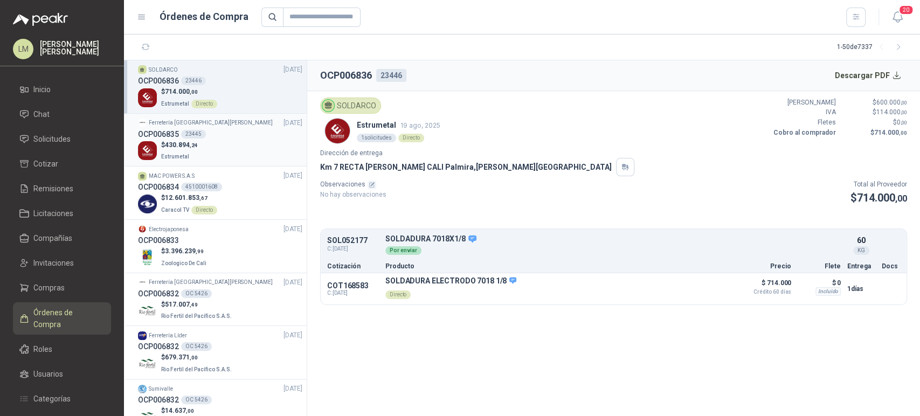
click at [194, 145] on span ",24" at bounding box center [194, 145] width 8 height 6
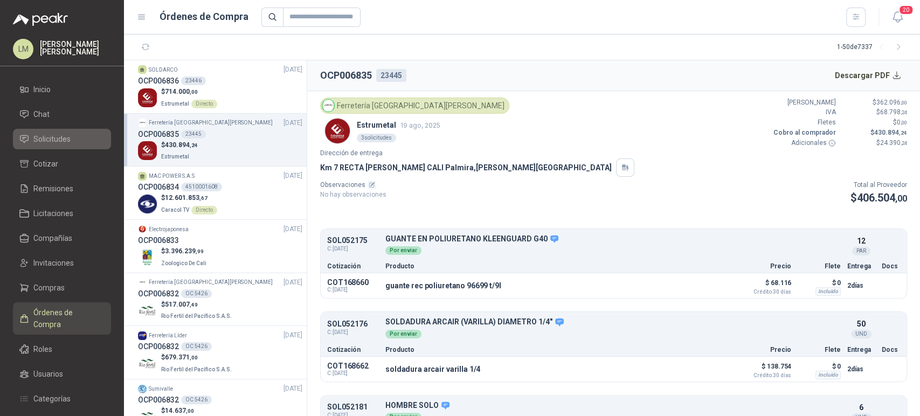
click at [44, 142] on span "Solicitudes" at bounding box center [51, 139] width 37 height 12
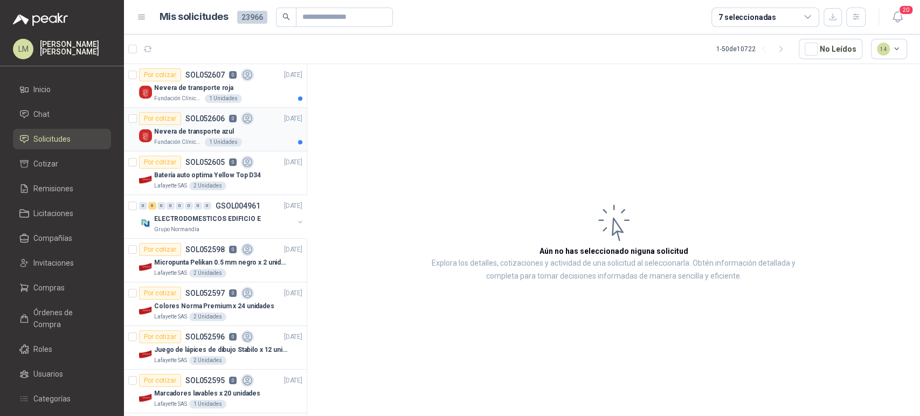
click at [209, 148] on article "Por cotizar SOL052606 0 [DATE] Nevera de transporte azul Fundación Clínica Shai…" at bounding box center [215, 130] width 183 height 44
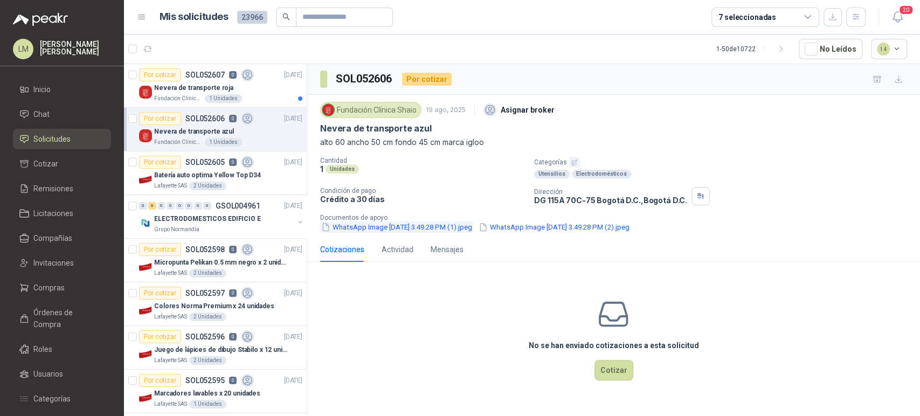
click at [360, 225] on button "WhatsApp Image [DATE] 3.49.28 PM (1).jpeg" at bounding box center [396, 226] width 153 height 11
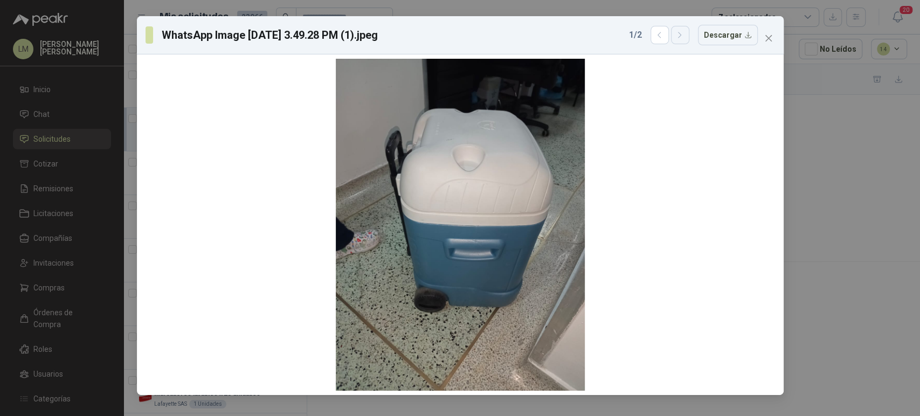
click at [683, 33] on icon "button" at bounding box center [679, 35] width 9 height 9
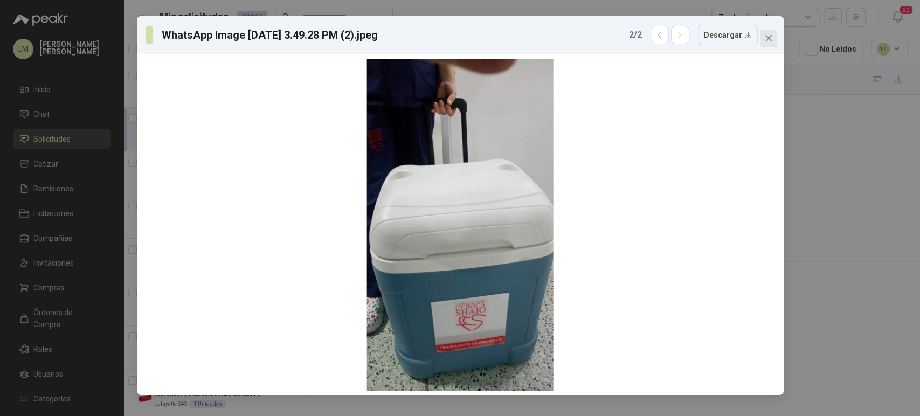
click at [770, 37] on icon "close" at bounding box center [768, 38] width 9 height 9
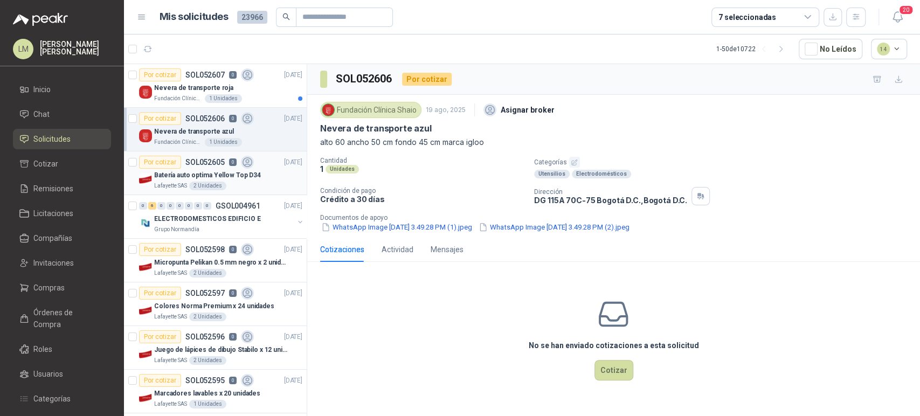
click at [220, 167] on div "Por cotizar SOL052605 0" at bounding box center [196, 162] width 115 height 13
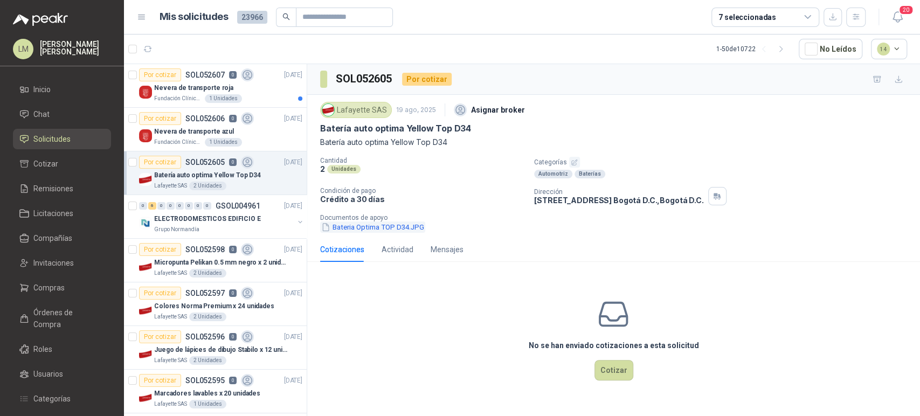
click at [413, 226] on button "Bateria Optima TOP D34.JPG" at bounding box center [372, 226] width 105 height 11
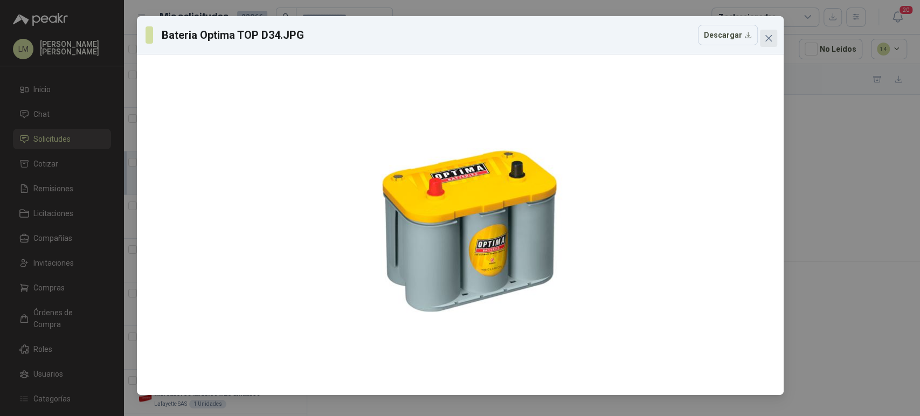
click at [769, 41] on icon "close" at bounding box center [768, 38] width 9 height 9
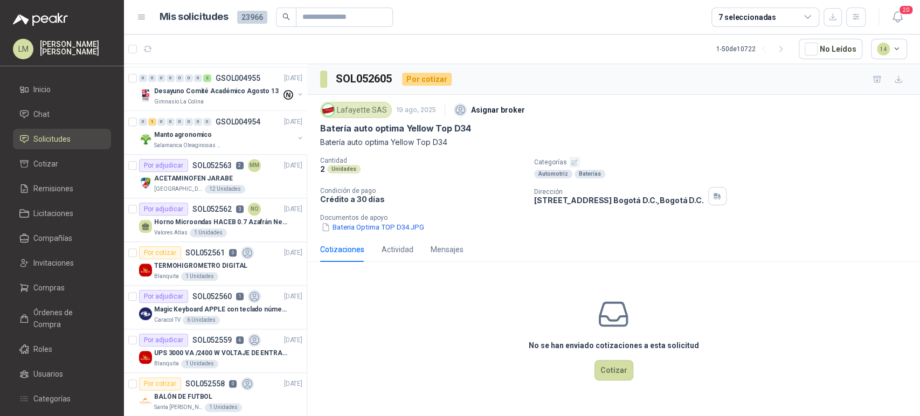
scroll to position [739, 0]
click at [238, 131] on div "Manto agronomico" at bounding box center [224, 134] width 140 height 13
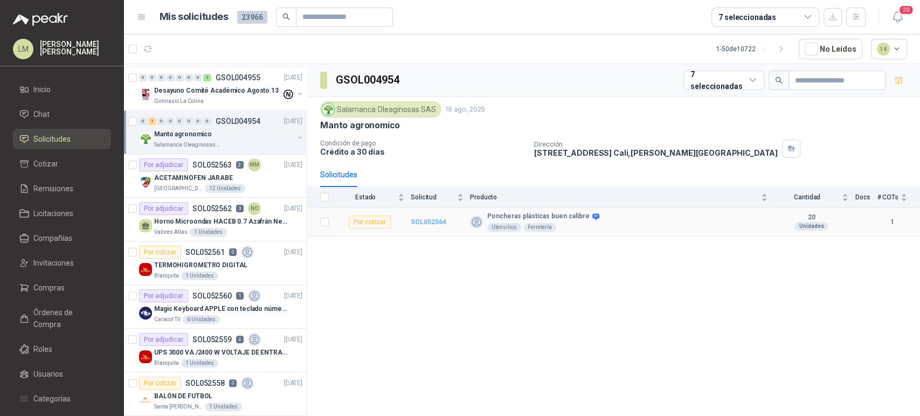
click at [428, 221] on b "SOL052564" at bounding box center [429, 222] width 36 height 8
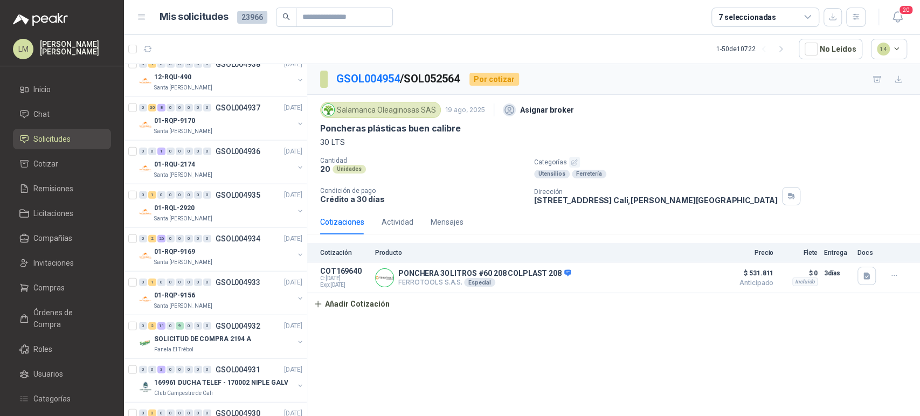
scroll to position [1881, 0]
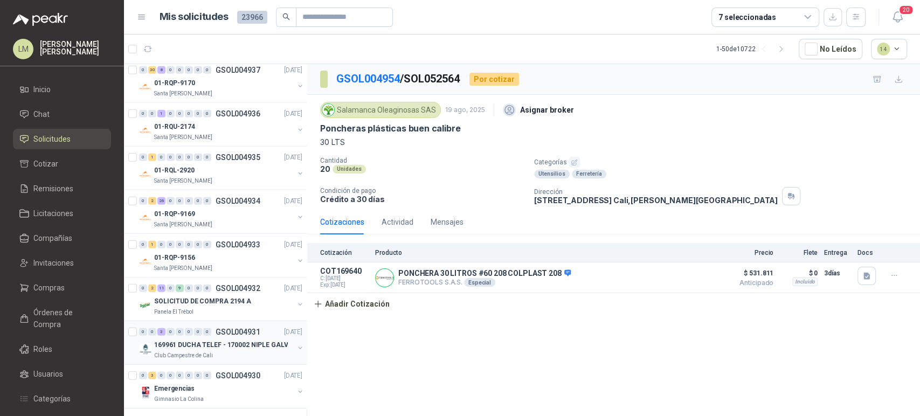
click at [205, 340] on p "169961 DUCHA TELEF - 170002 NIPLE GALV" at bounding box center [221, 345] width 134 height 10
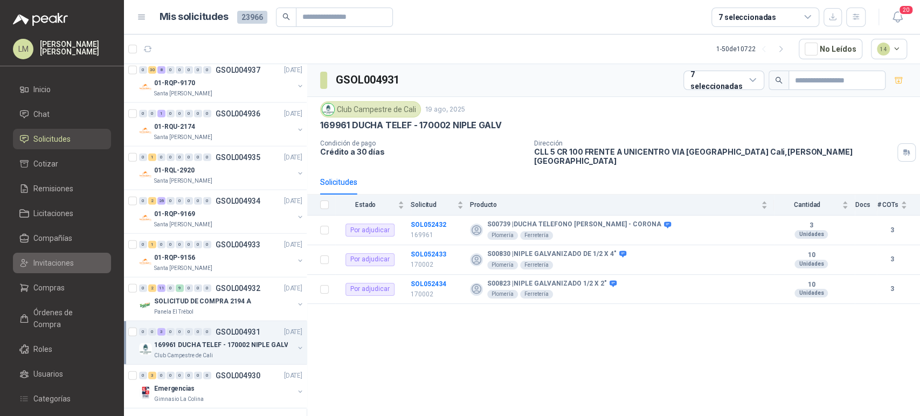
click at [45, 254] on link "Invitaciones" at bounding box center [62, 263] width 98 height 20
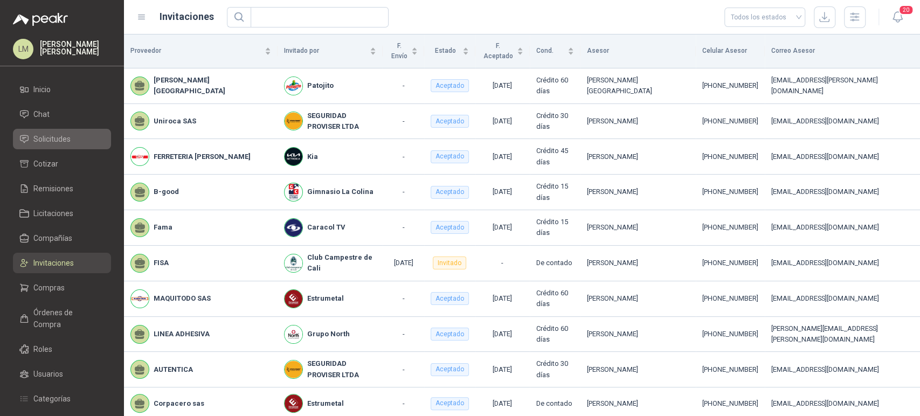
click at [47, 134] on span "Solicitudes" at bounding box center [51, 139] width 37 height 12
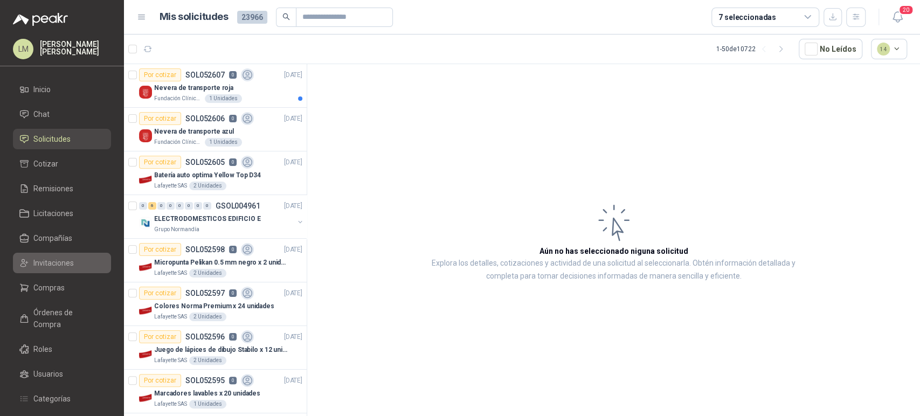
click at [55, 263] on span "Invitaciones" at bounding box center [53, 263] width 40 height 12
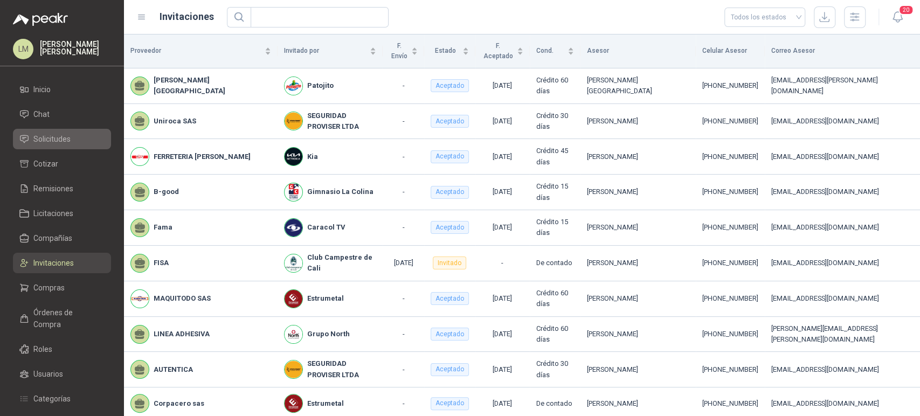
click at [55, 144] on span "Solicitudes" at bounding box center [51, 139] width 37 height 12
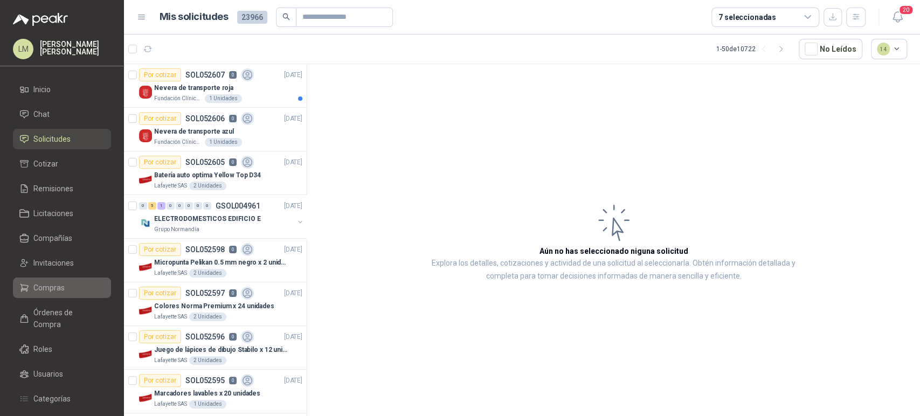
click at [60, 294] on link "Compras" at bounding box center [62, 287] width 98 height 20
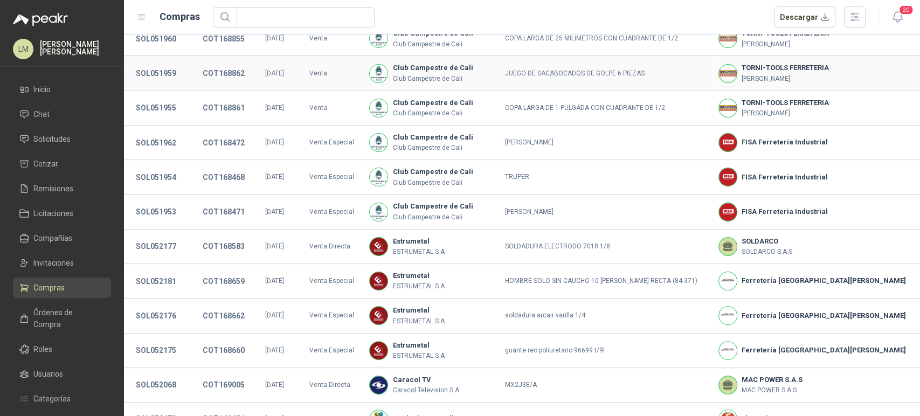
scroll to position [80, 0]
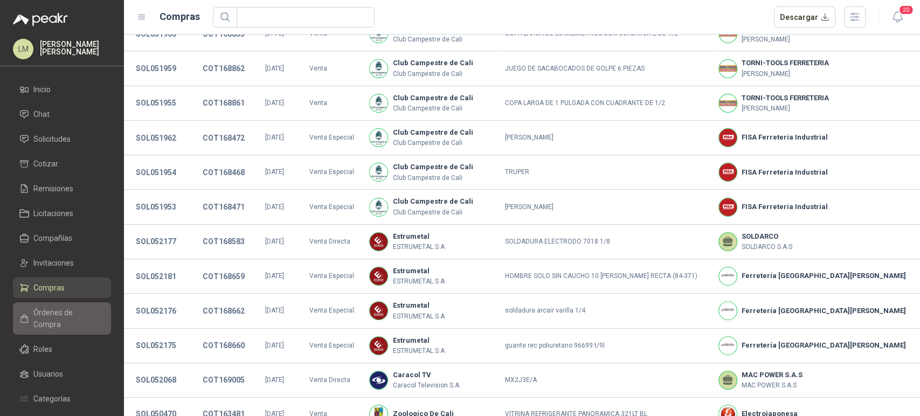
click at [61, 310] on span "Órdenes de Compra" at bounding box center [66, 319] width 67 height 24
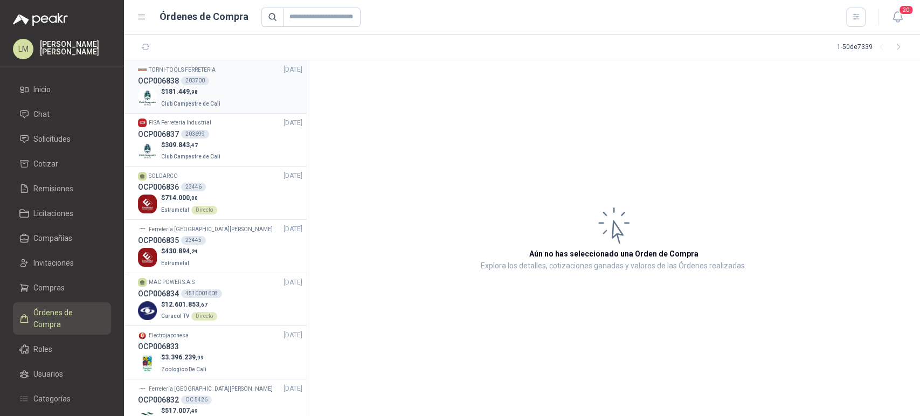
click at [217, 84] on div "OCP006838 203700" at bounding box center [220, 81] width 164 height 12
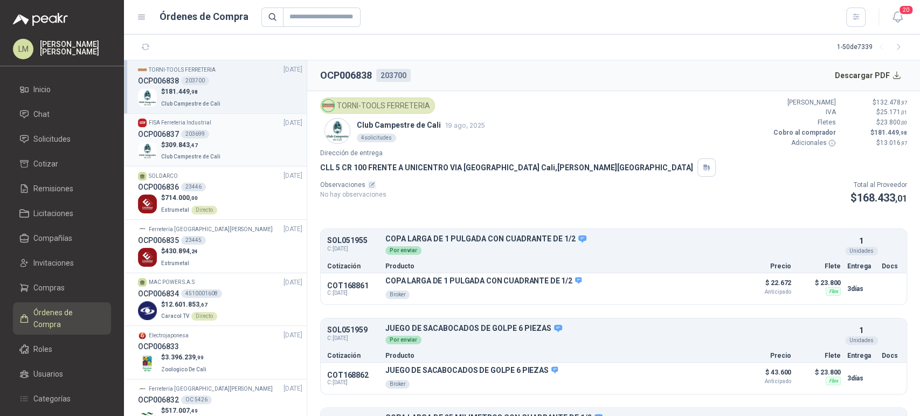
click at [200, 146] on p "$ 309.843 ,47" at bounding box center [191, 145] width 61 height 10
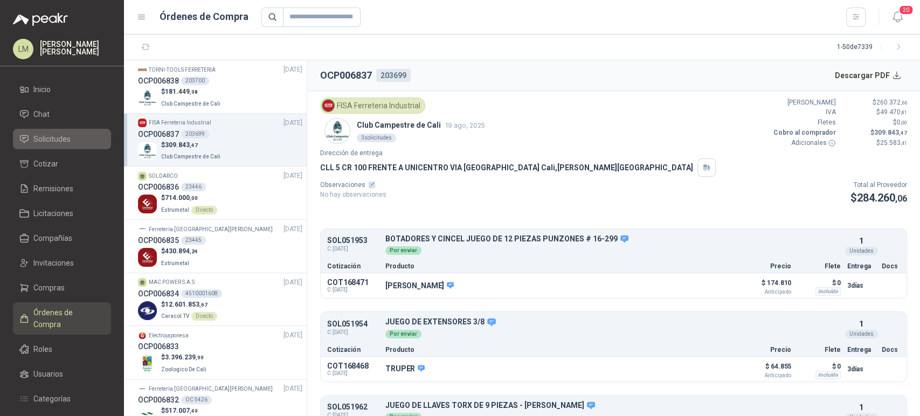
click at [38, 133] on link "Solicitudes" at bounding box center [62, 139] width 98 height 20
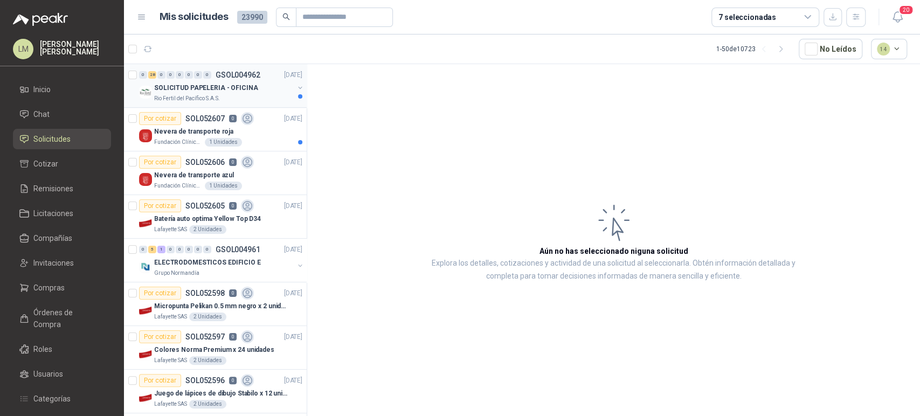
click at [219, 71] on p "GSOL004962" at bounding box center [237, 75] width 45 height 8
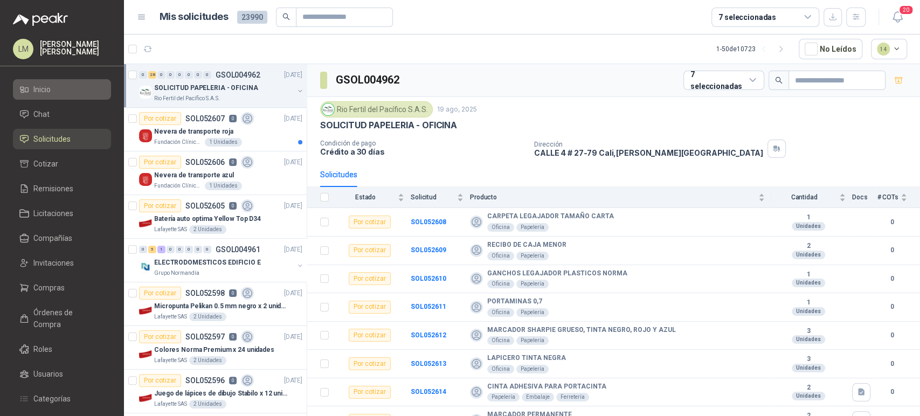
click at [47, 89] on span "Inicio" at bounding box center [41, 90] width 17 height 12
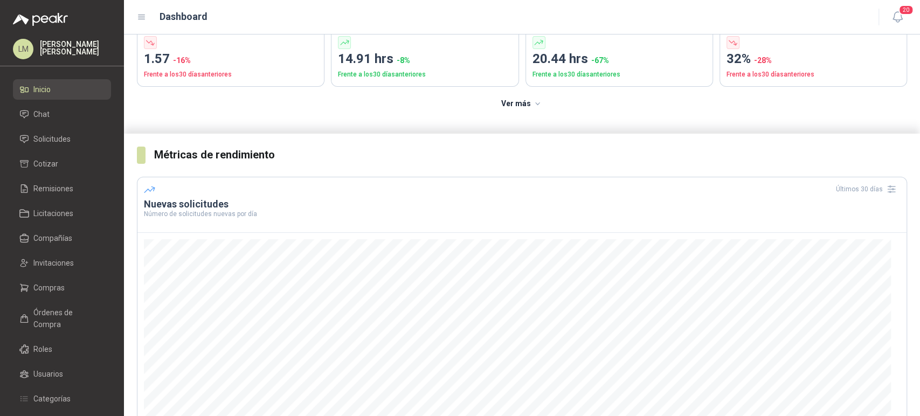
scroll to position [102, 0]
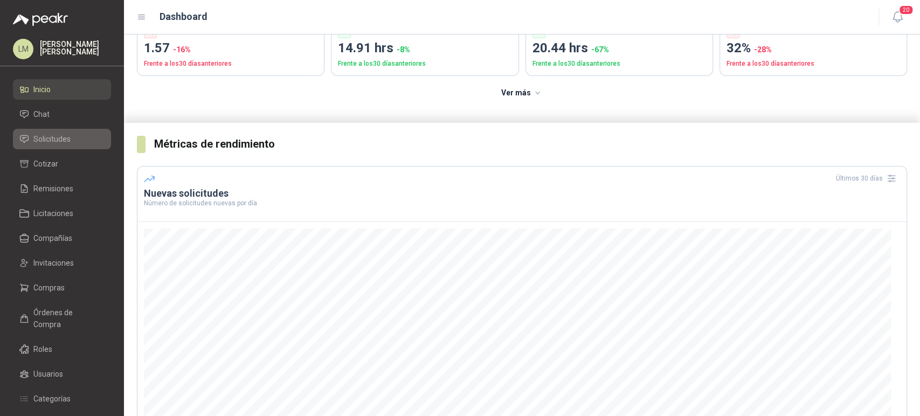
click at [53, 129] on link "Solicitudes" at bounding box center [62, 139] width 98 height 20
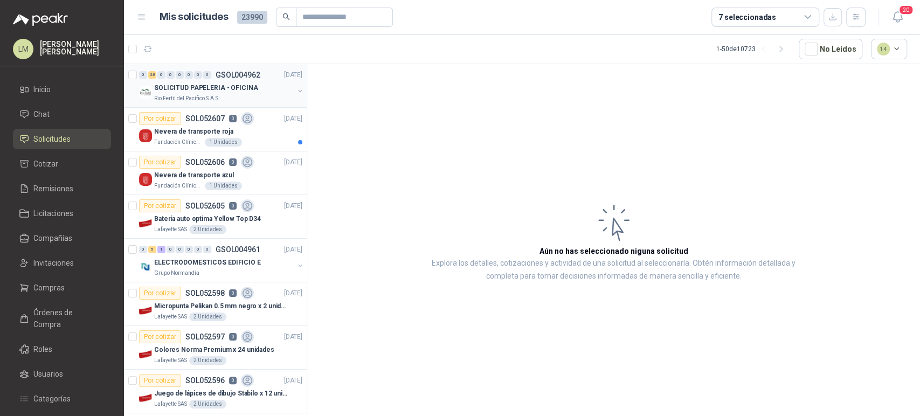
click at [198, 89] on p "SOLICITUD PAPELERIA - OFICINA" at bounding box center [206, 88] width 104 height 10
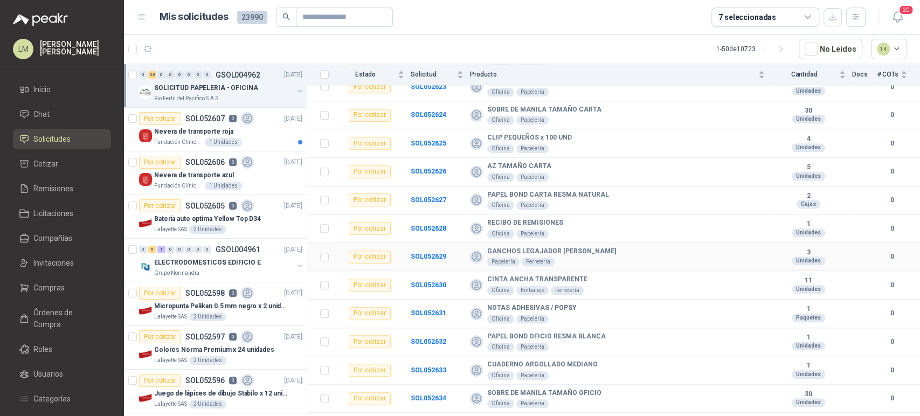
scroll to position [579, 0]
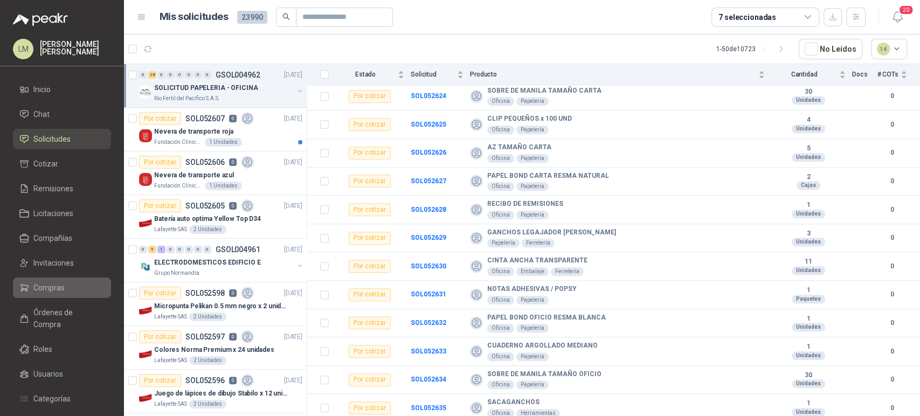
click at [60, 286] on span "Compras" at bounding box center [48, 288] width 31 height 12
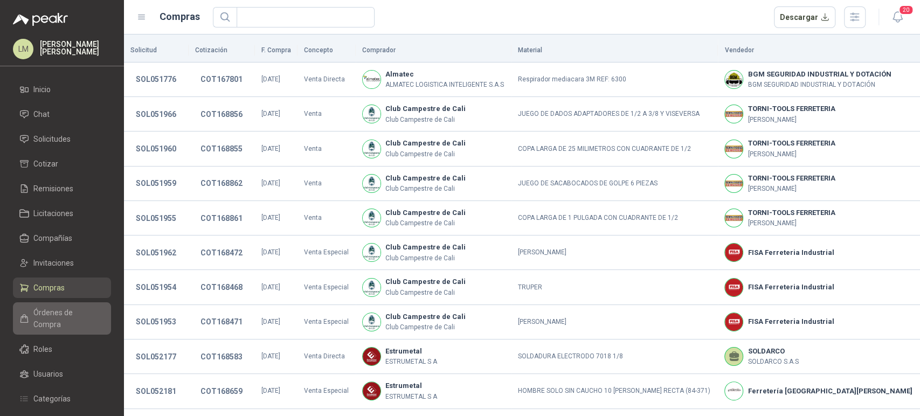
click at [54, 313] on span "Órdenes de Compra" at bounding box center [66, 319] width 67 height 24
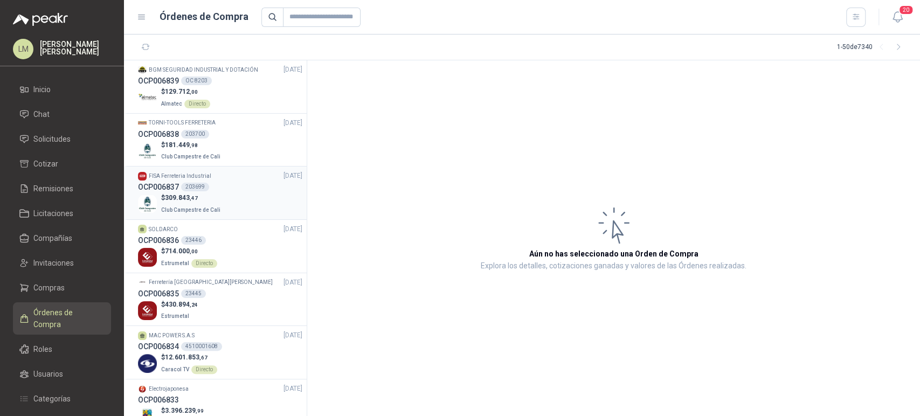
click at [187, 205] on p "Club Campestre de Cali" at bounding box center [191, 209] width 61 height 12
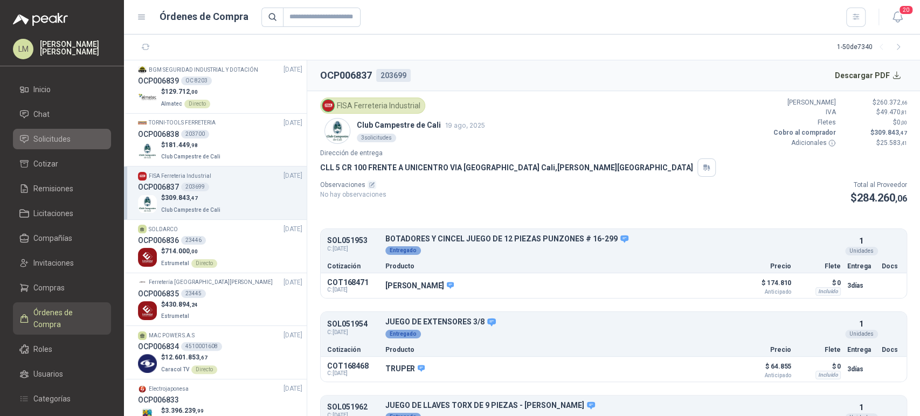
click at [64, 137] on span "Solicitudes" at bounding box center [51, 139] width 37 height 12
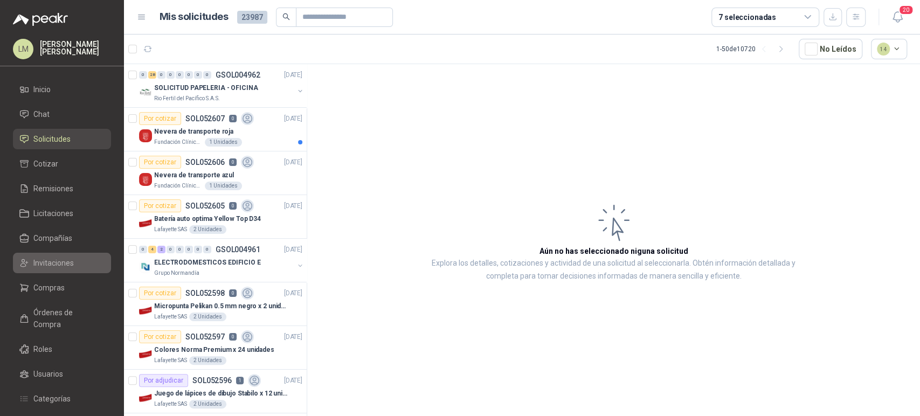
click at [47, 260] on span "Invitaciones" at bounding box center [53, 263] width 40 height 12
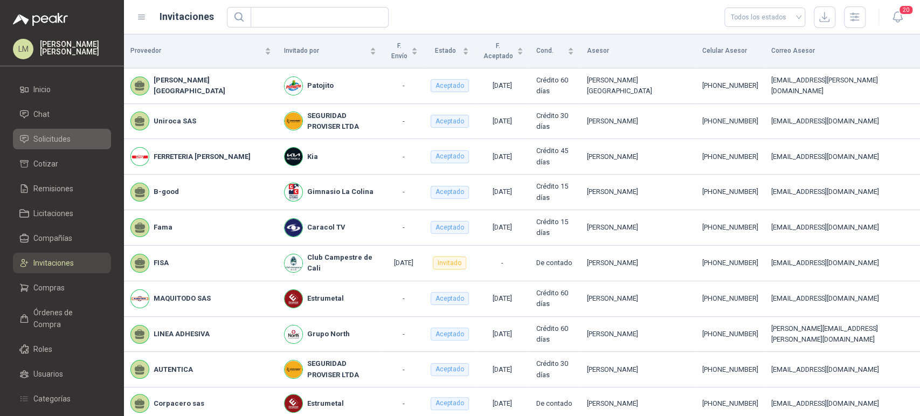
click at [52, 142] on span "Solicitudes" at bounding box center [51, 139] width 37 height 12
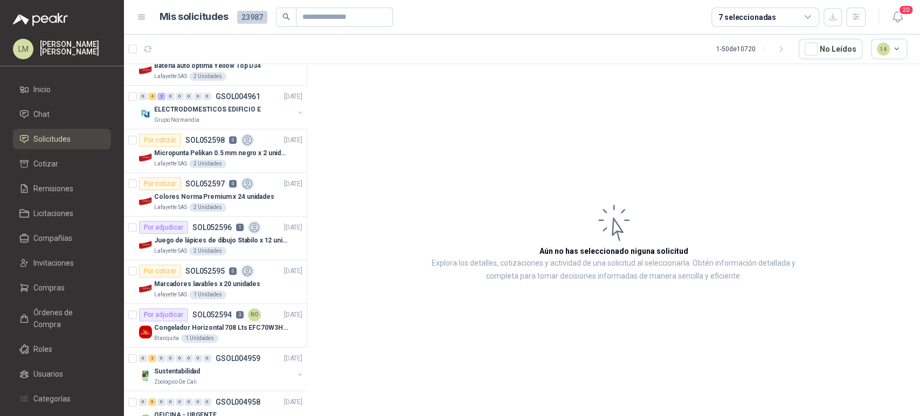
scroll to position [162, 0]
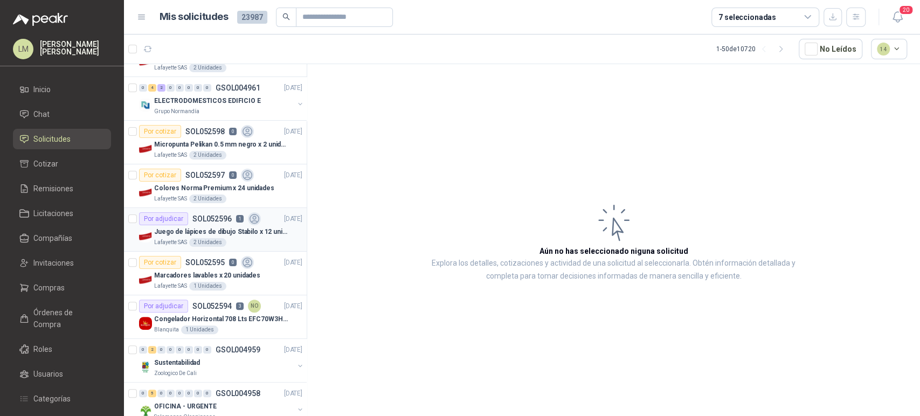
click at [215, 233] on p "Juego de lápices de dibujo Stabilo x 12 unidades" at bounding box center [221, 232] width 134 height 10
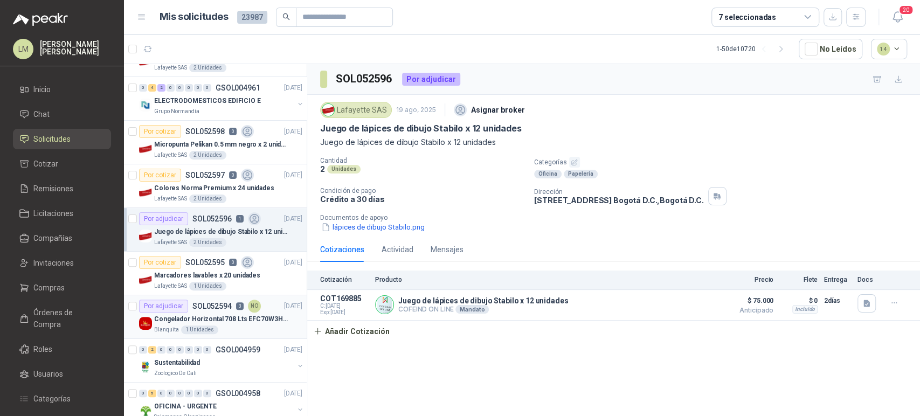
click at [198, 314] on p "Congelador Horizontal 708 Lts EFC70W3HTW Blanco Modelo EFC70W3HTW Código 501967" at bounding box center [221, 319] width 134 height 10
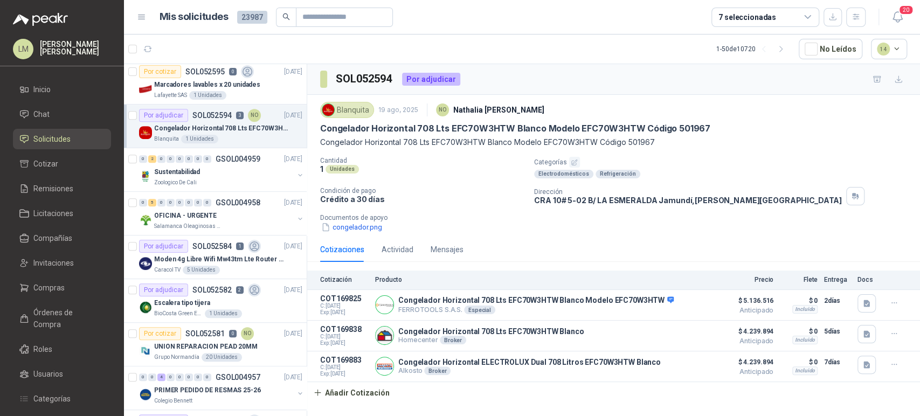
scroll to position [353, 0]
click at [235, 223] on div "Salamanca Oleaginosas SAS" at bounding box center [224, 225] width 140 height 9
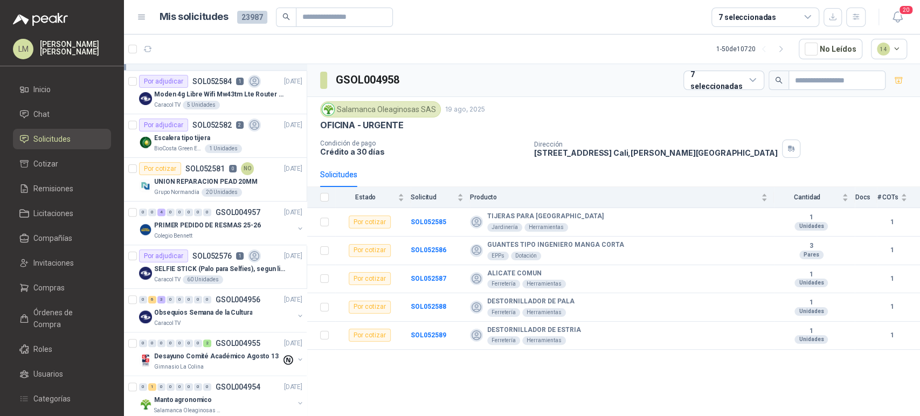
scroll to position [521, 0]
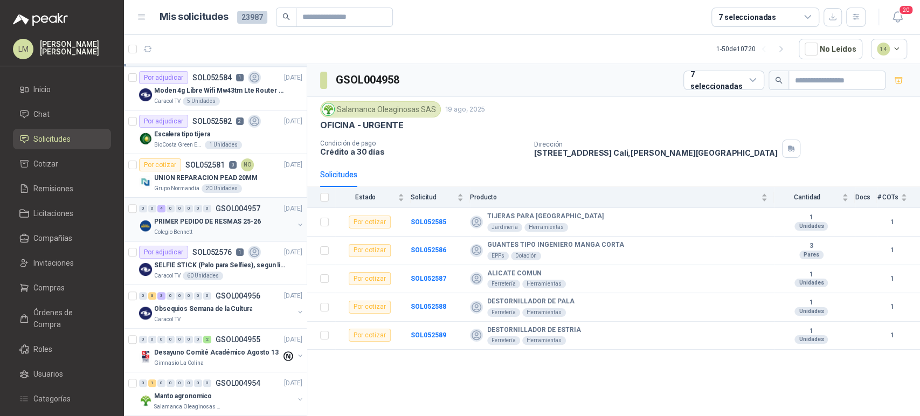
click at [217, 223] on p "PRIMER PEDIDO DE RESMAS 25-26" at bounding box center [207, 222] width 107 height 10
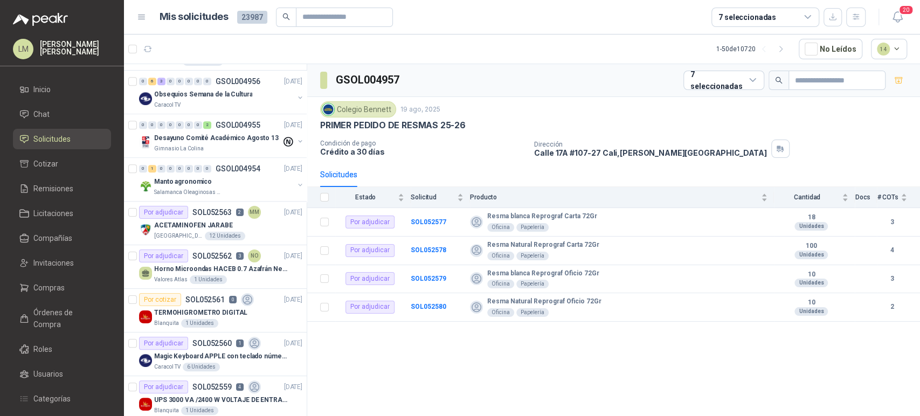
scroll to position [743, 0]
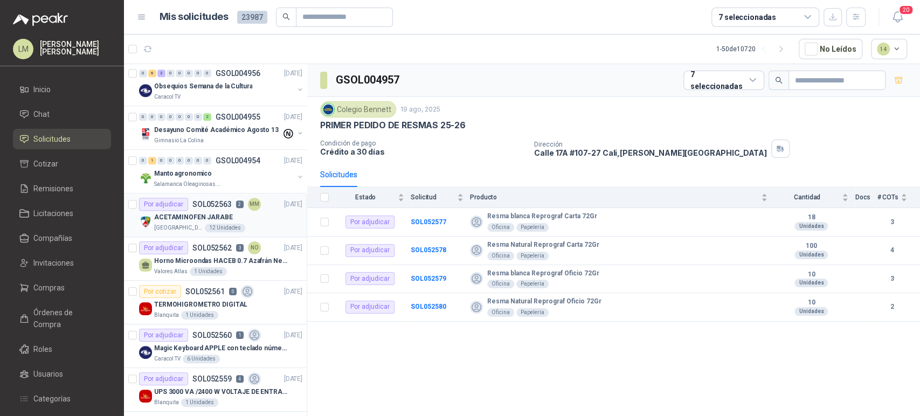
click at [224, 211] on div "ACETAMINOFEN JARABE" at bounding box center [228, 217] width 148 height 13
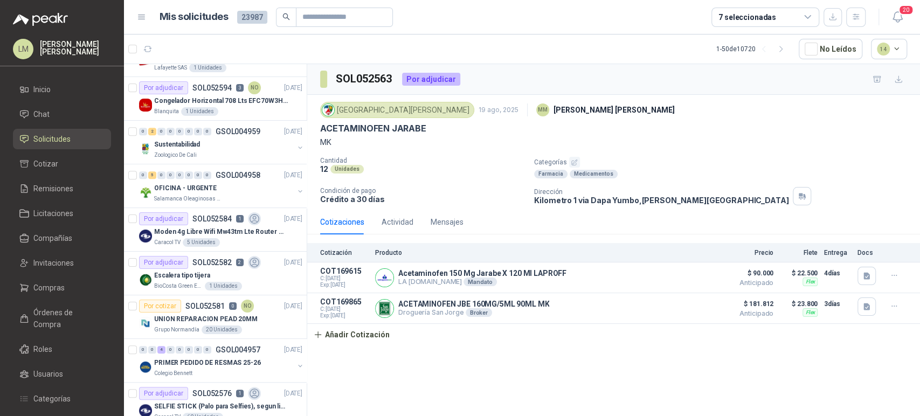
scroll to position [364, 0]
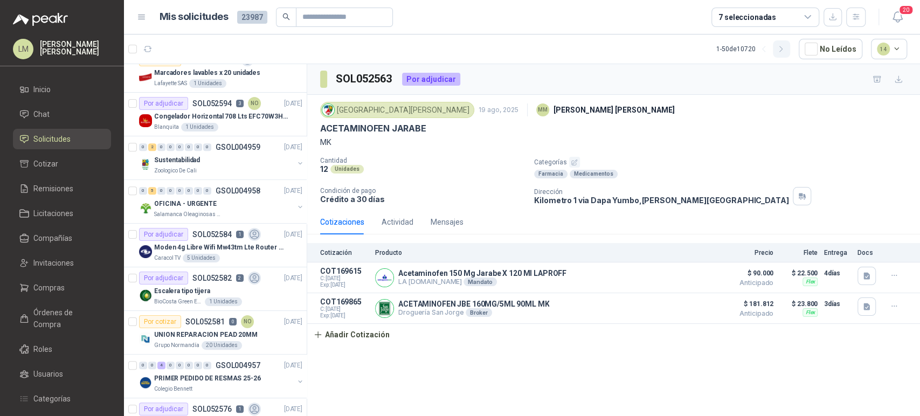
click at [790, 51] on button "button" at bounding box center [781, 48] width 17 height 17
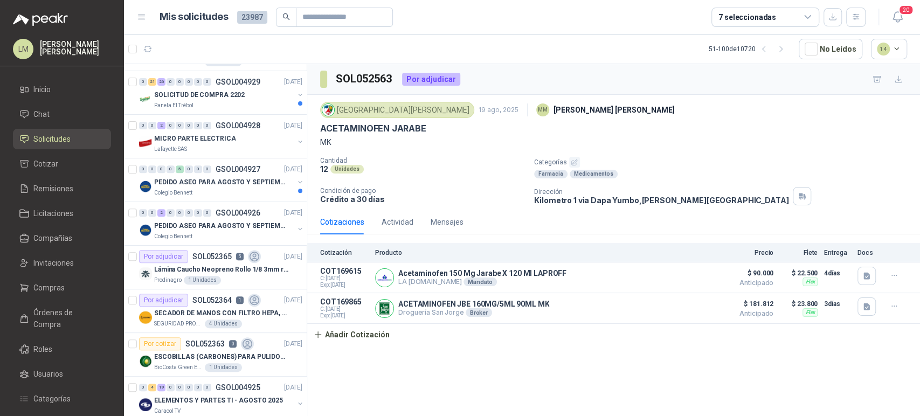
scroll to position [256, 0]
click at [212, 144] on div "Lafayette SAS" at bounding box center [224, 148] width 140 height 9
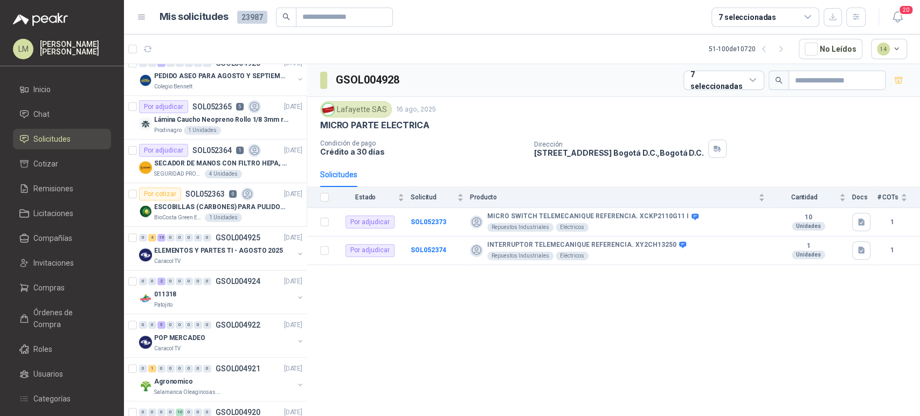
scroll to position [476, 0]
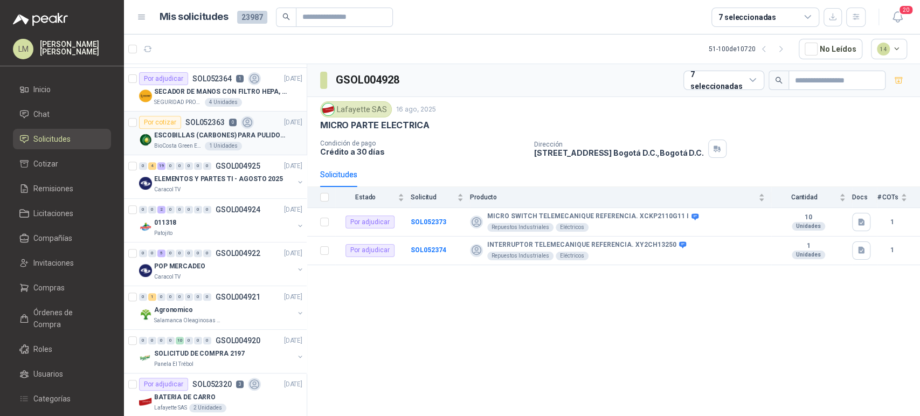
click at [219, 130] on p "ESCOBILLAS (CARBONES) PARA PULIDORA DEWALT" at bounding box center [221, 135] width 134 height 10
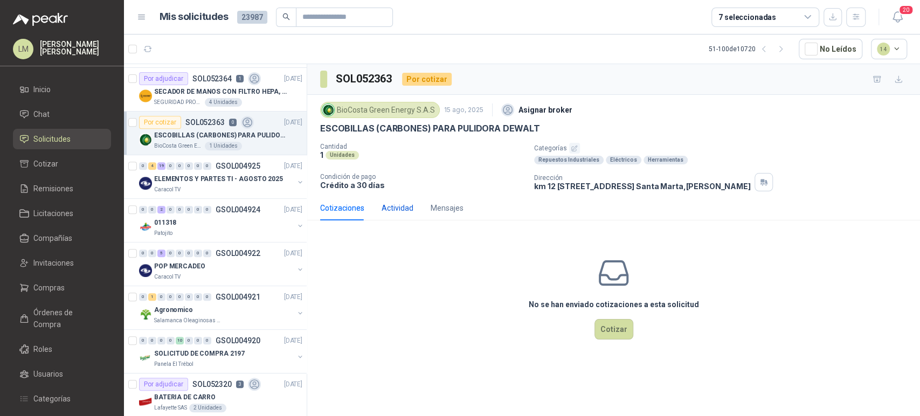
click at [398, 213] on div "Actividad" at bounding box center [397, 208] width 32 height 12
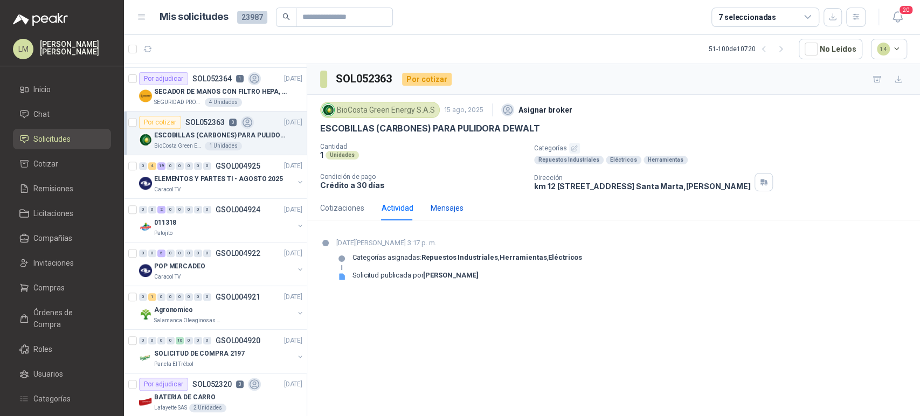
click at [435, 208] on div "Mensajes" at bounding box center [446, 208] width 33 height 12
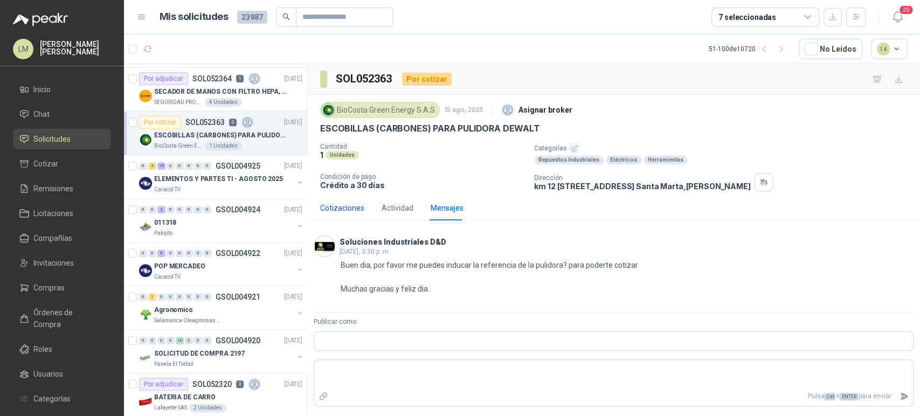
click at [353, 208] on div "Cotizaciones" at bounding box center [342, 208] width 44 height 12
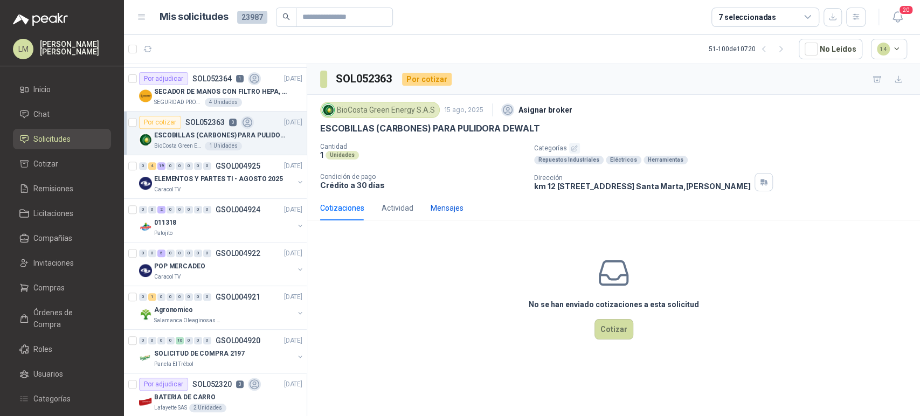
click at [451, 202] on div "Mensajes" at bounding box center [446, 208] width 33 height 12
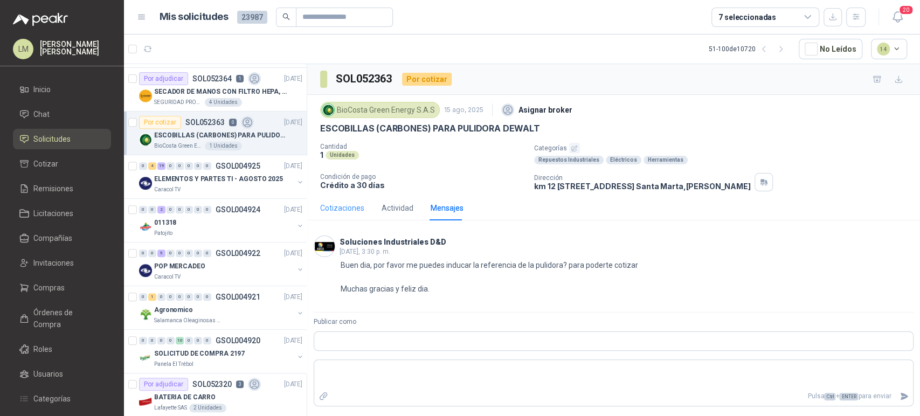
click at [345, 214] on div "Cotizaciones" at bounding box center [342, 208] width 44 height 25
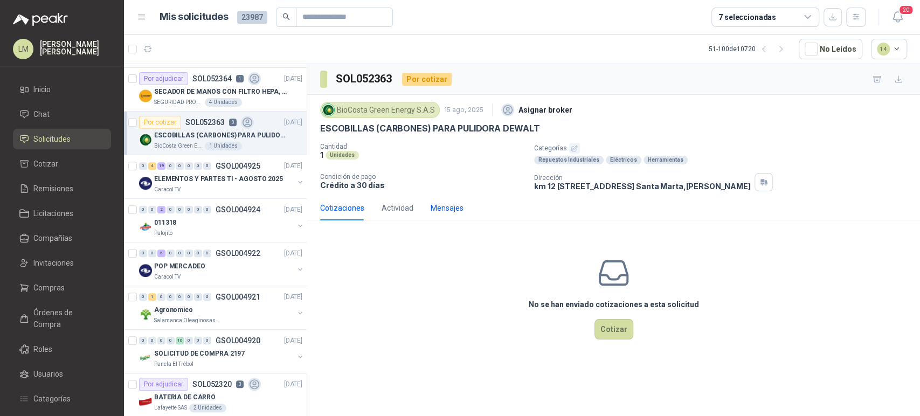
click at [441, 209] on div "Mensajes" at bounding box center [446, 208] width 33 height 12
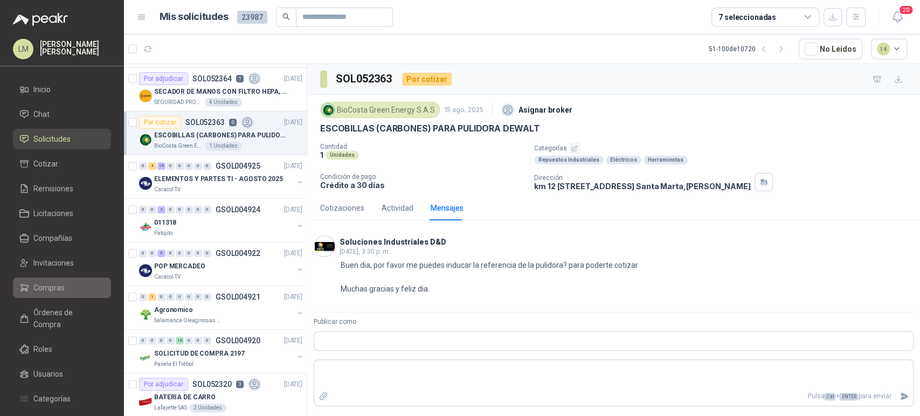
click at [45, 292] on span "Compras" at bounding box center [48, 288] width 31 height 12
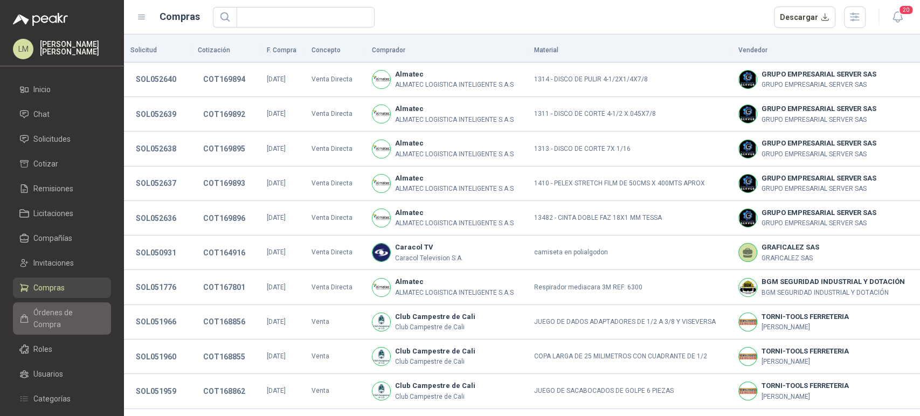
click at [57, 308] on span "Órdenes de Compra" at bounding box center [66, 319] width 67 height 24
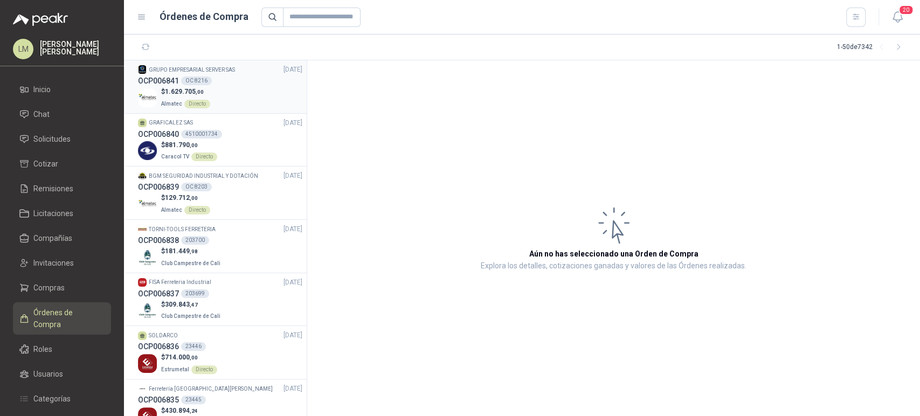
click at [224, 93] on div "$ 1.629.705 ,00 Almatec Directo" at bounding box center [220, 98] width 164 height 22
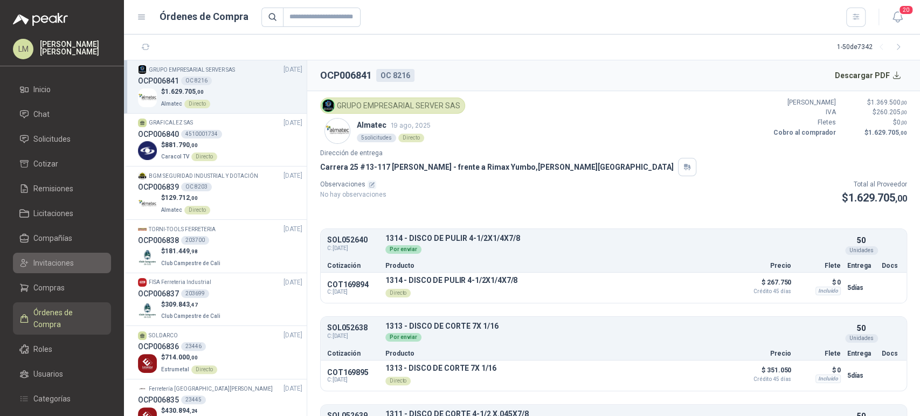
click at [48, 260] on span "Invitaciones" at bounding box center [53, 263] width 40 height 12
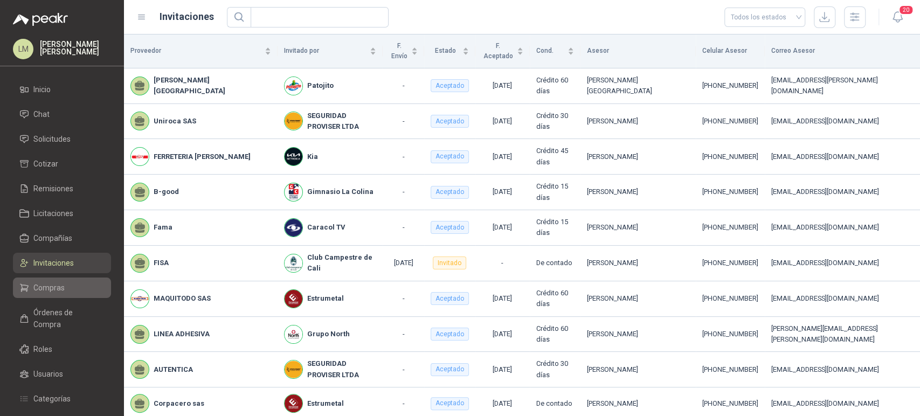
click at [46, 290] on span "Compras" at bounding box center [48, 288] width 31 height 12
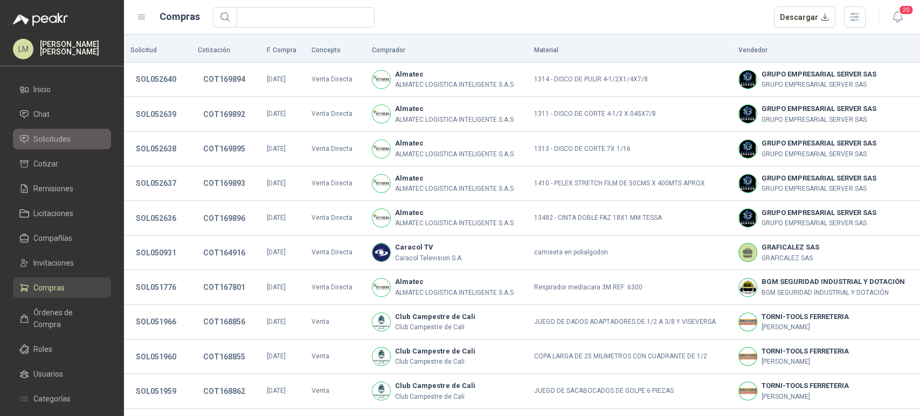
click at [57, 141] on span "Solicitudes" at bounding box center [51, 139] width 37 height 12
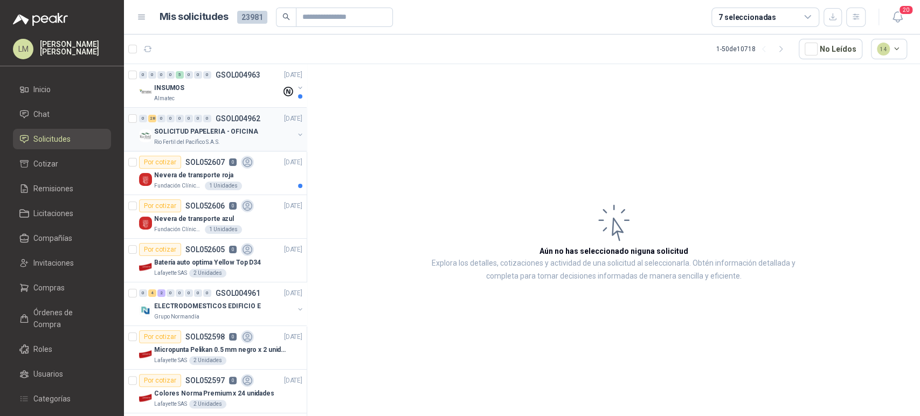
click at [234, 130] on p "SOLICITUD PAPELERIA - OFICINA" at bounding box center [206, 132] width 104 height 10
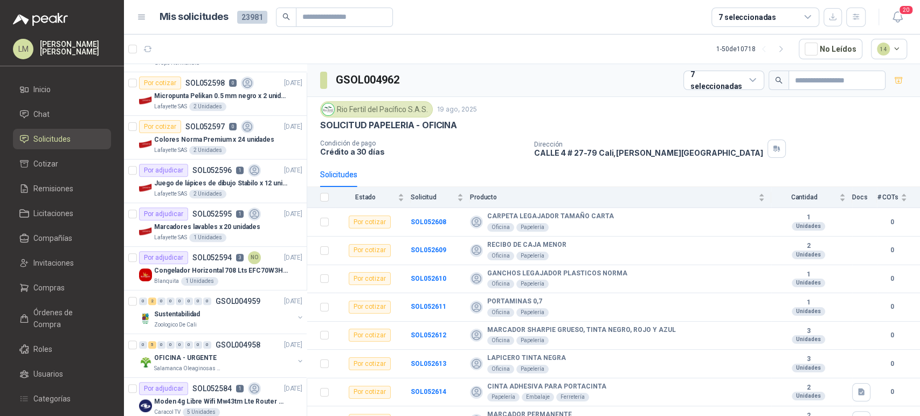
scroll to position [274, 0]
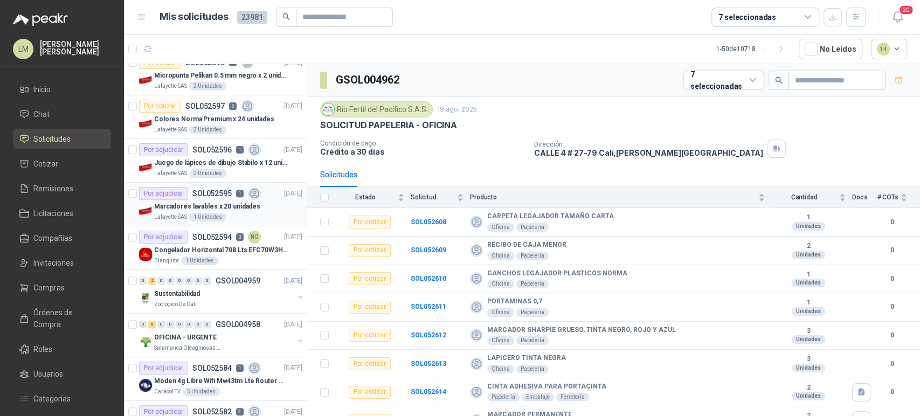
click at [221, 201] on p "Marcadores lavables x 20 unidades" at bounding box center [207, 206] width 106 height 10
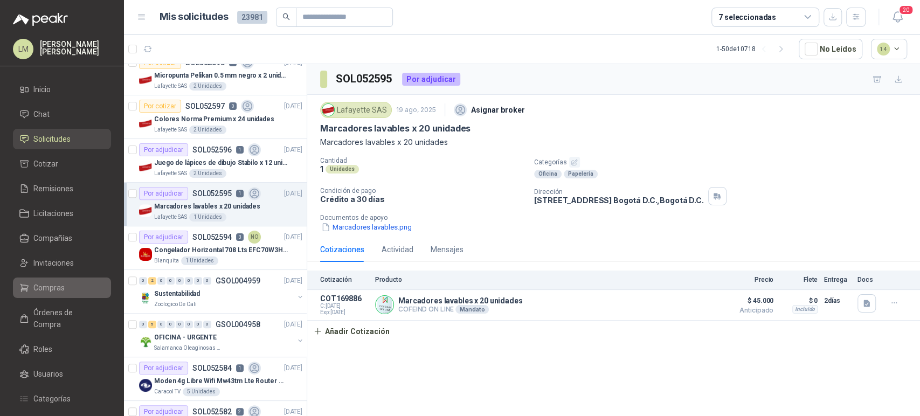
click at [55, 290] on span "Compras" at bounding box center [48, 288] width 31 height 12
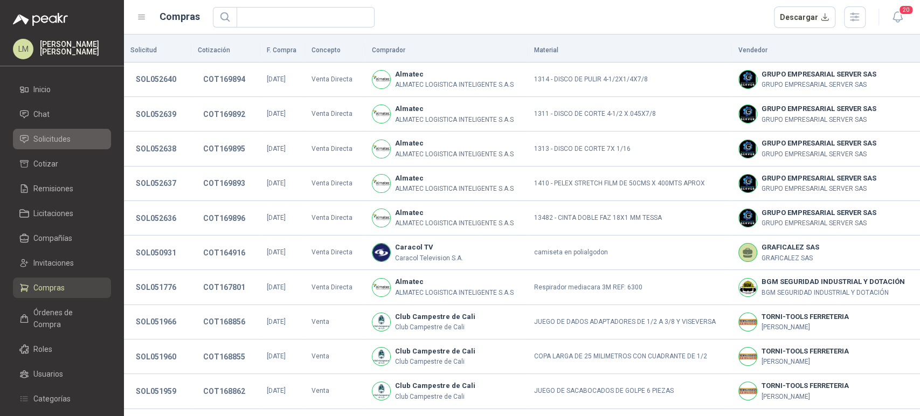
click at [54, 142] on span "Solicitudes" at bounding box center [51, 139] width 37 height 12
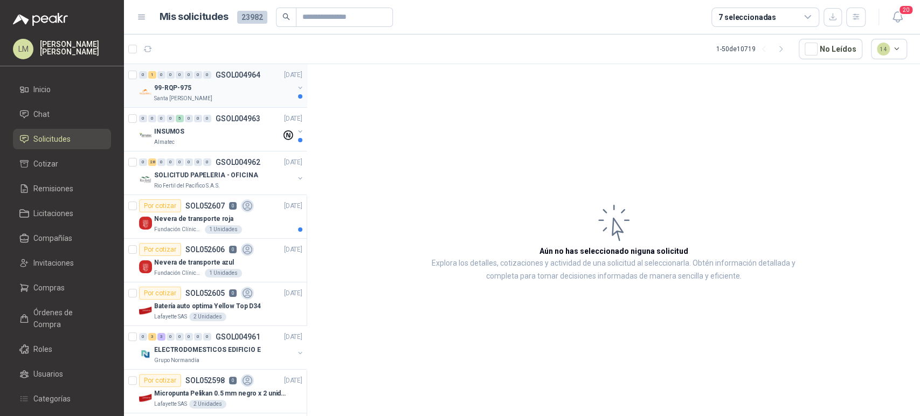
click at [296, 85] on button "button" at bounding box center [300, 88] width 9 height 9
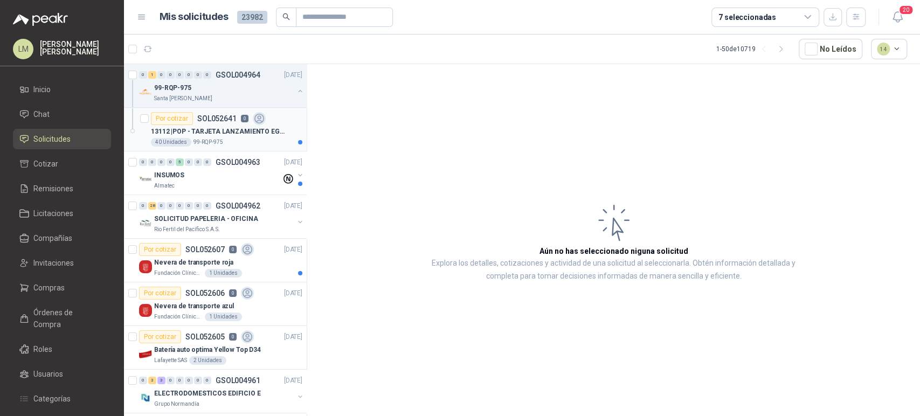
click at [210, 129] on p "13112 | POP - TARJETA LANZAMIENTO EGGY" at bounding box center [218, 132] width 134 height 10
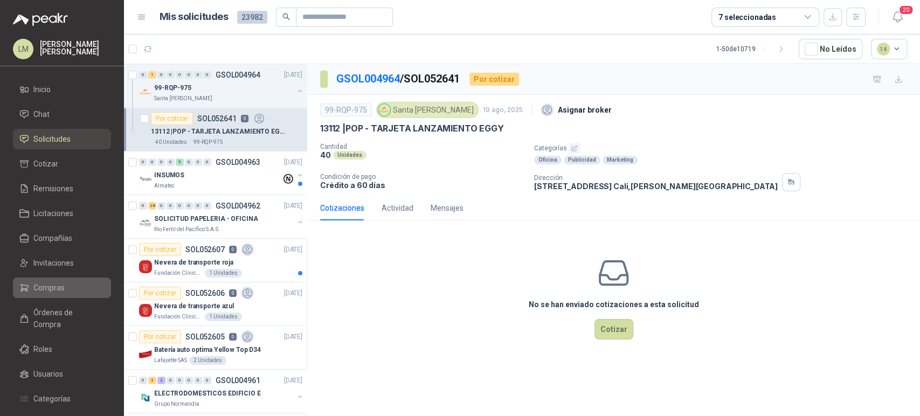
click at [44, 282] on span "Compras" at bounding box center [48, 288] width 31 height 12
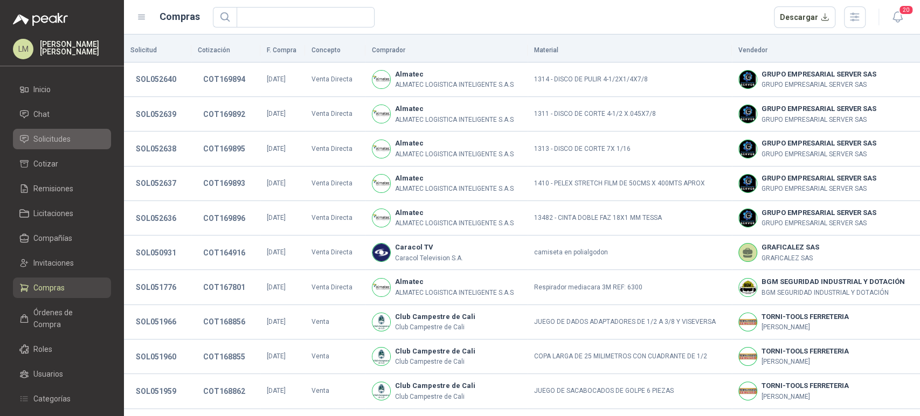
click at [53, 141] on span "Solicitudes" at bounding box center [51, 139] width 37 height 12
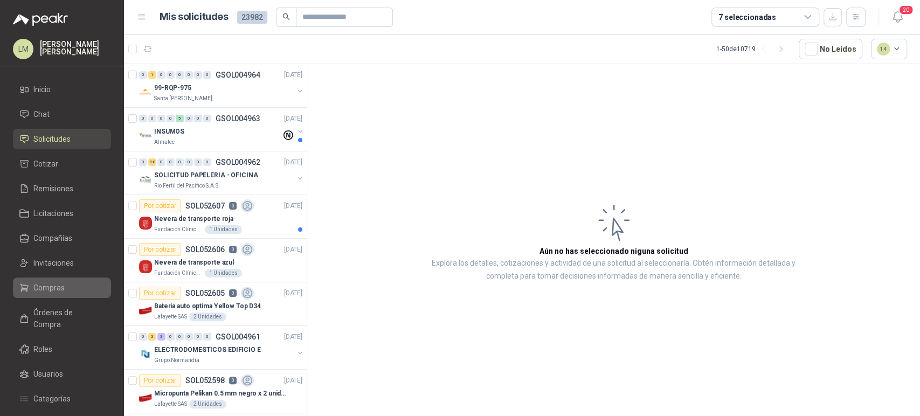
click at [47, 282] on span "Compras" at bounding box center [48, 288] width 31 height 12
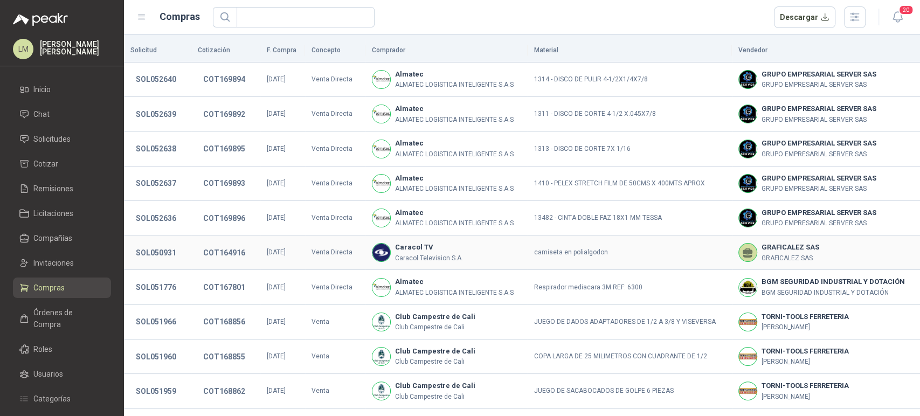
scroll to position [201, 0]
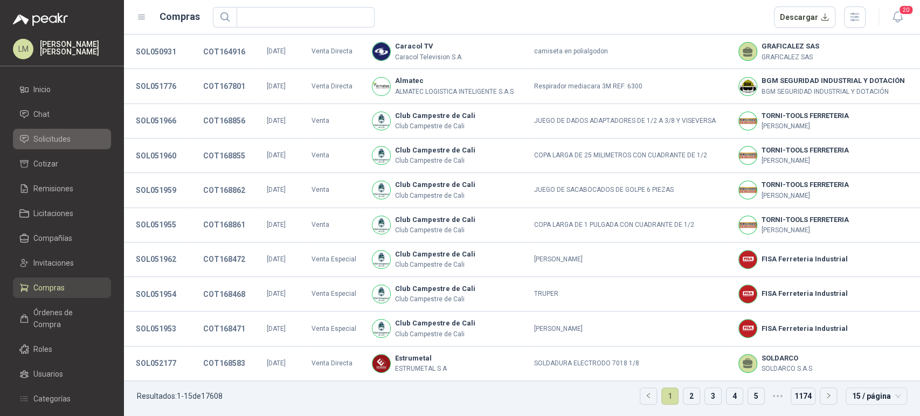
click at [57, 135] on span "Solicitudes" at bounding box center [51, 139] width 37 height 12
